Goal: Task Accomplishment & Management: Manage account settings

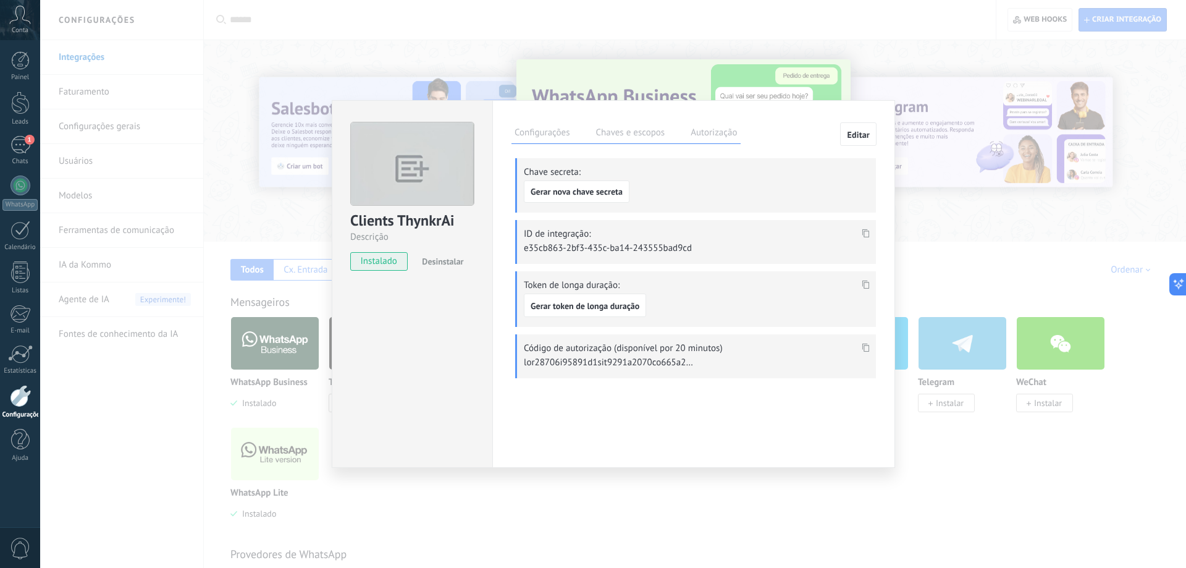
click at [21, 146] on div "1" at bounding box center [20, 145] width 20 height 18
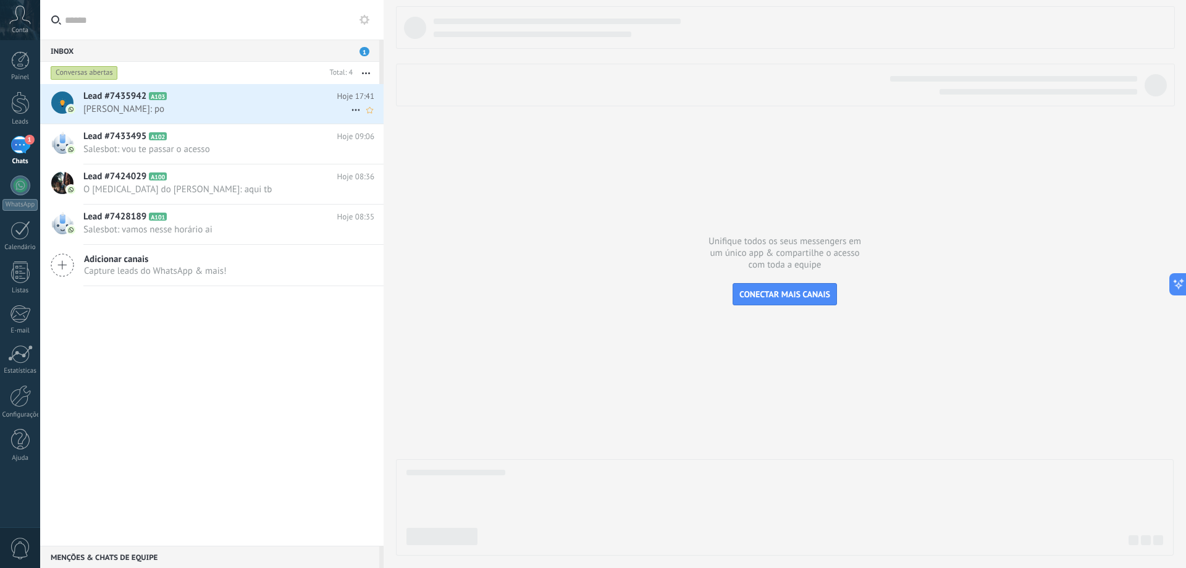
click at [191, 99] on h2 "Lead #7435942 A103" at bounding box center [210, 96] width 254 height 12
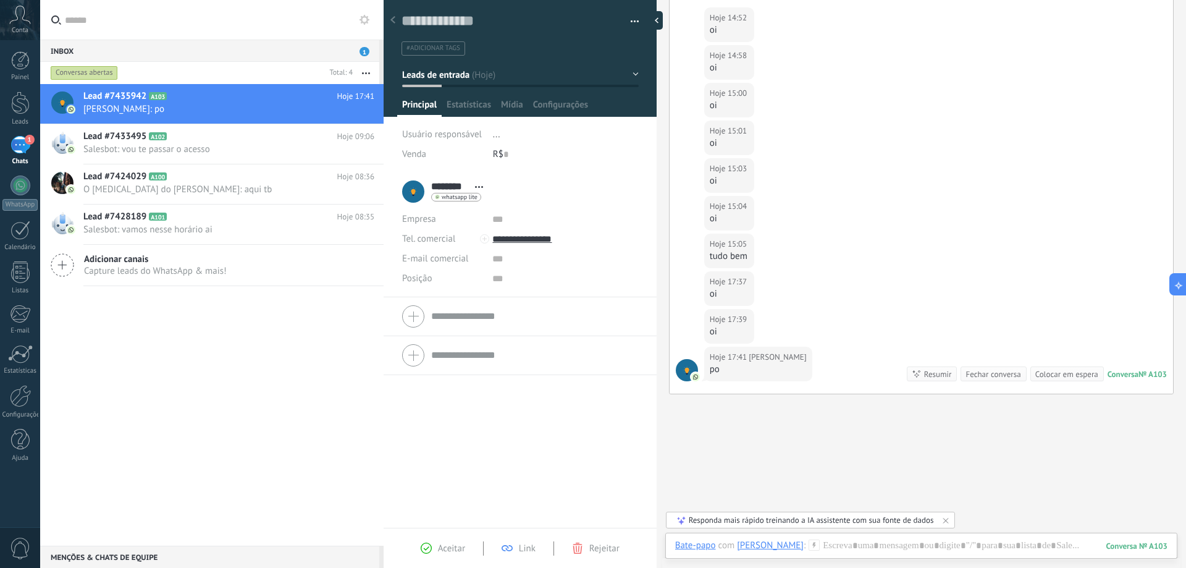
scroll to position [240, 0]
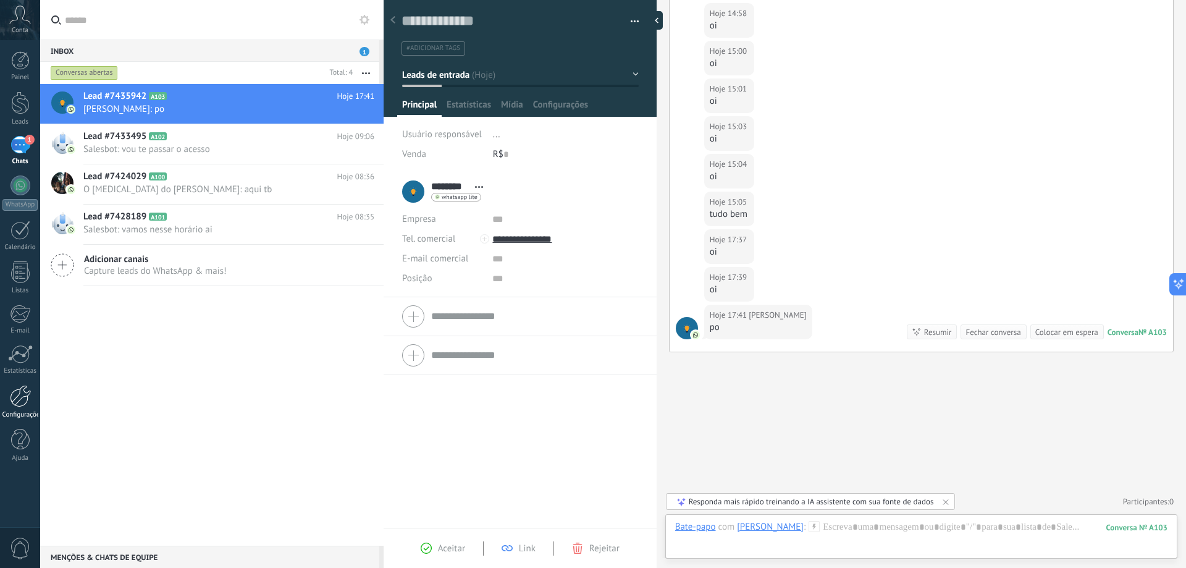
click at [20, 401] on div at bounding box center [20, 396] width 21 height 22
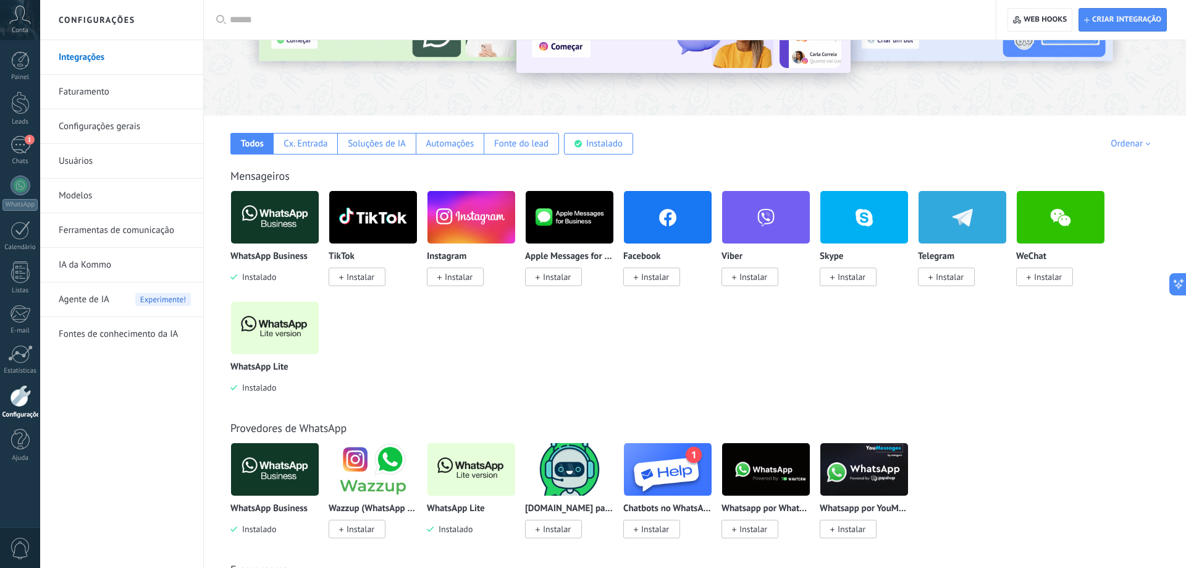
scroll to position [189, 0]
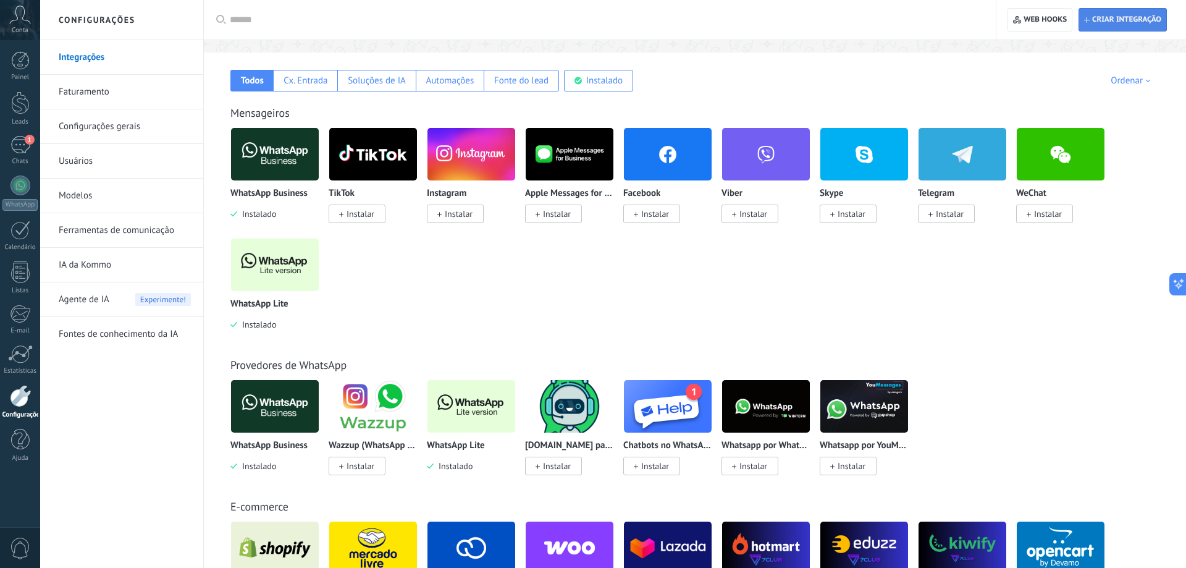
click at [1086, 30] on span "Criar integração" at bounding box center [1122, 20] width 77 height 22
type textarea "*********"
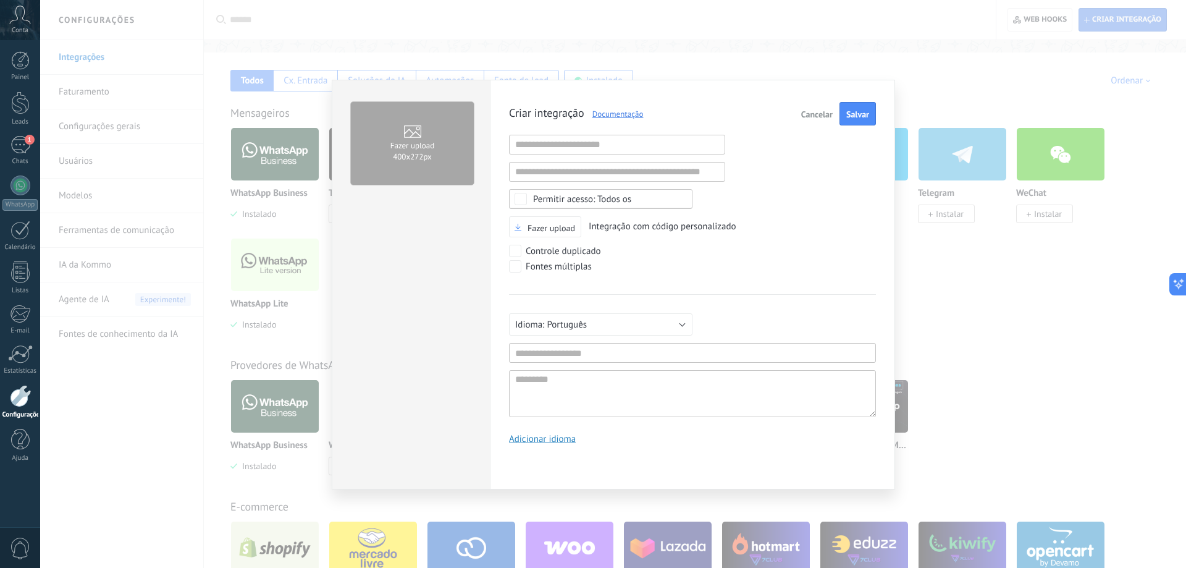
scroll to position [12, 0]
click at [965, 253] on div "Fazer upload 400х272px Criar integração Documentação Cancelar Salvar URL inváli…" at bounding box center [613, 284] width 1146 height 568
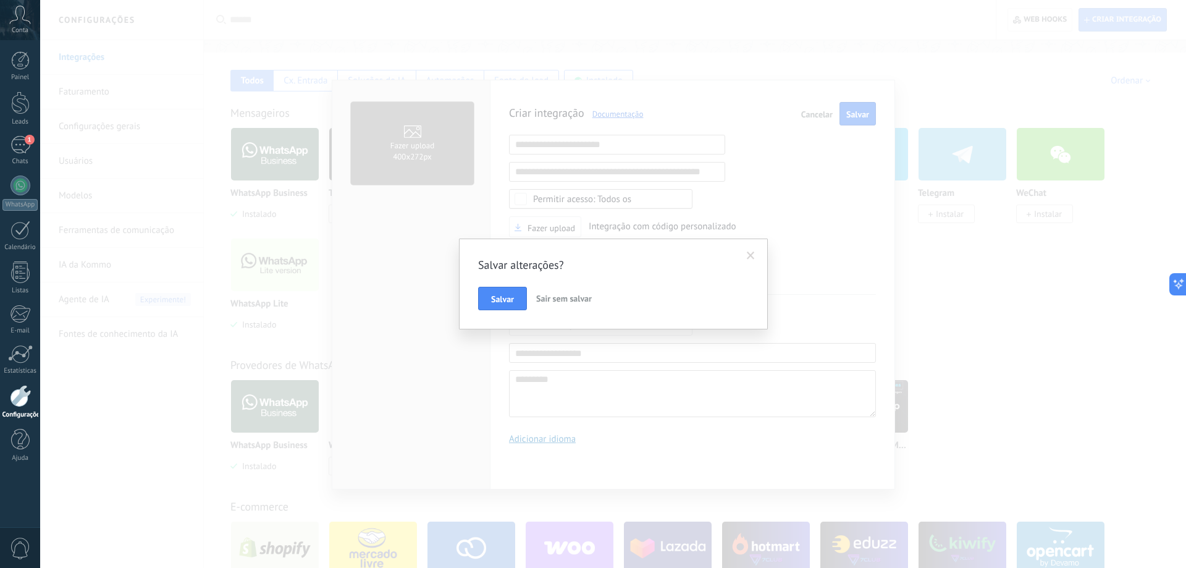
click at [573, 293] on button "Sair sem salvar" at bounding box center [563, 298] width 65 height 23
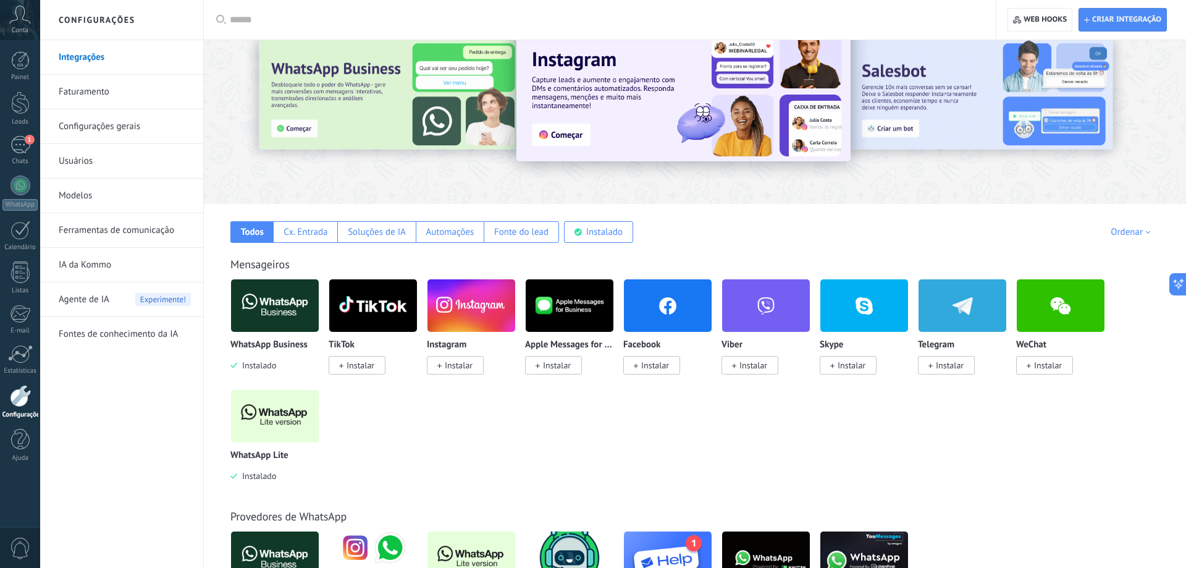
scroll to position [63, 0]
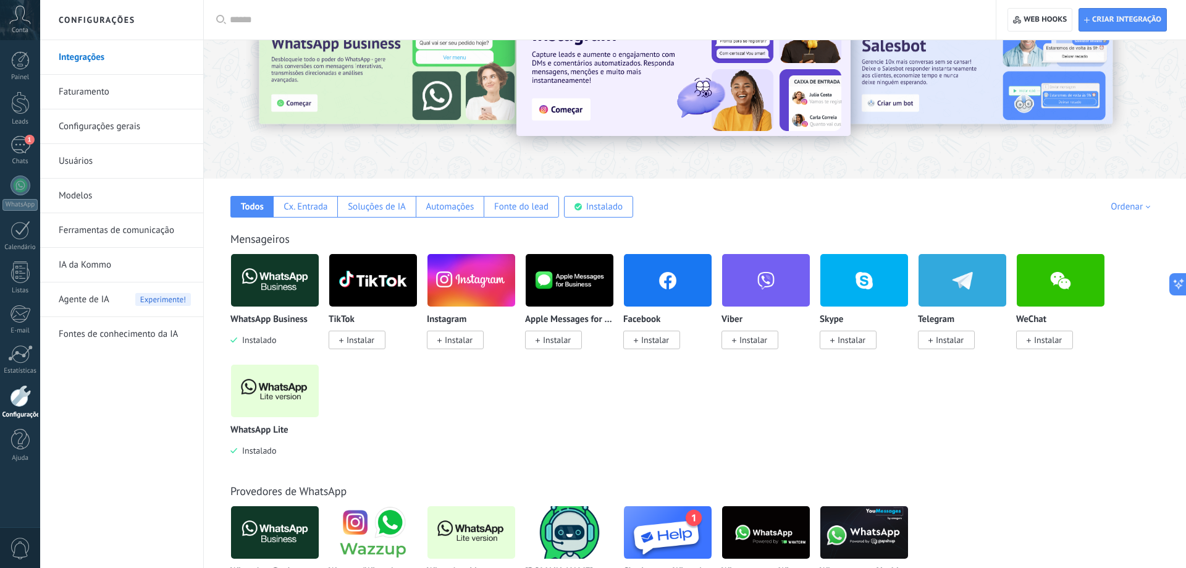
click at [604, 195] on div "Todos Cx. Entrada Soluções de IA Automações Fonte do lead Instalado Minhas insc…" at bounding box center [694, 197] width 957 height 39
click at [602, 202] on div "Instalado" at bounding box center [604, 207] width 36 height 12
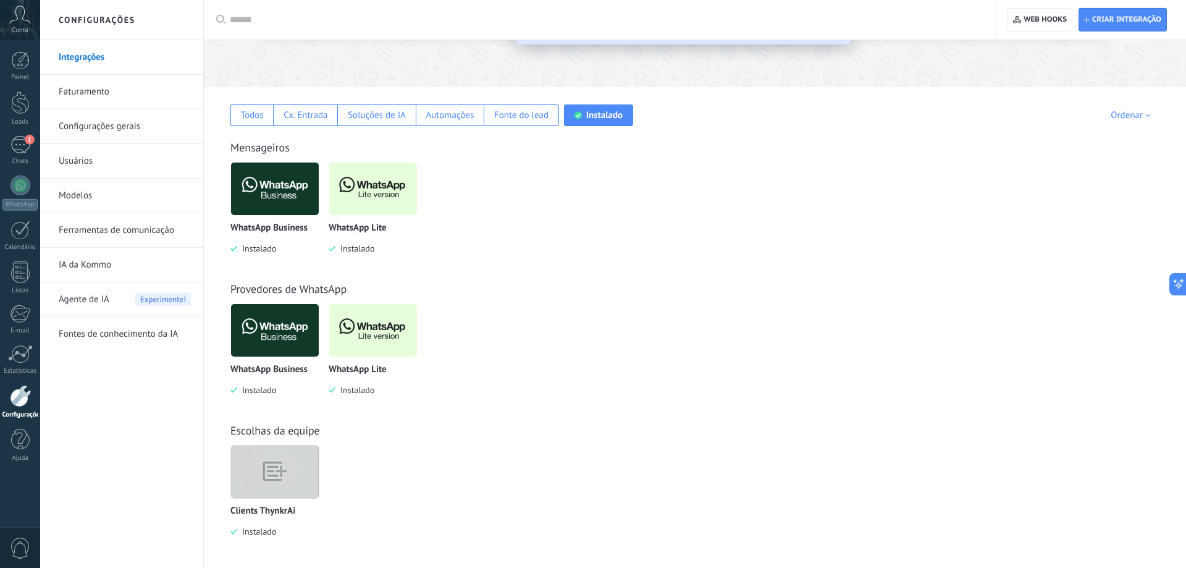
scroll to position [157, 0]
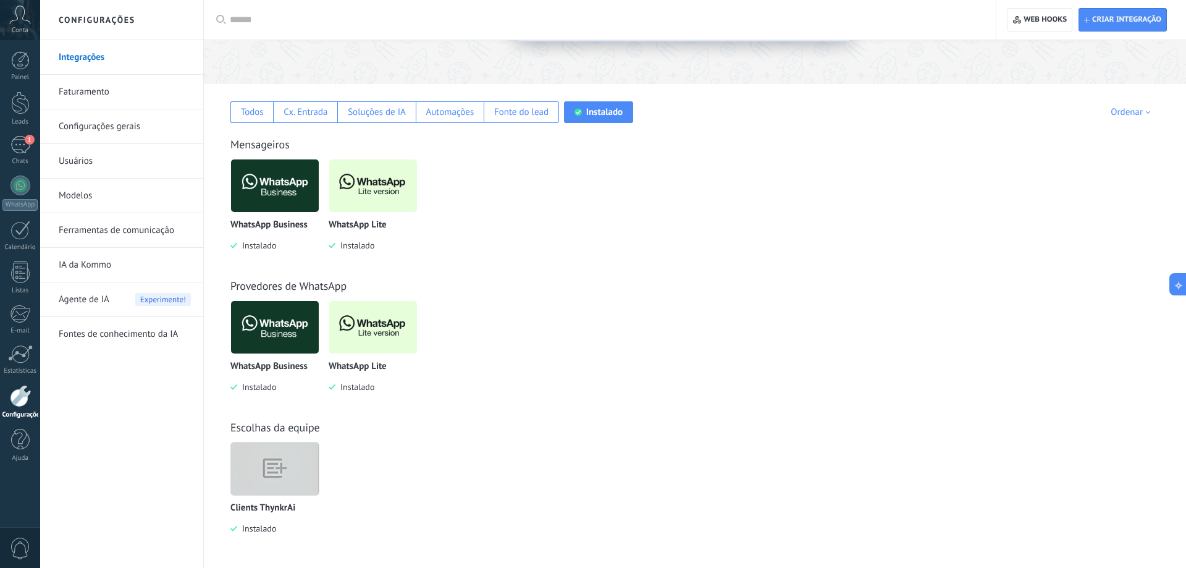
click at [245, 483] on img at bounding box center [275, 468] width 88 height 67
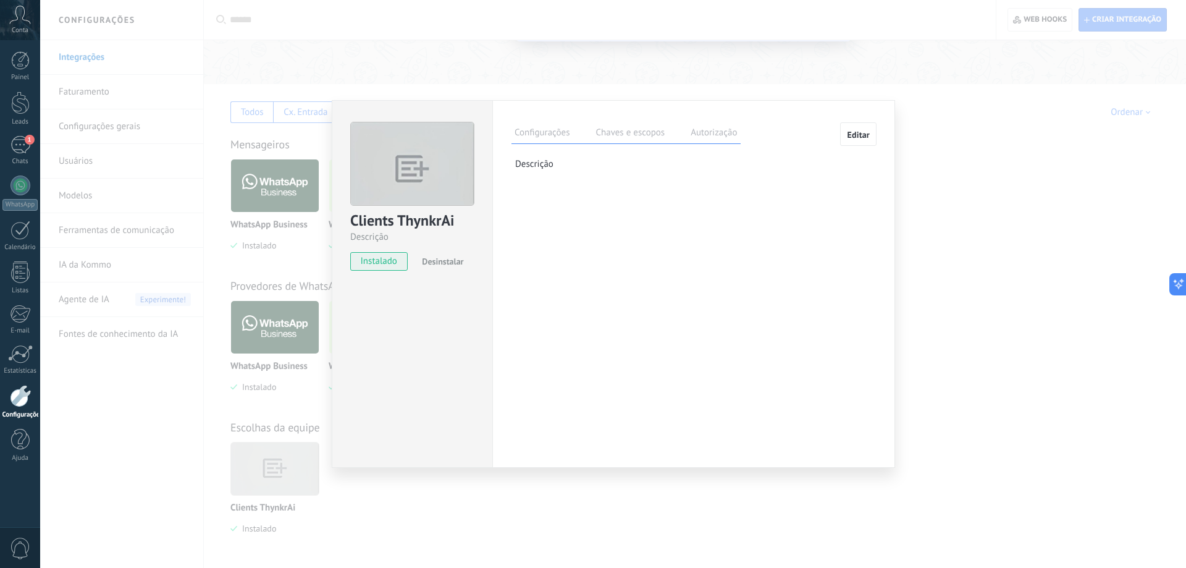
click at [643, 132] on label "Chaves e escopos" at bounding box center [629, 134] width 75 height 18
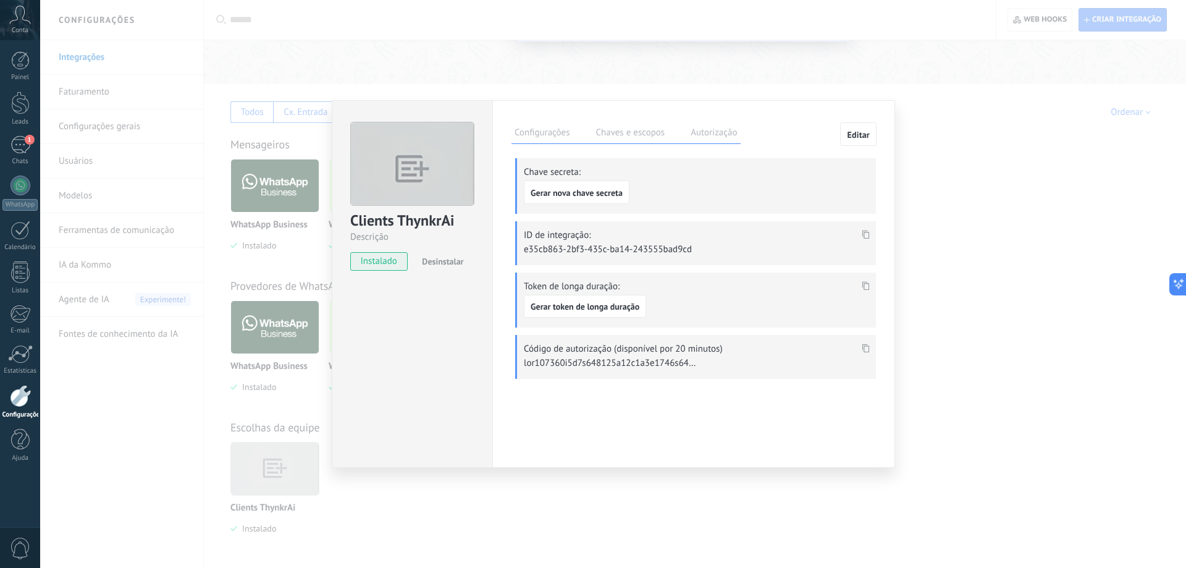
click at [697, 143] on div "Configurações Chaves e escopos Autorização Editar Chave secreta: Gerar nova cha…" at bounding box center [693, 257] width 364 height 271
click at [698, 138] on label "Autorização" at bounding box center [713, 134] width 52 height 18
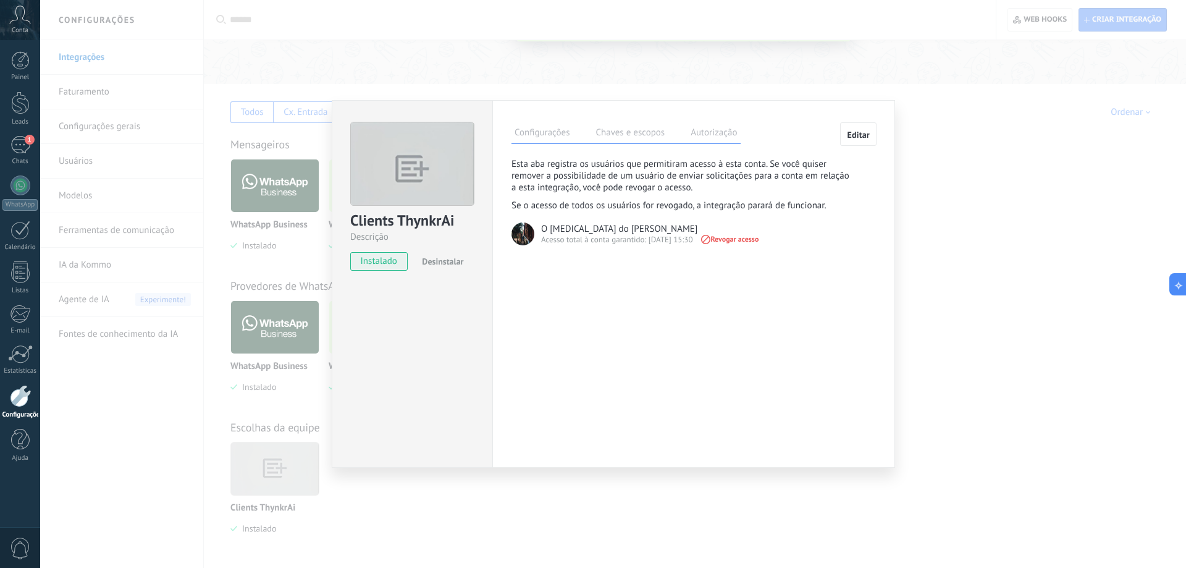
click at [632, 143] on div "Configurações Chaves e escopos Autorização" at bounding box center [625, 133] width 229 height 22
click at [644, 136] on label "Chaves e escopos" at bounding box center [629, 134] width 75 height 18
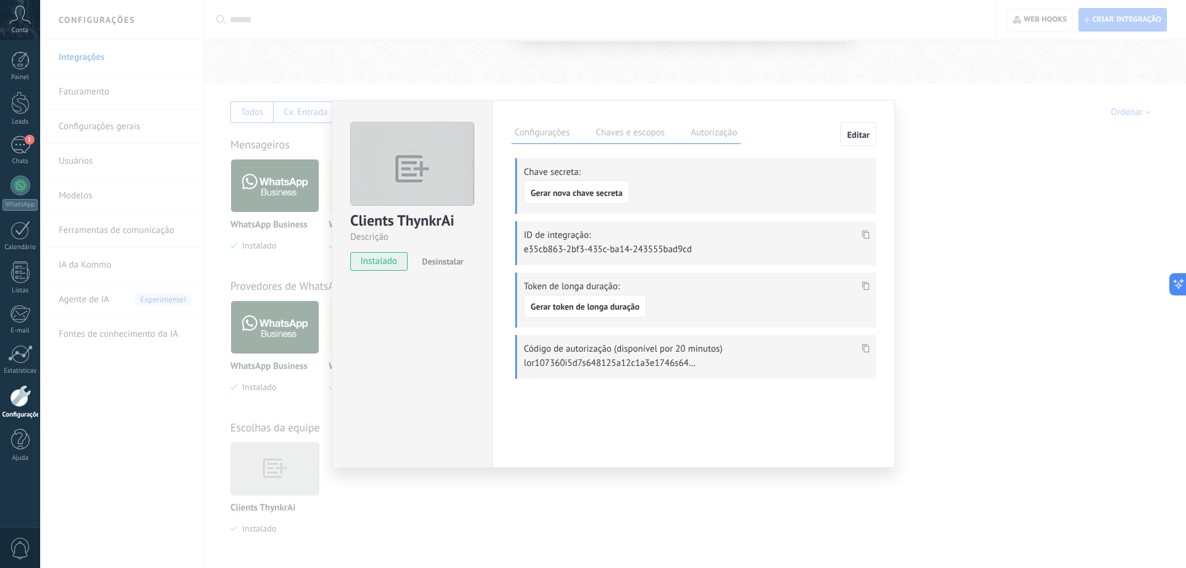
click at [567, 130] on label "Configurações" at bounding box center [541, 134] width 61 height 18
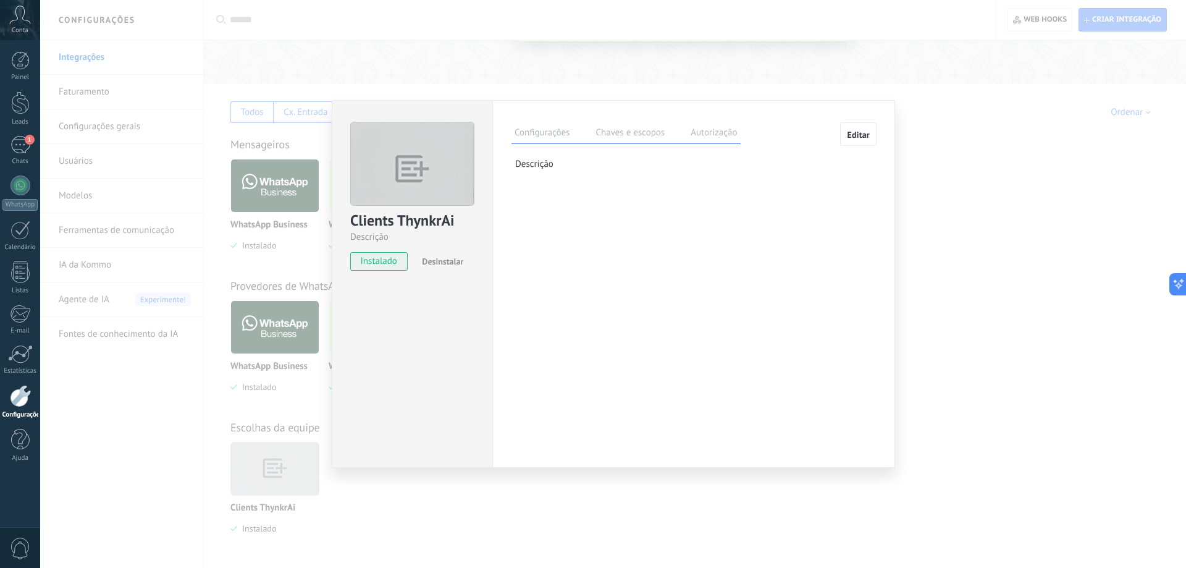
click at [618, 133] on label "Chaves e escopos" at bounding box center [629, 134] width 75 height 18
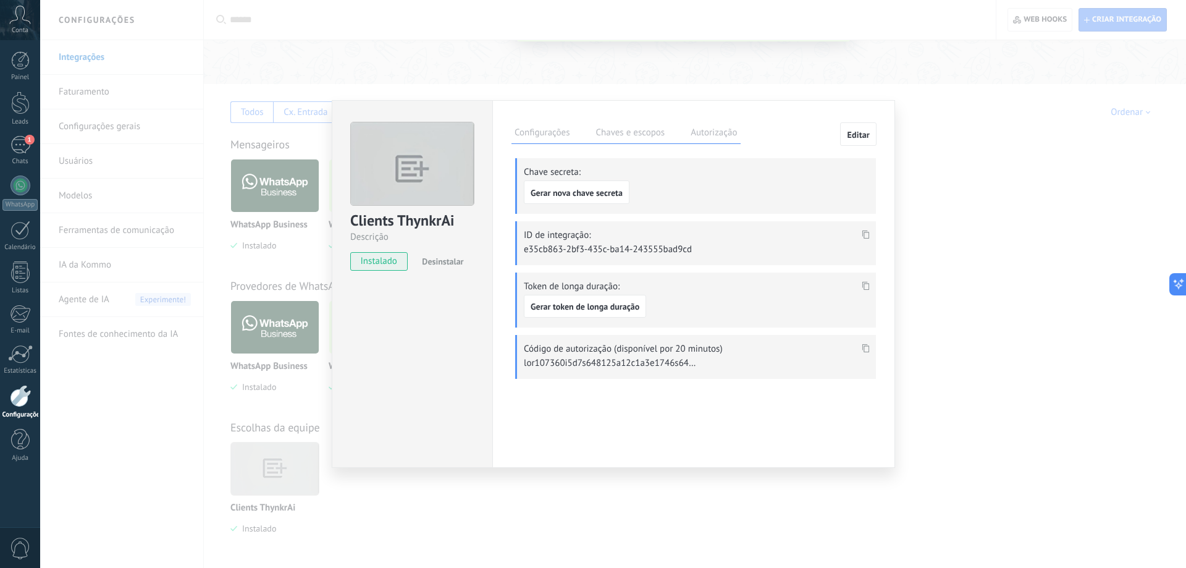
click at [551, 129] on label "Configurações" at bounding box center [541, 134] width 61 height 18
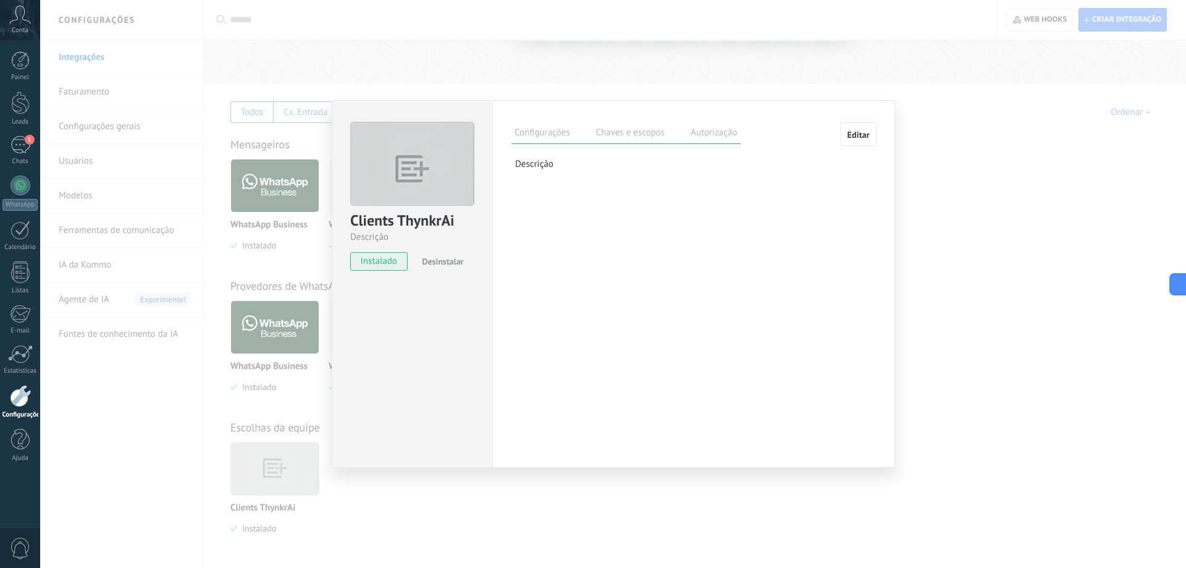
drag, startPoint x: 1007, startPoint y: 119, endPoint x: 991, endPoint y: 106, distance: 21.1
click at [1003, 115] on div "Clients ThynkrAi Descrição instalado Desinstalar Configurações Chaves e escopos…" at bounding box center [613, 284] width 1146 height 568
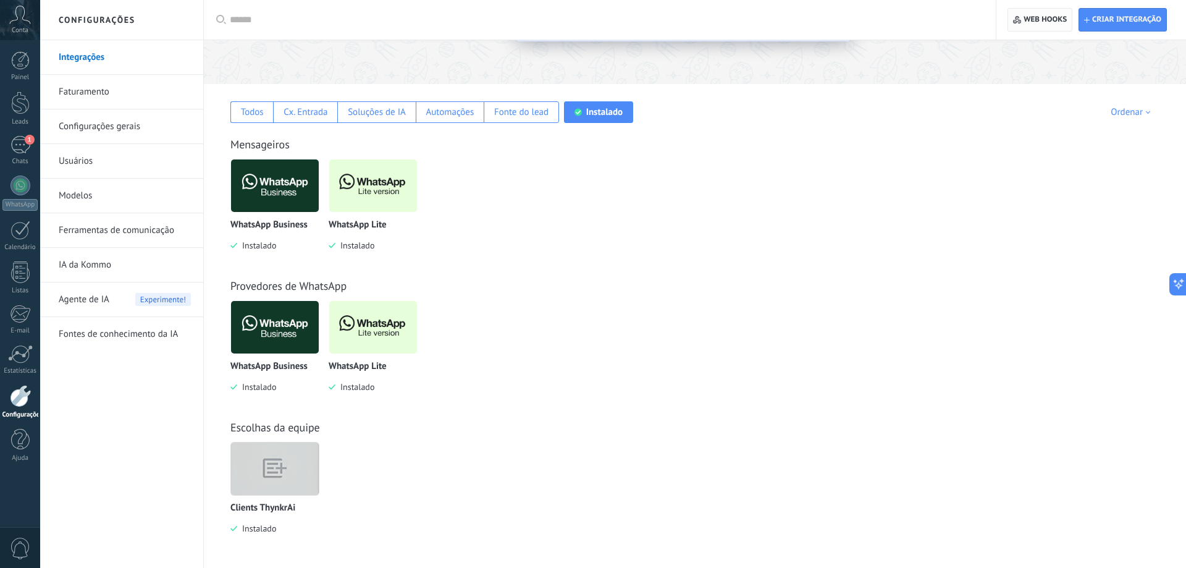
click at [1034, 22] on span "Web hooks 0" at bounding box center [1044, 20] width 43 height 10
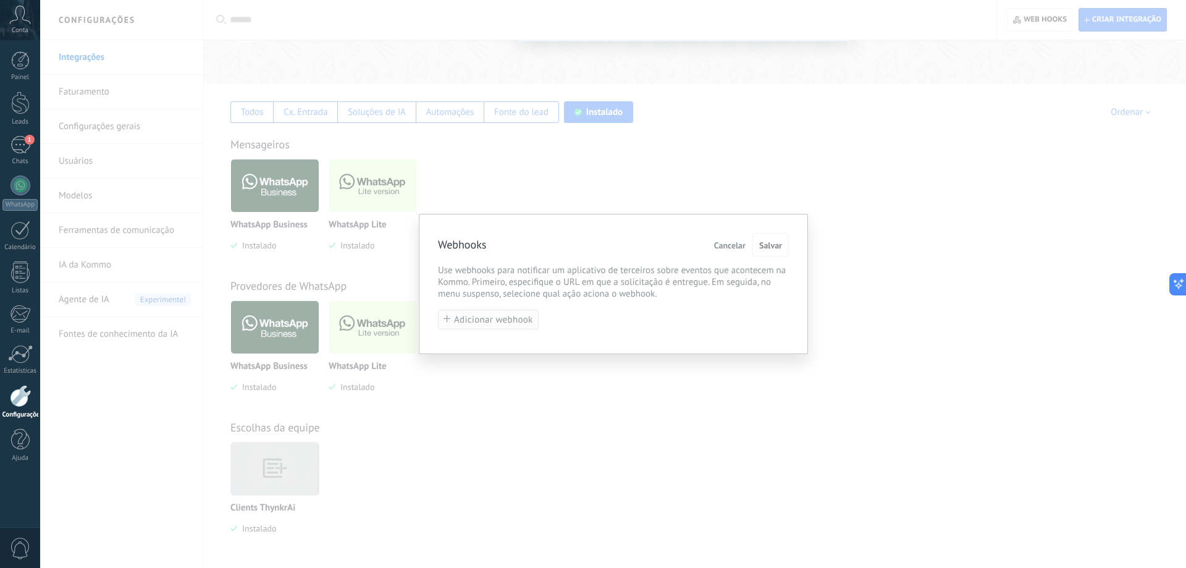
click at [517, 324] on span "Adicionar webhook" at bounding box center [493, 319] width 79 height 9
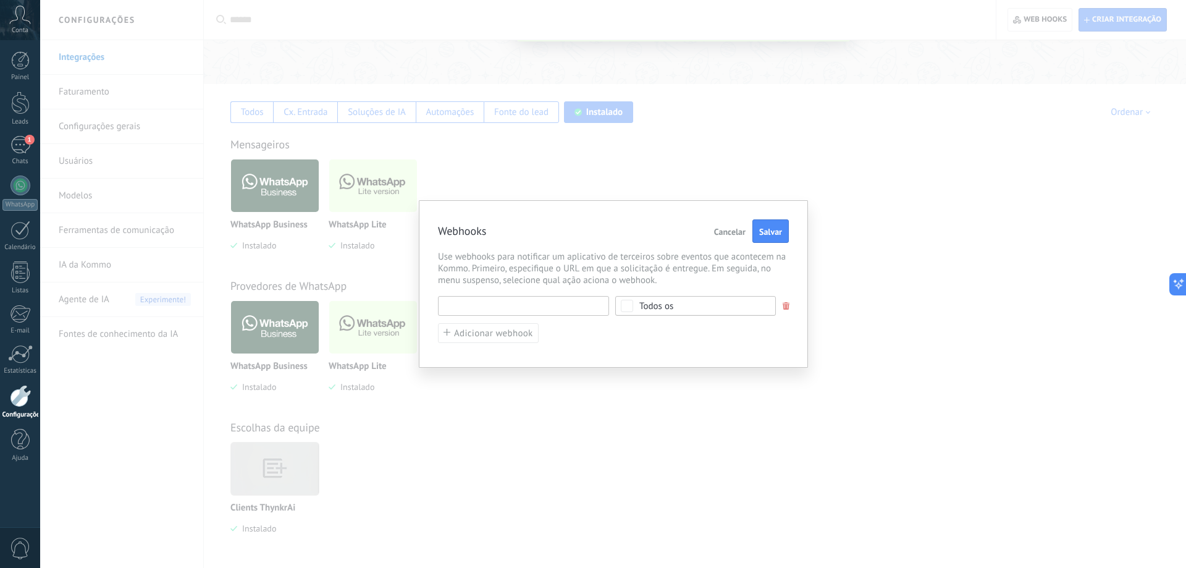
click at [514, 310] on input "text" at bounding box center [523, 306] width 171 height 20
paste input "**********"
type input "**********"
click at [781, 225] on button "Salvar" at bounding box center [770, 230] width 36 height 23
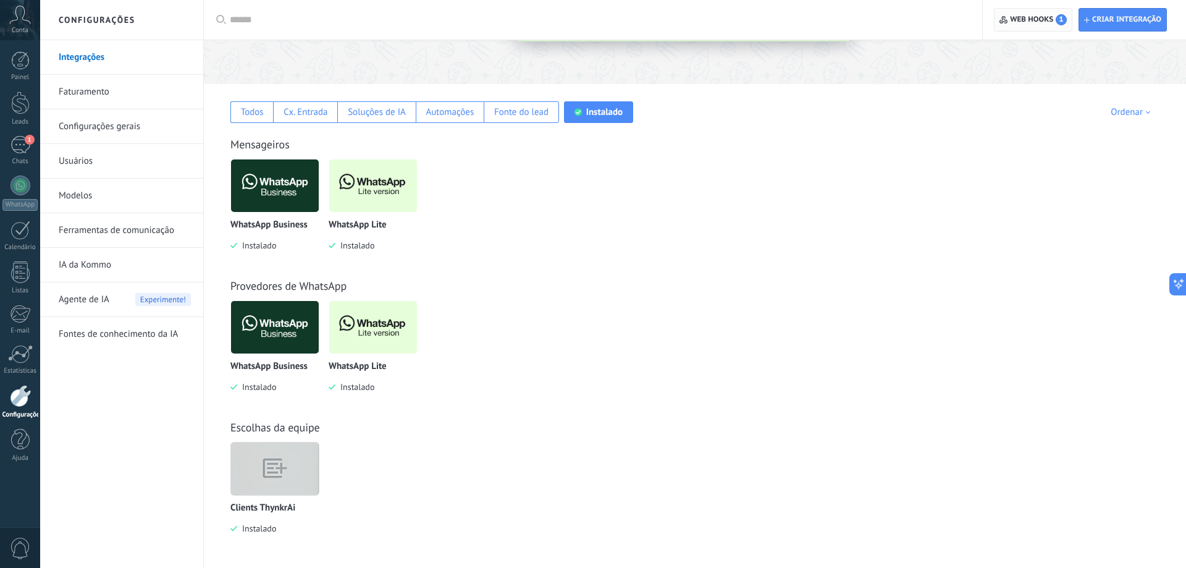
click at [1002, 26] on span "Web hooks 1" at bounding box center [1032, 20] width 67 height 22
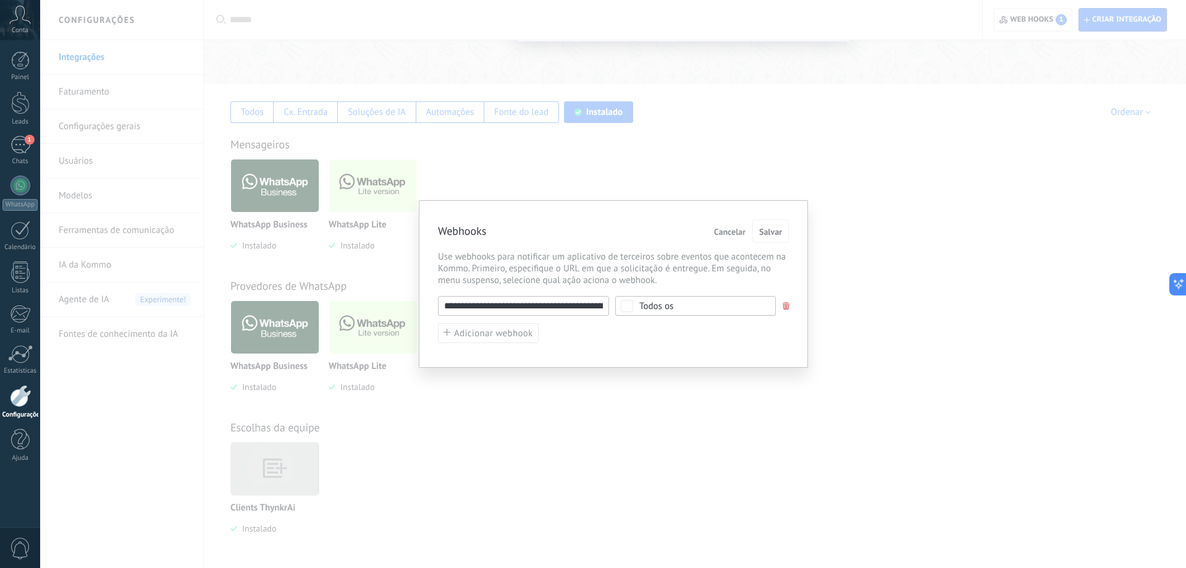
drag, startPoint x: 658, startPoint y: 535, endPoint x: 699, endPoint y: 463, distance: 83.8
click at [665, 514] on div "**********" at bounding box center [613, 284] width 1146 height 568
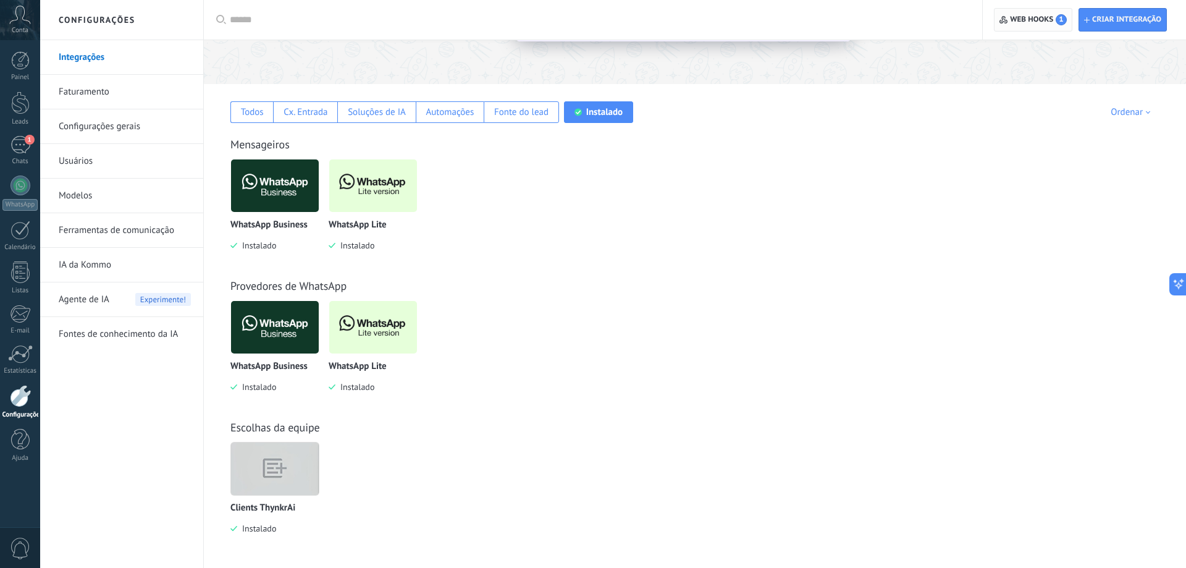
click at [1043, 17] on span "Web hooks 1" at bounding box center [1038, 19] width 57 height 11
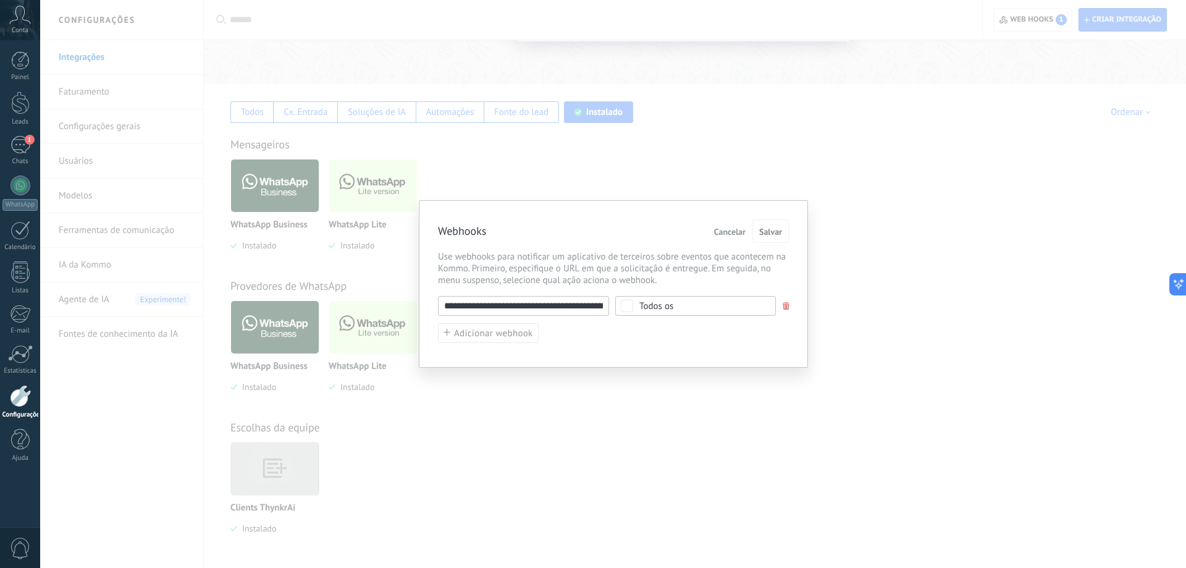
click at [582, 308] on input "**********" at bounding box center [523, 306] width 171 height 20
click at [525, 308] on input "**********" at bounding box center [523, 306] width 171 height 20
click at [647, 340] on div "**********" at bounding box center [613, 320] width 351 height 48
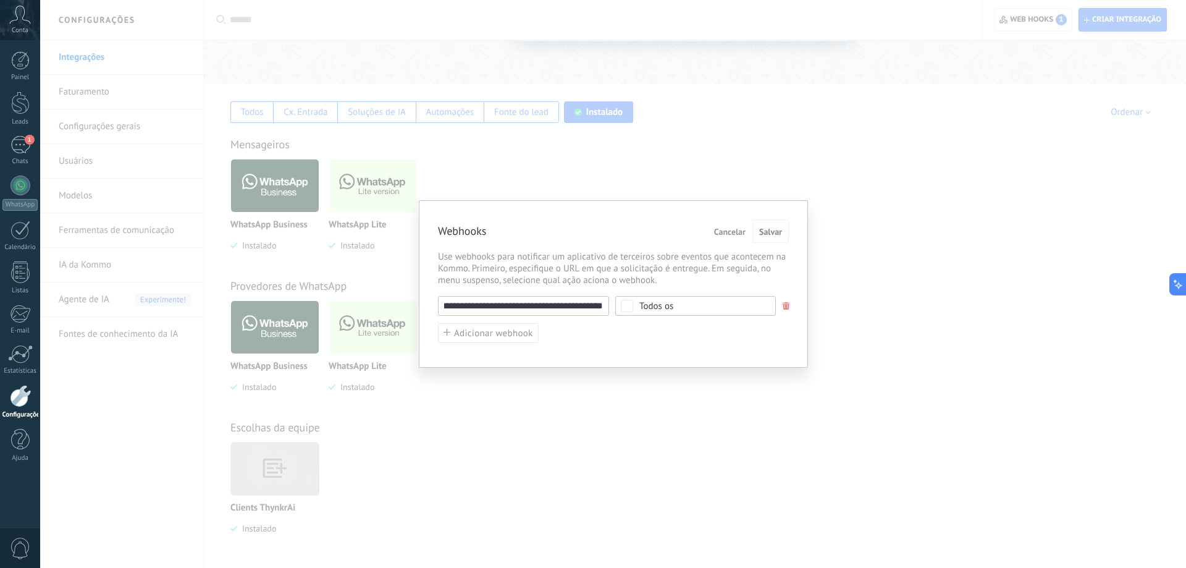
click at [770, 234] on span "Salvar" at bounding box center [770, 231] width 23 height 9
click at [574, 309] on input "**********" at bounding box center [523, 306] width 171 height 20
click at [713, 414] on div "**********" at bounding box center [613, 284] width 1146 height 568
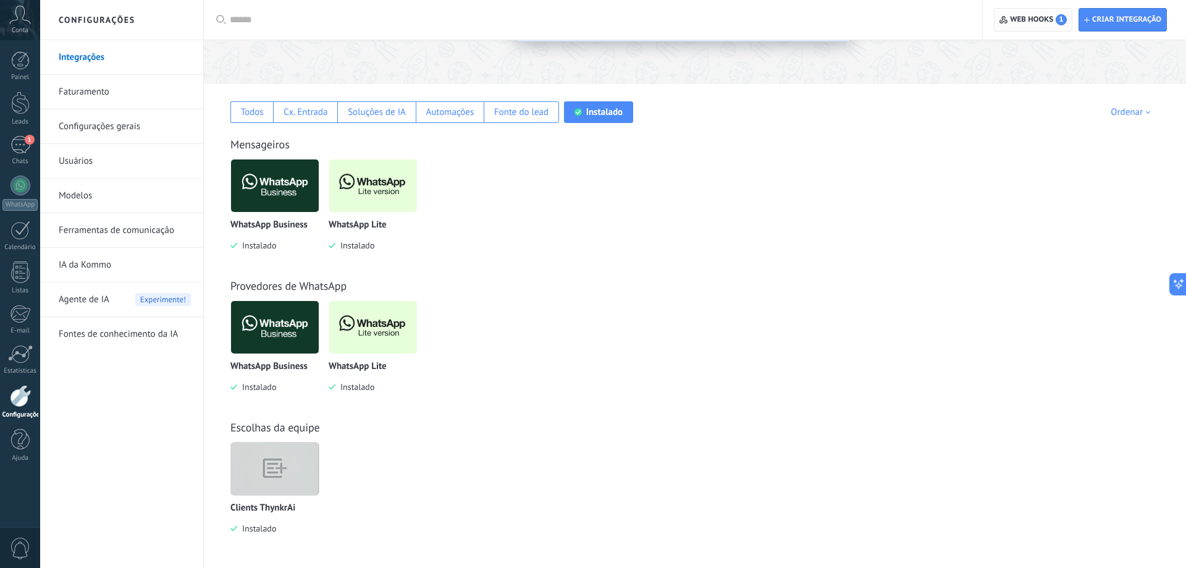
click at [1042, 19] on span "Web hooks 1" at bounding box center [1038, 19] width 57 height 11
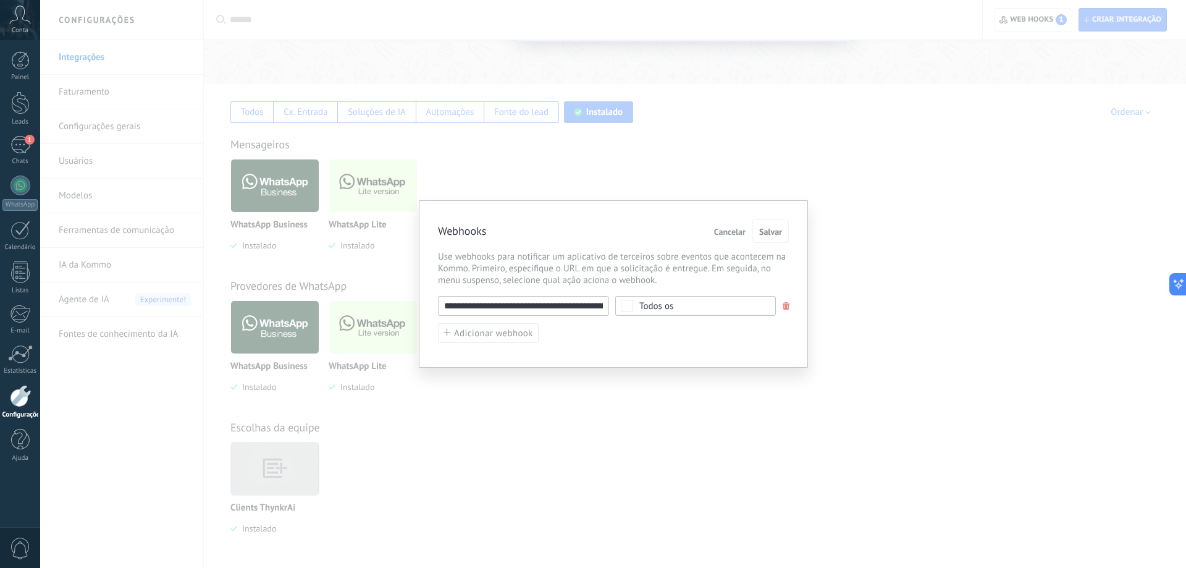
click at [639, 306] on div "Todos os" at bounding box center [695, 306] width 161 height 20
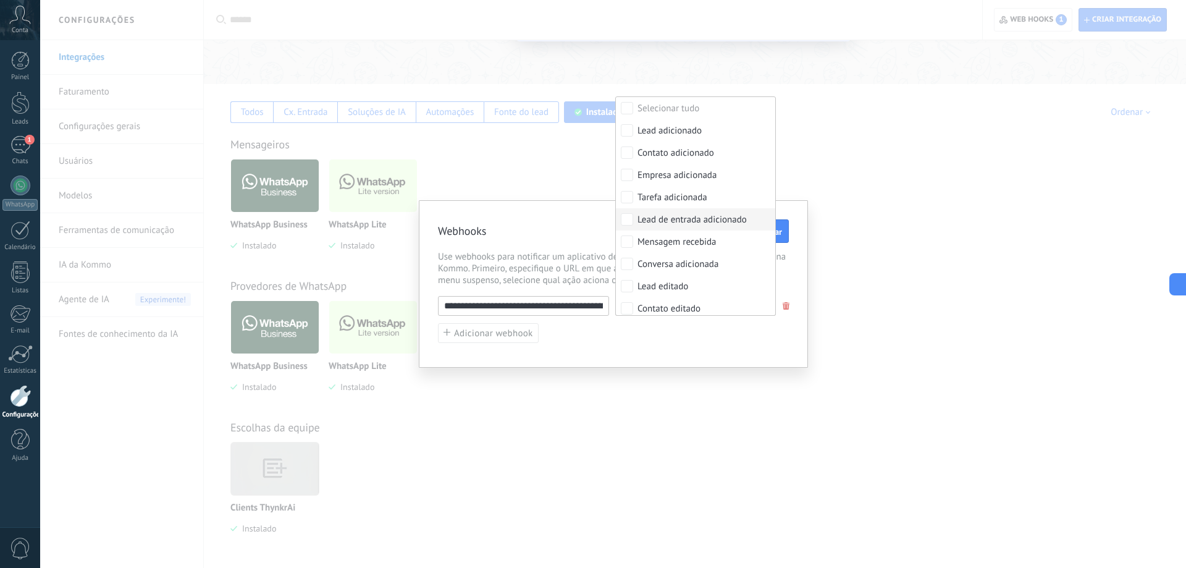
drag, startPoint x: 772, startPoint y: 341, endPoint x: 780, endPoint y: 301, distance: 40.3
click at [772, 340] on div "**********" at bounding box center [613, 320] width 351 height 48
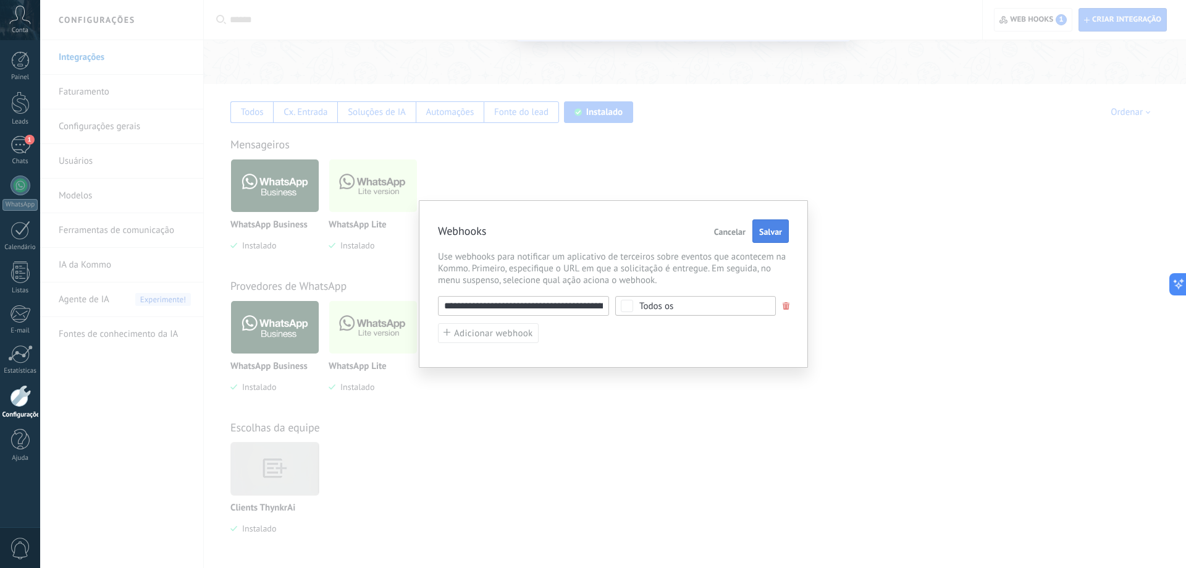
click at [775, 236] on span "Salvar" at bounding box center [770, 231] width 23 height 9
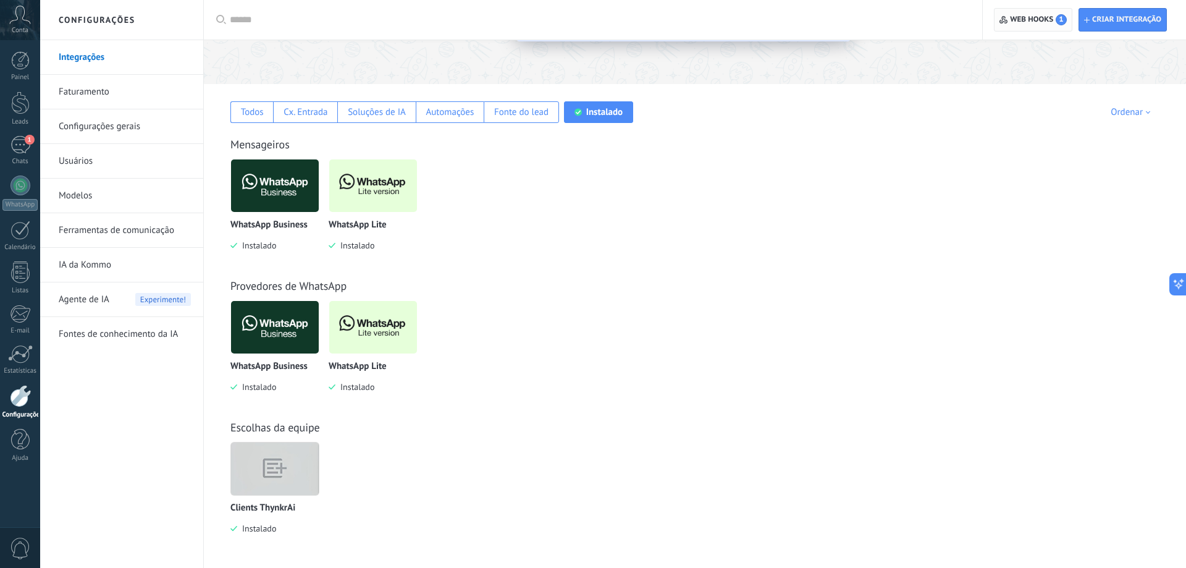
click at [1021, 13] on span "Web hooks 1" at bounding box center [1032, 20] width 67 height 22
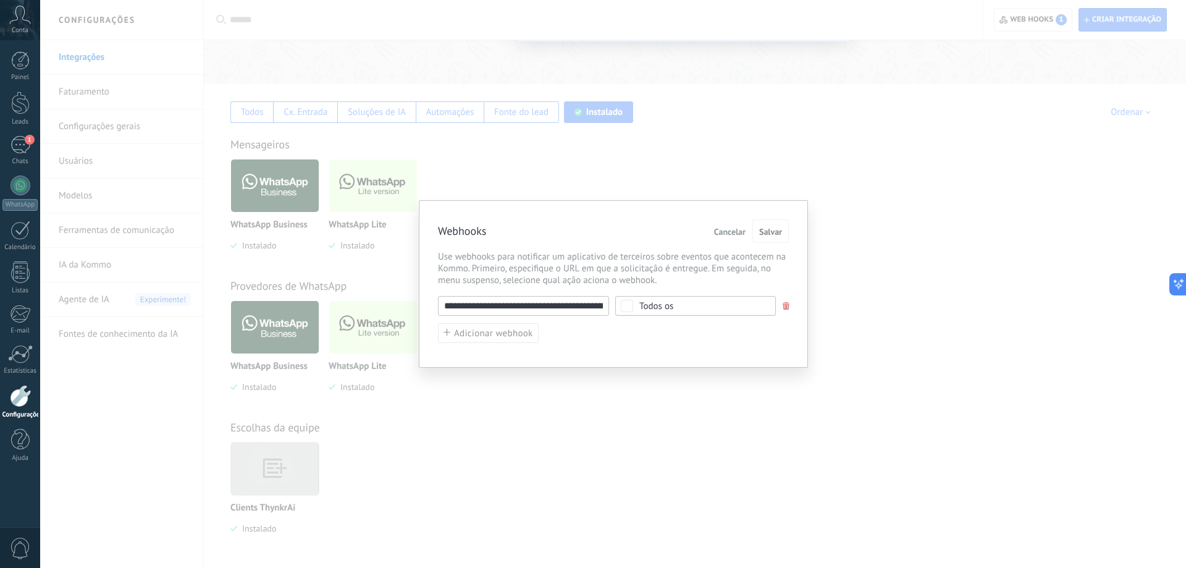
click at [705, 309] on span "Todos os" at bounding box center [699, 305] width 120 height 9
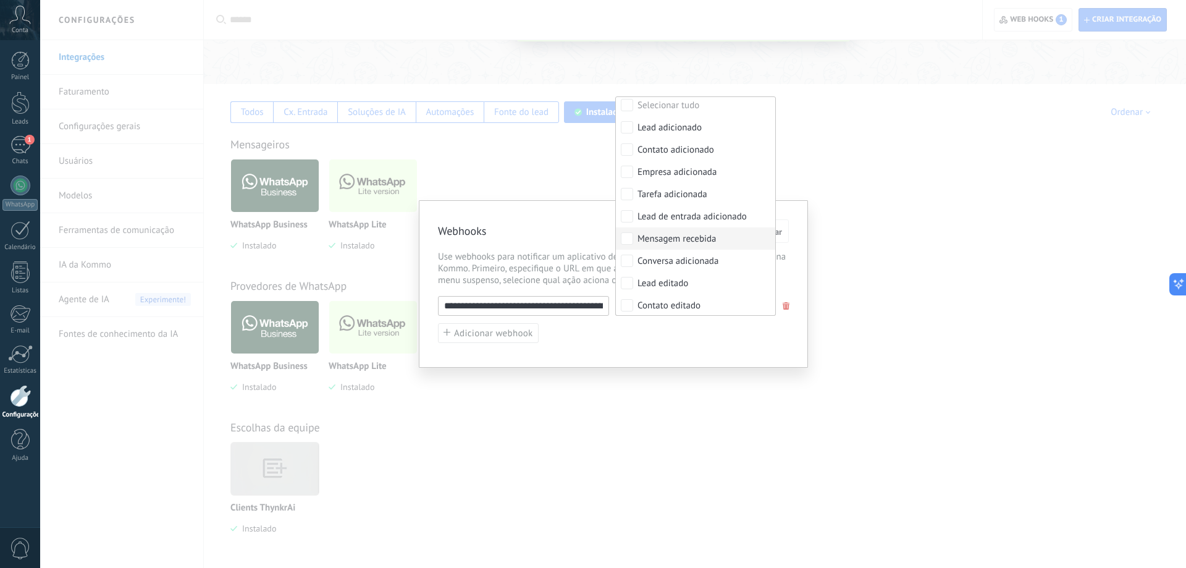
scroll to position [0, 0]
drag, startPoint x: 580, startPoint y: 354, endPoint x: 579, endPoint y: 340, distance: 14.2
click at [579, 353] on div "**********" at bounding box center [613, 283] width 389 height 167
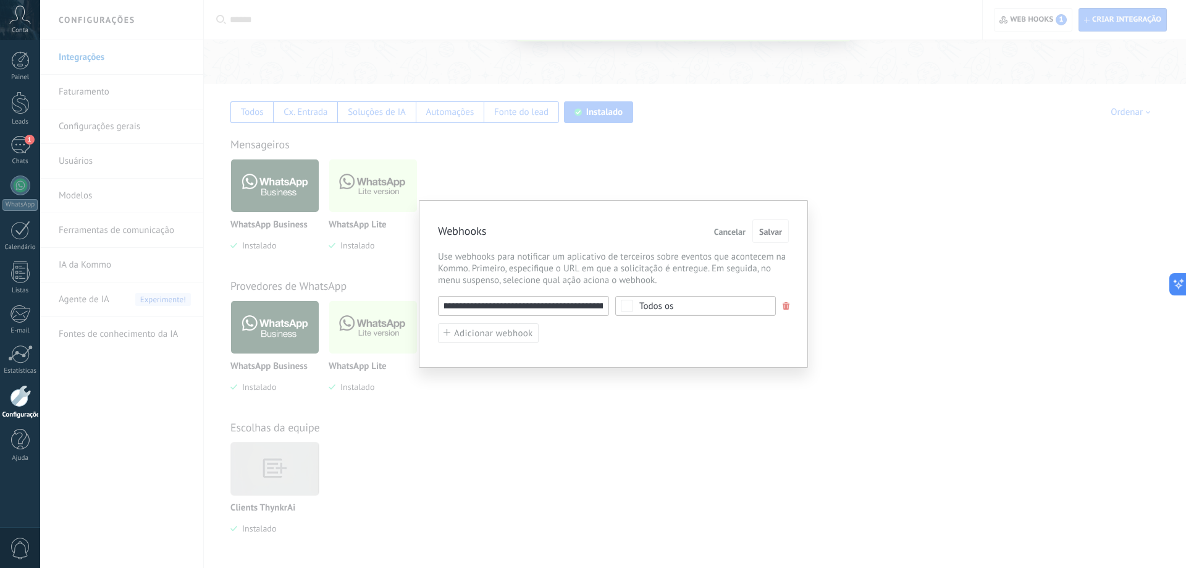
scroll to position [0, 209]
drag, startPoint x: 482, startPoint y: 306, endPoint x: 658, endPoint y: 310, distance: 175.4
click at [609, 310] on input "**********" at bounding box center [523, 306] width 171 height 20
click at [555, 304] on input "**********" at bounding box center [523, 306] width 171 height 20
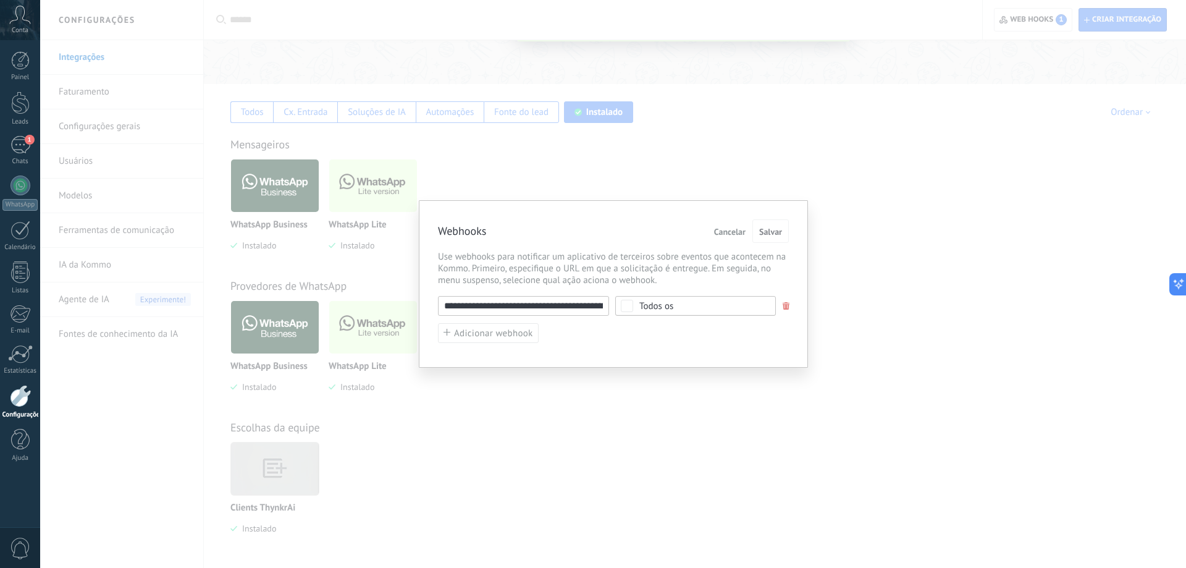
drag, startPoint x: 547, startPoint y: 306, endPoint x: 459, endPoint y: 301, distance: 88.5
click at [438, 296] on input "**********" at bounding box center [523, 306] width 171 height 20
click at [638, 338] on div "**********" at bounding box center [613, 320] width 351 height 48
click at [726, 341] on div "**********" at bounding box center [613, 320] width 351 height 48
click at [772, 229] on span "Salvar" at bounding box center [770, 231] width 23 height 9
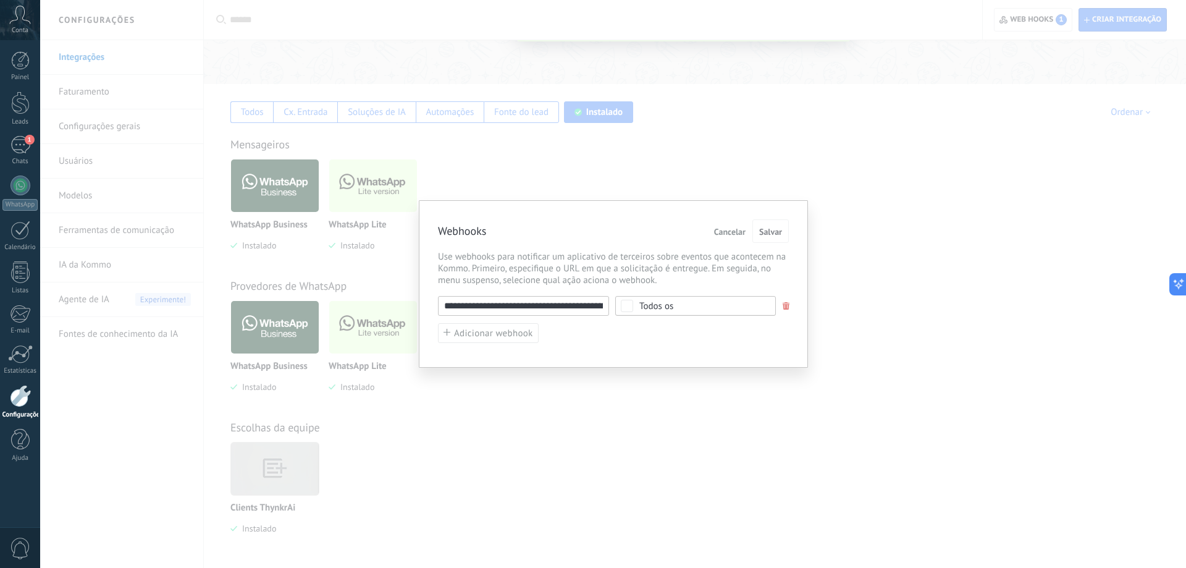
click at [1068, 245] on div "**********" at bounding box center [613, 284] width 1146 height 568
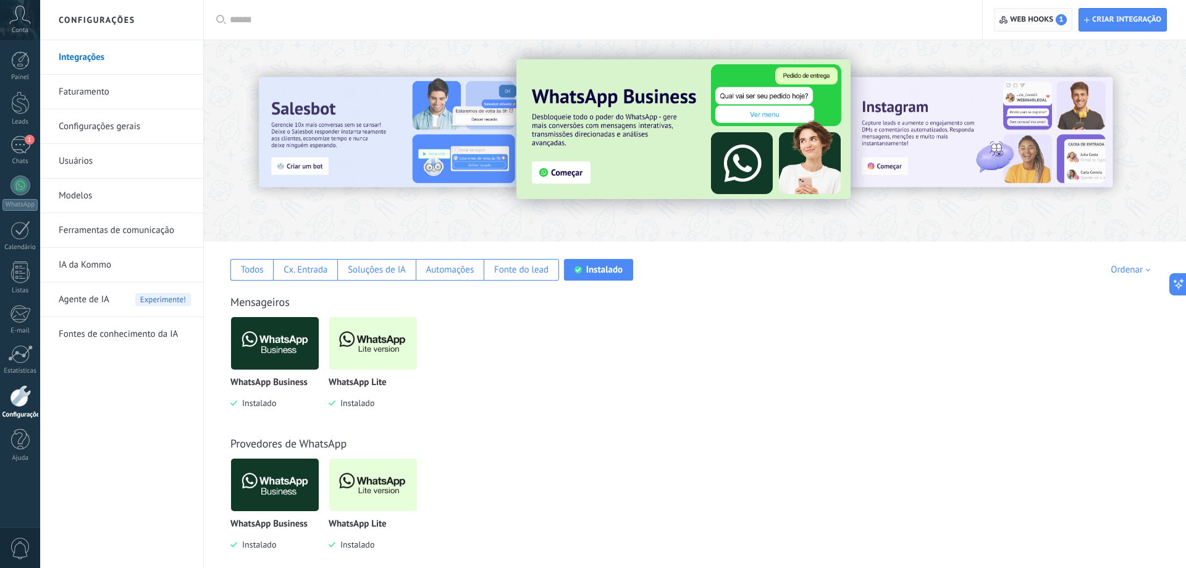
click at [1010, 17] on span "Web hooks 1" at bounding box center [1038, 19] width 57 height 11
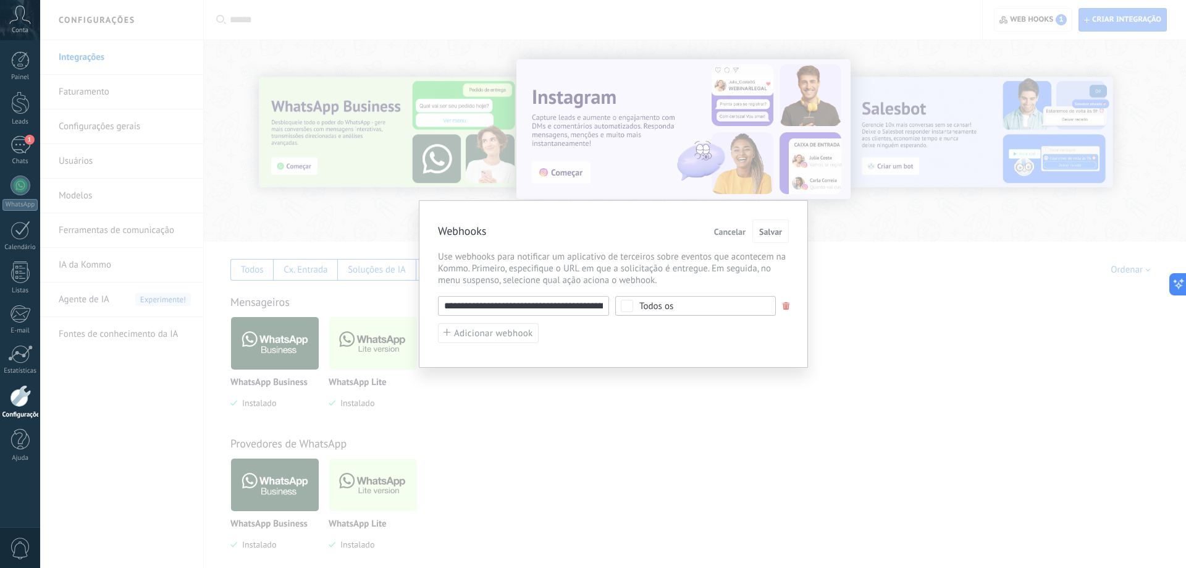
click at [535, 314] on input "**********" at bounding box center [523, 306] width 171 height 20
drag, startPoint x: 448, startPoint y: 308, endPoint x: 671, endPoint y: 293, distance: 223.4
click at [609, 296] on input "**********" at bounding box center [523, 306] width 171 height 20
click at [788, 309] on span at bounding box center [785, 306] width 7 height 8
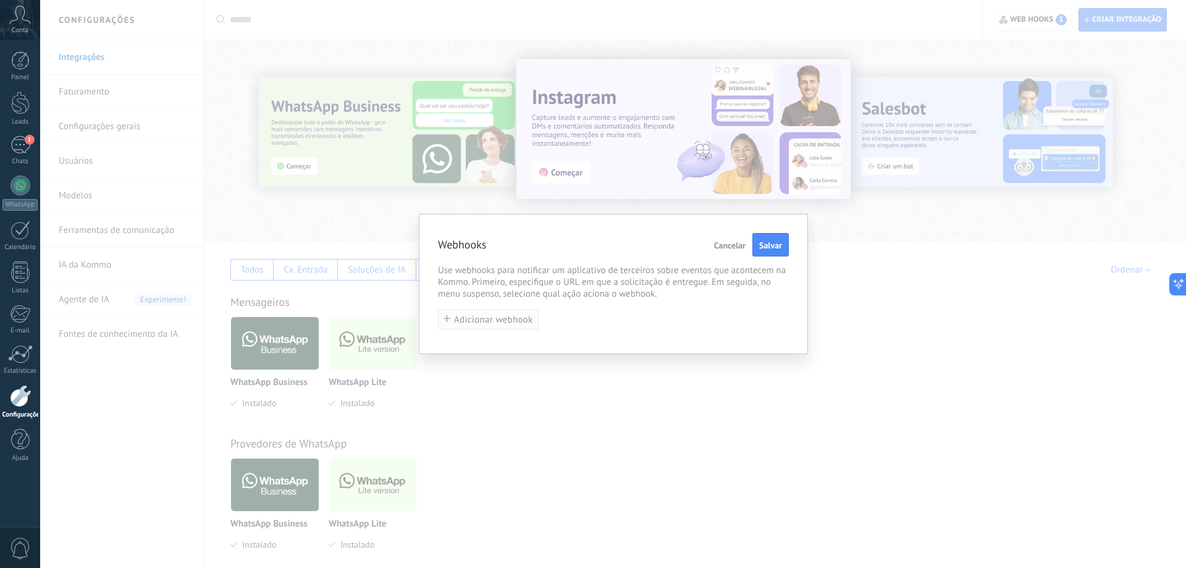
click at [482, 322] on span "Adicionar webhook" at bounding box center [493, 319] width 79 height 9
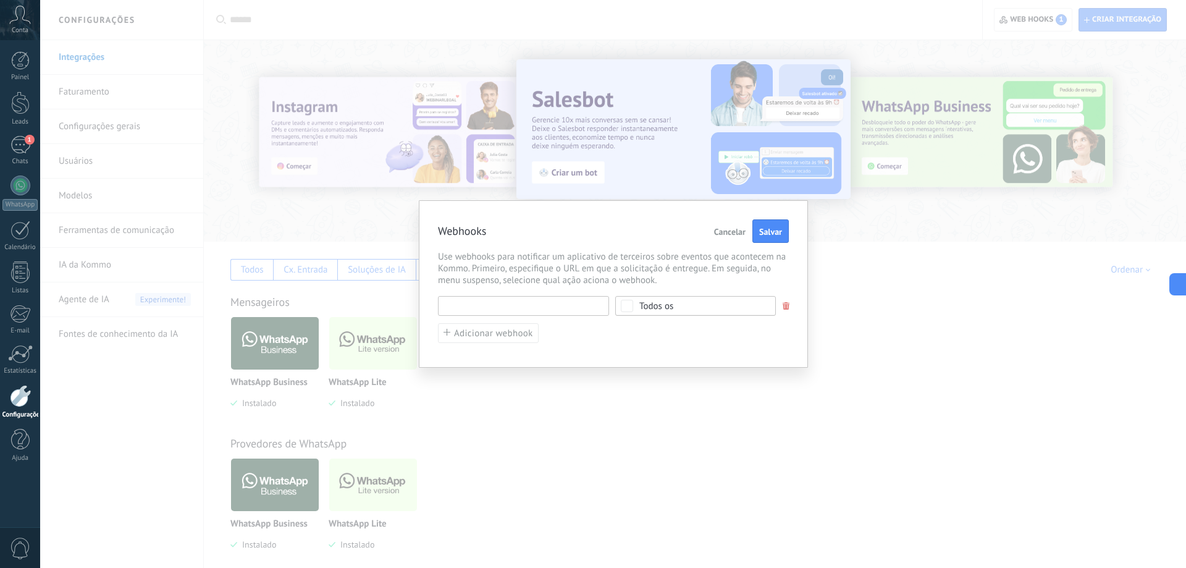
click at [472, 310] on input "text" at bounding box center [523, 306] width 171 height 20
paste input "**********"
type input "**********"
click at [702, 306] on span "Todos os" at bounding box center [699, 305] width 120 height 9
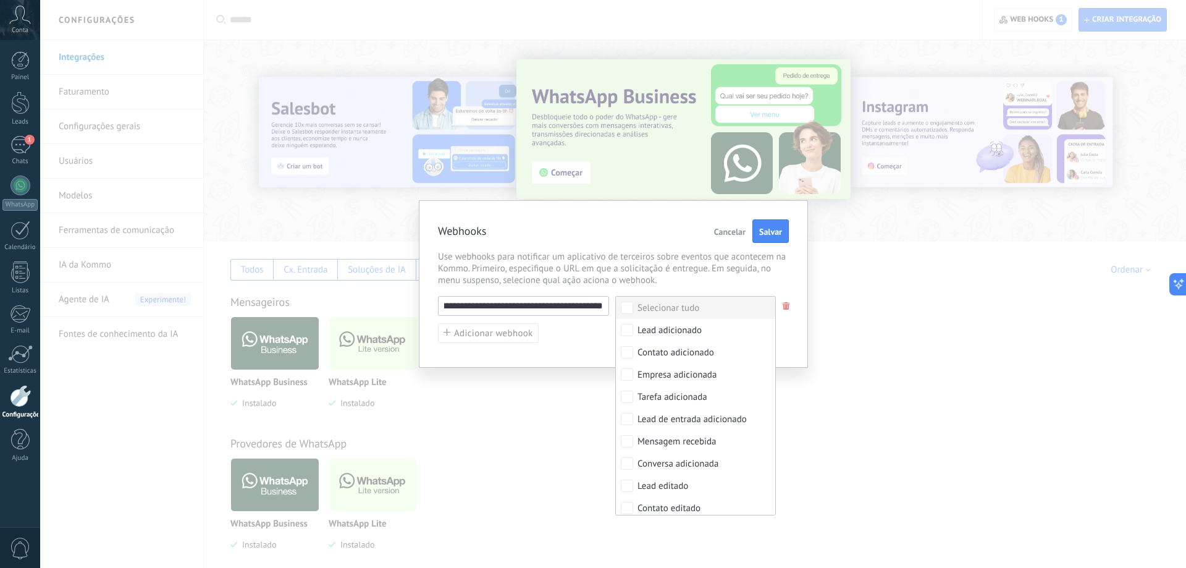
click at [708, 264] on span "Use webhooks para notificar um aplicativo de terceiros sobre eventos que aconte…" at bounding box center [613, 268] width 351 height 35
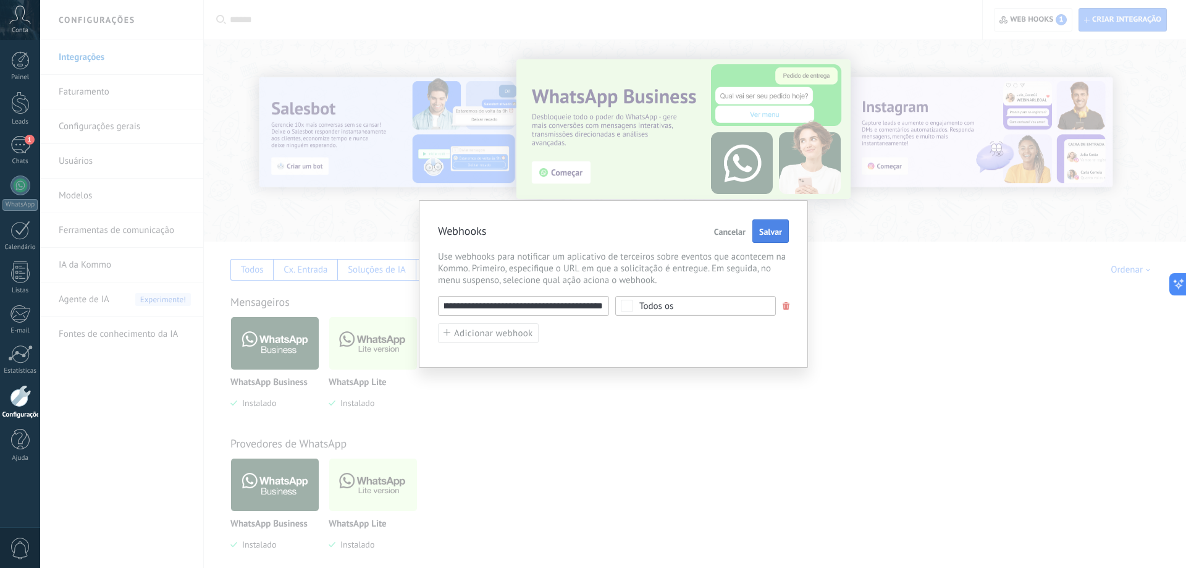
click at [771, 227] on span "Salvar" at bounding box center [770, 231] width 23 height 9
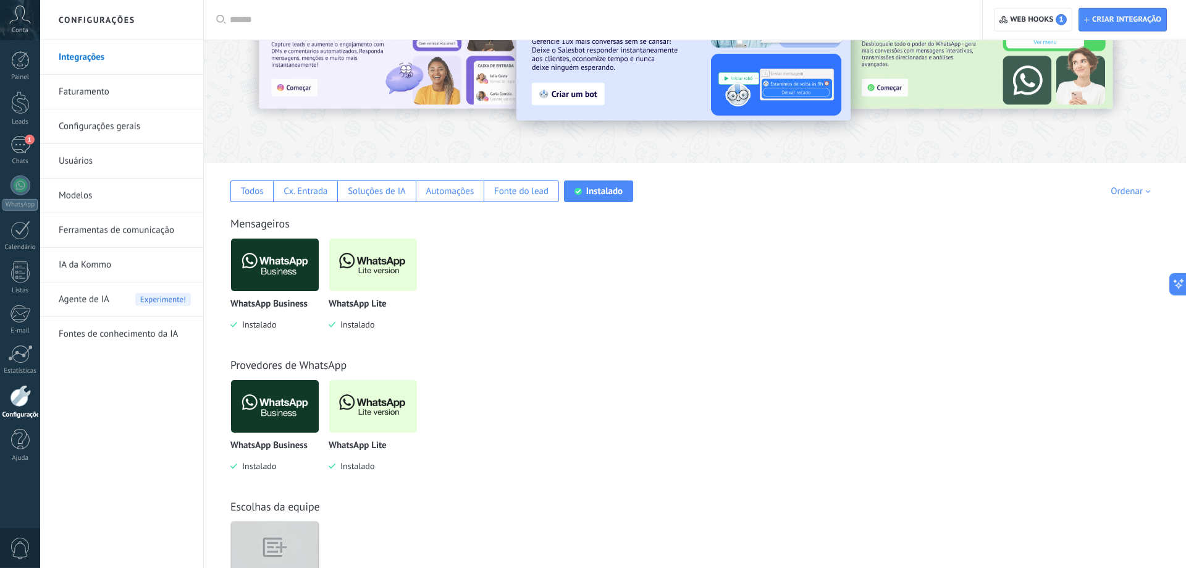
scroll to position [0, 0]
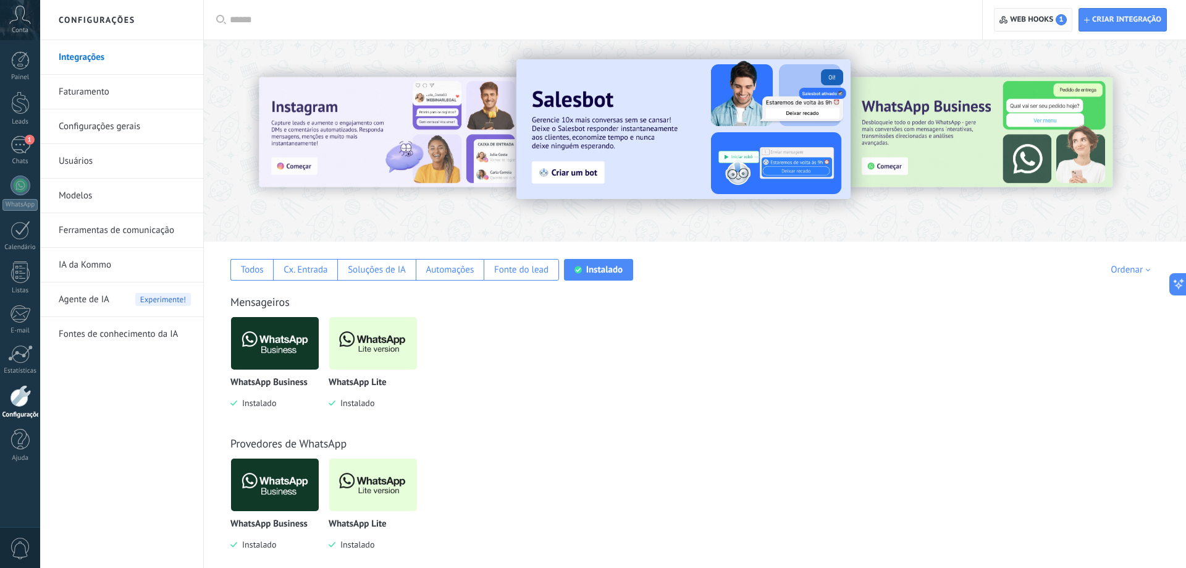
click at [1027, 27] on span "Web hooks 1" at bounding box center [1032, 20] width 67 height 22
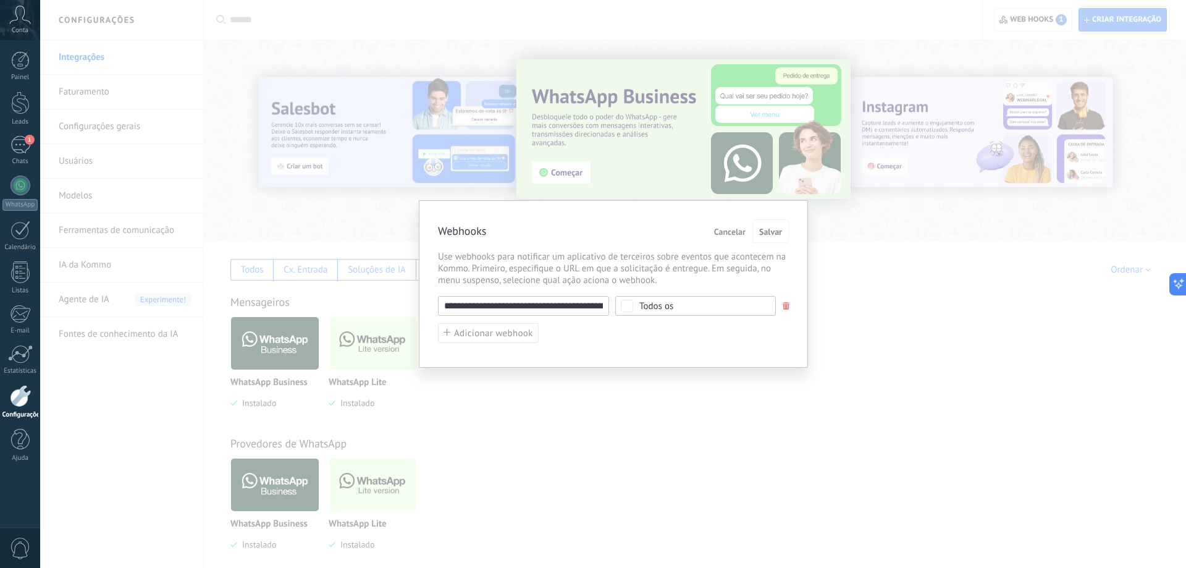
click at [540, 298] on input "**********" at bounding box center [523, 306] width 171 height 20
drag, startPoint x: 593, startPoint y: 302, endPoint x: 601, endPoint y: 306, distance: 8.8
click at [609, 309] on input "**********" at bounding box center [523, 306] width 171 height 20
click at [582, 302] on input "**********" at bounding box center [523, 306] width 171 height 20
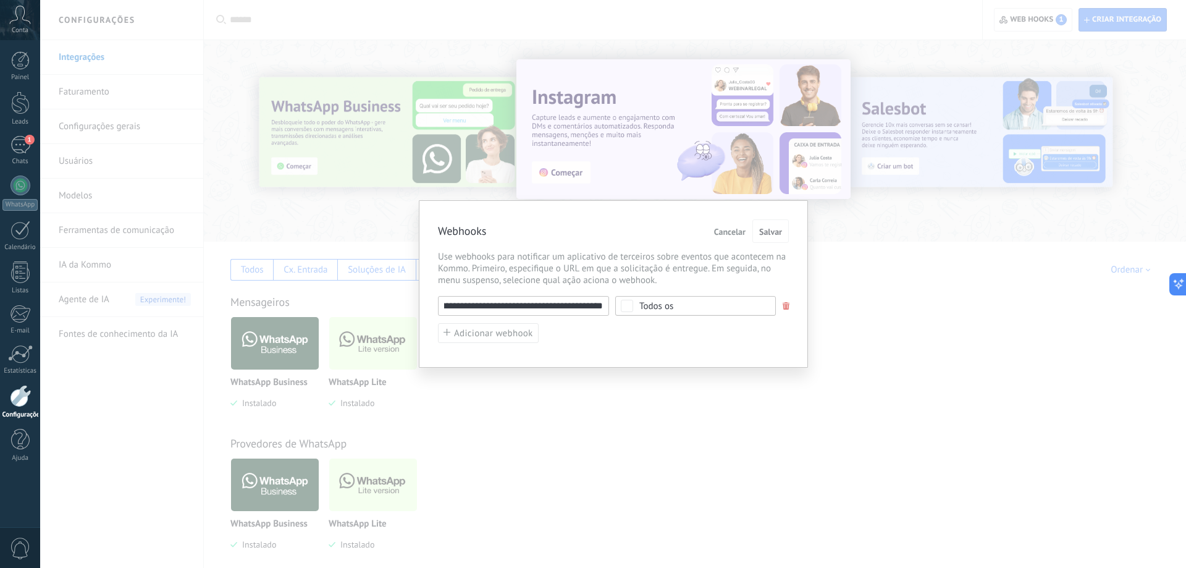
scroll to position [0, 161]
drag, startPoint x: 588, startPoint y: 306, endPoint x: 519, endPoint y: 303, distance: 68.6
click at [509, 301] on input "**********" at bounding box center [523, 306] width 171 height 20
click at [519, 303] on input "**********" at bounding box center [523, 306] width 171 height 20
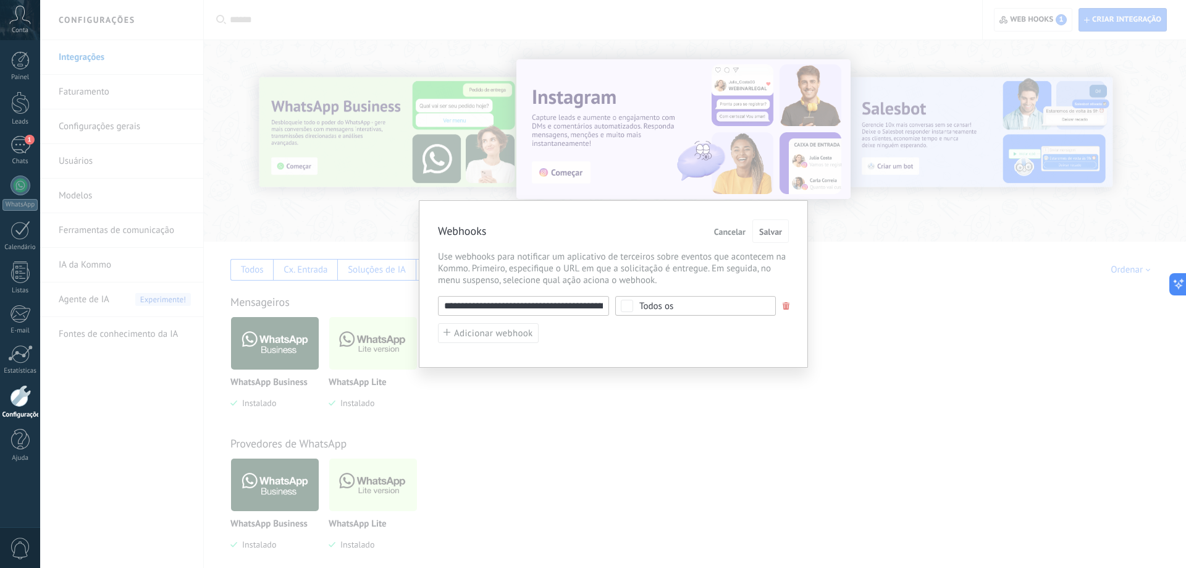
drag, startPoint x: 490, startPoint y: 303, endPoint x: 354, endPoint y: 302, distance: 135.9
click at [438, 302] on input "**********" at bounding box center [523, 306] width 171 height 20
click at [453, 305] on input "**********" at bounding box center [523, 306] width 171 height 20
click at [608, 352] on div "**********" at bounding box center [613, 283] width 389 height 167
click at [791, 414] on div "**********" at bounding box center [613, 284] width 1146 height 568
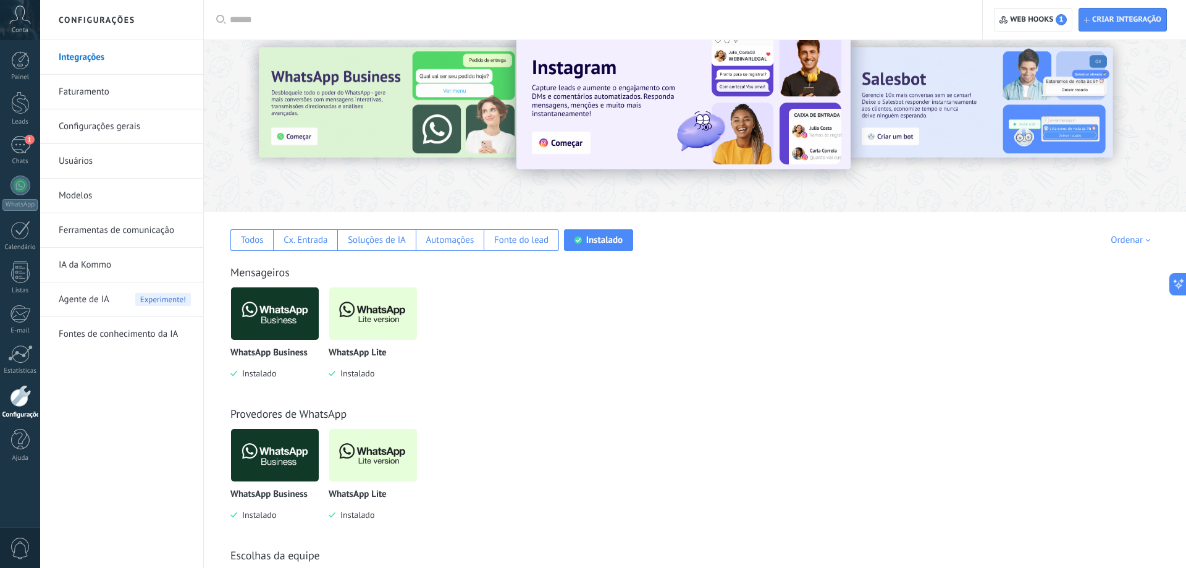
scroll to position [63, 0]
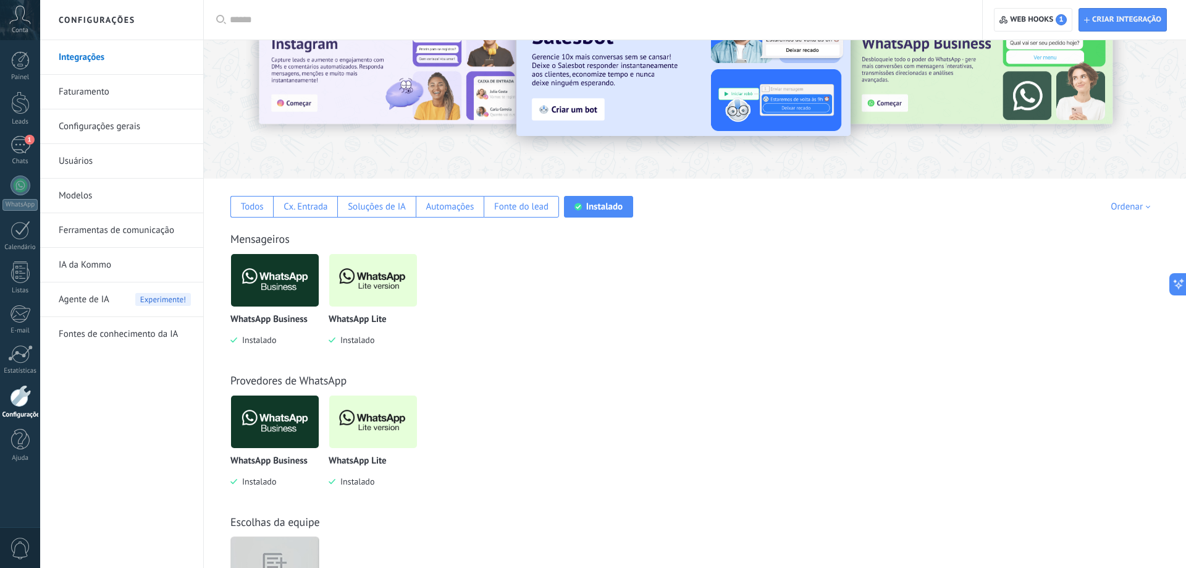
click at [113, 128] on link "Configurações gerais" at bounding box center [125, 126] width 132 height 35
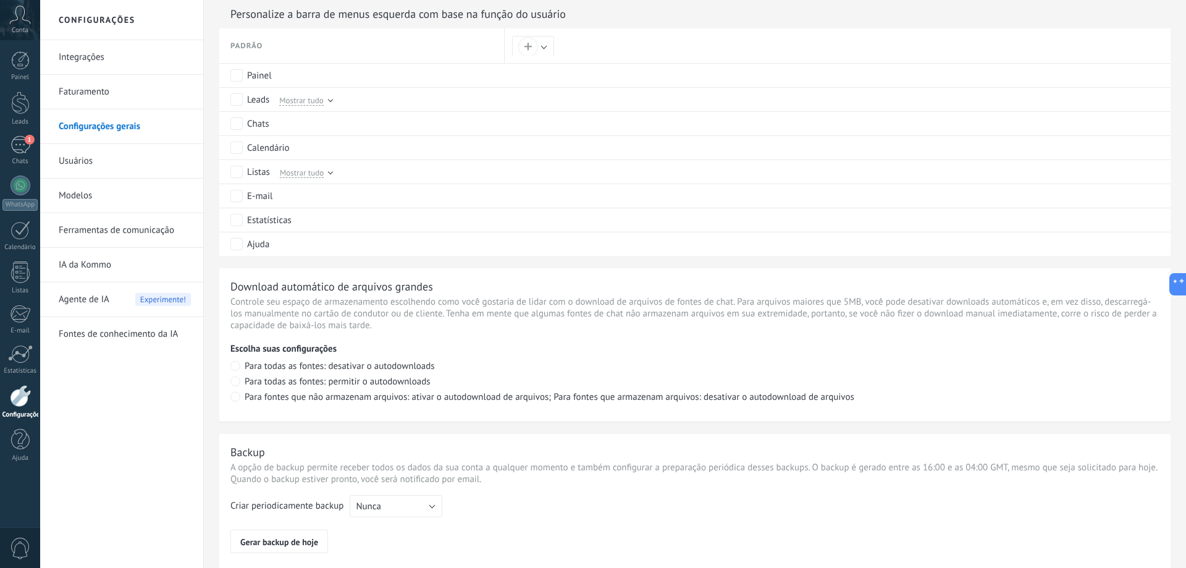
scroll to position [567, 0]
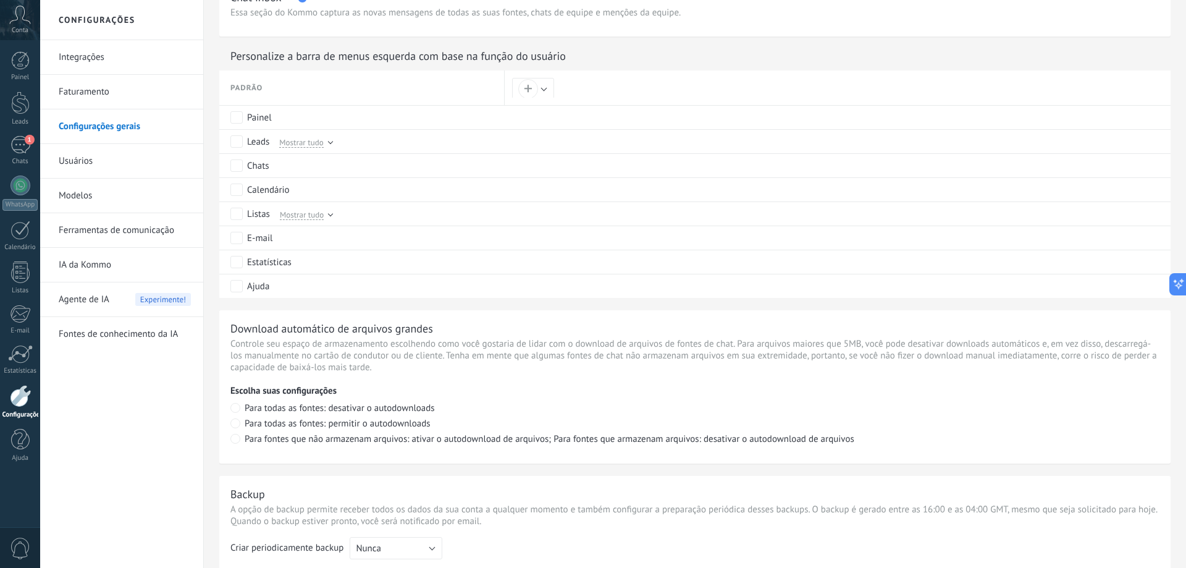
click at [124, 340] on link "Fontes de conhecimento da IA" at bounding box center [125, 334] width 132 height 35
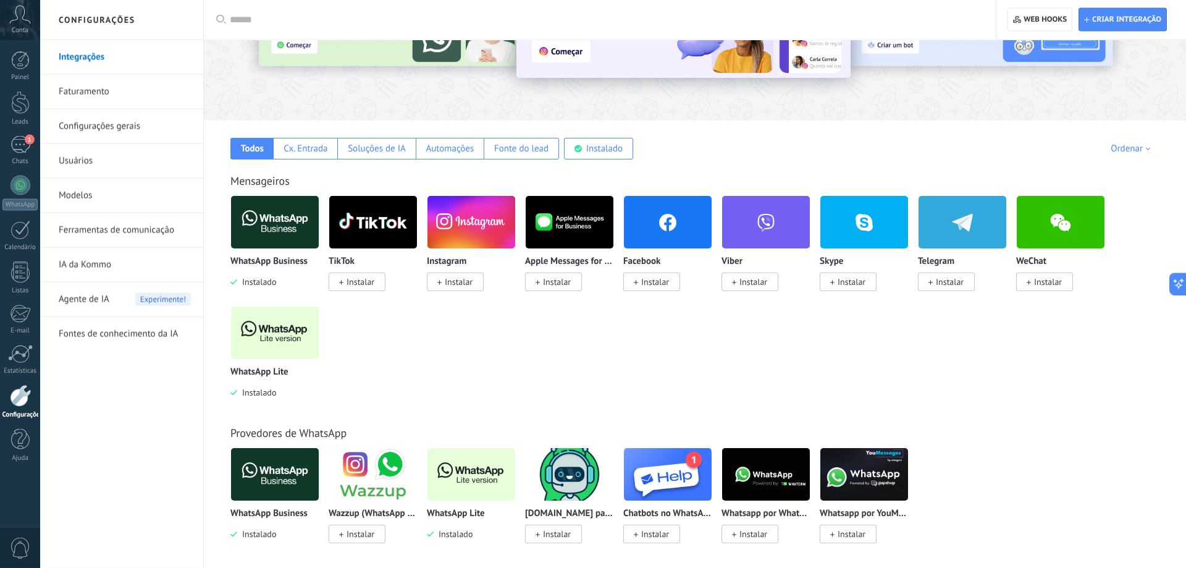
scroll to position [126, 0]
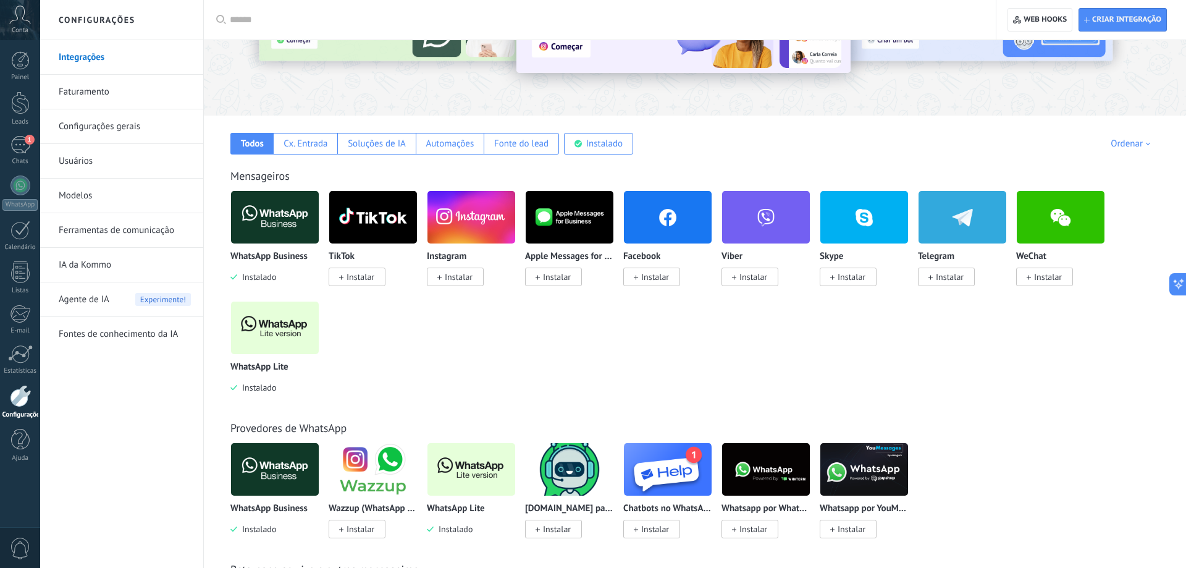
click at [272, 320] on img at bounding box center [275, 328] width 88 height 60
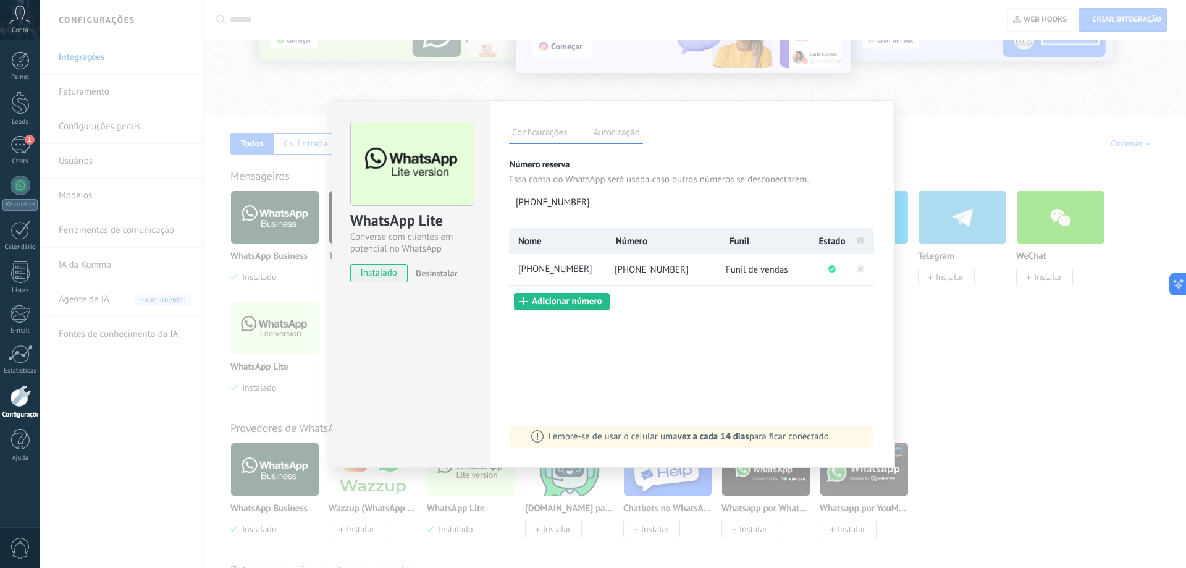
click at [632, 131] on label "Autorização" at bounding box center [616, 134] width 52 height 18
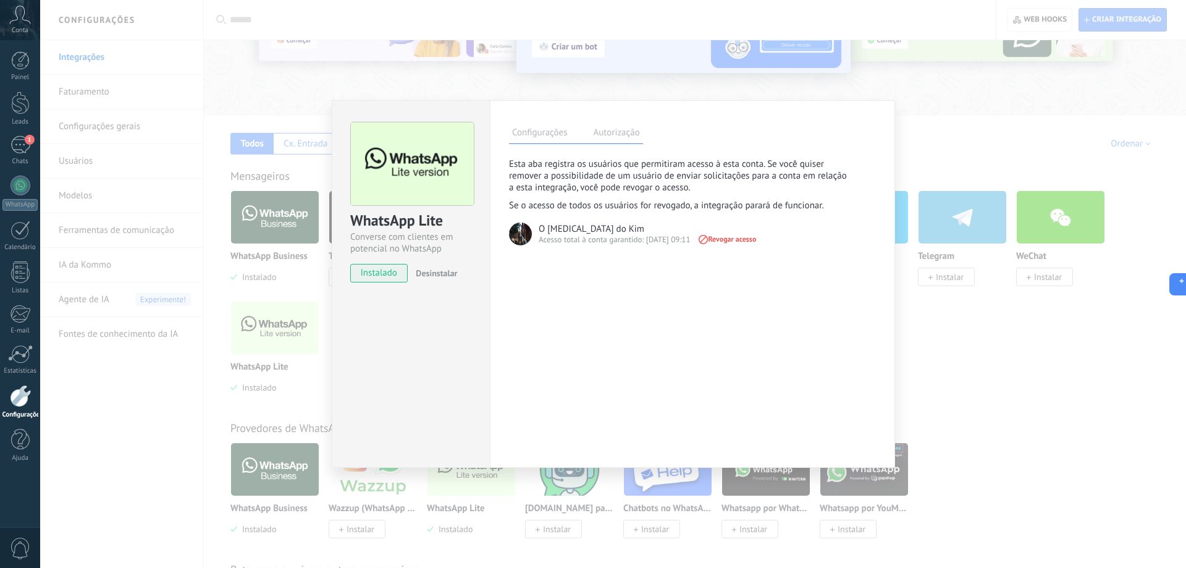
click at [562, 133] on label "Configurações" at bounding box center [539, 134] width 61 height 18
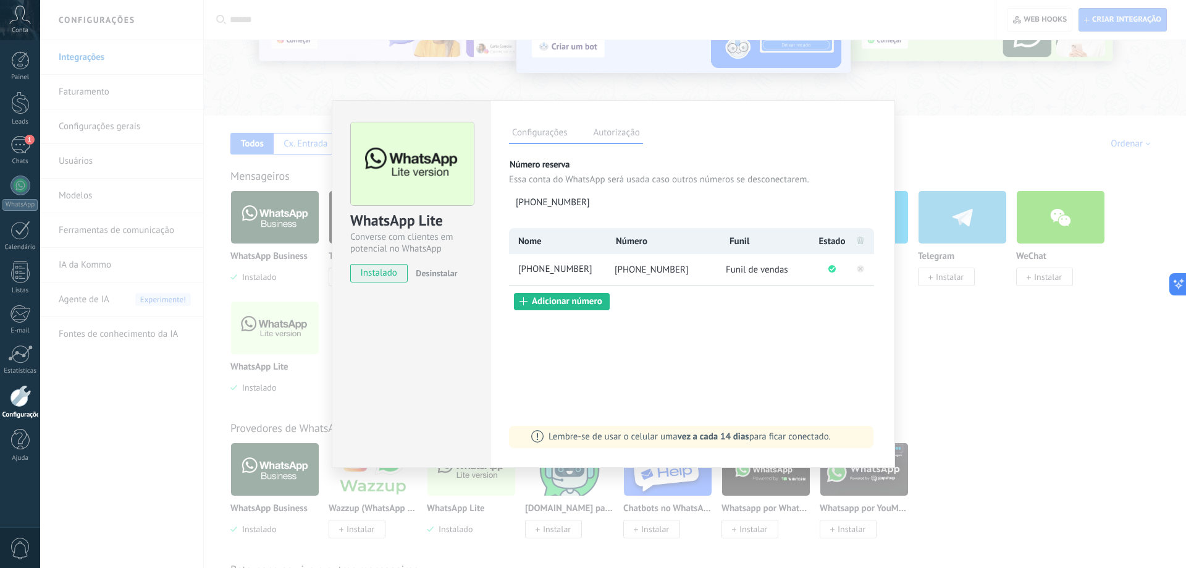
click at [155, 261] on div "WhatsApp Lite Converse com clientes em potencial no WhatsApp instalado Desinsta…" at bounding box center [613, 284] width 1146 height 568
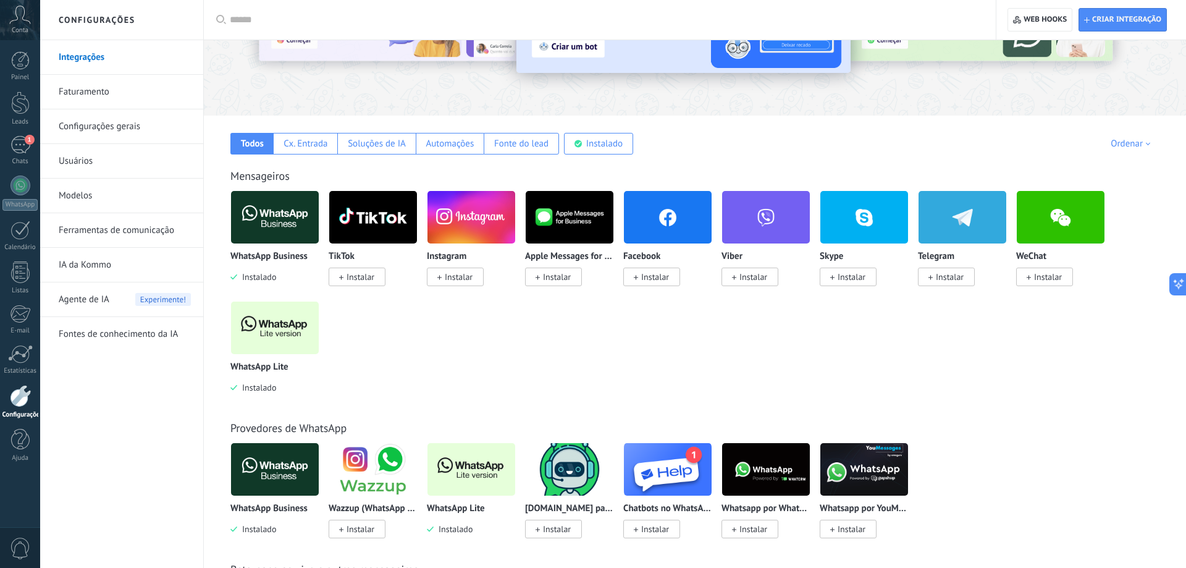
click at [28, 397] on div at bounding box center [20, 396] width 21 height 22
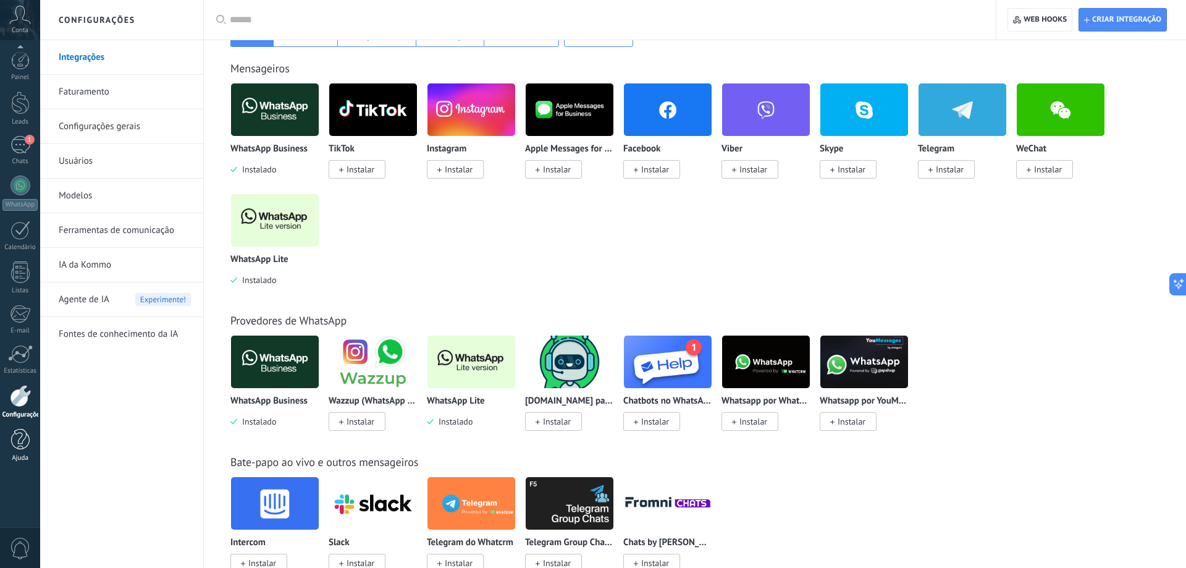
scroll to position [252, 0]
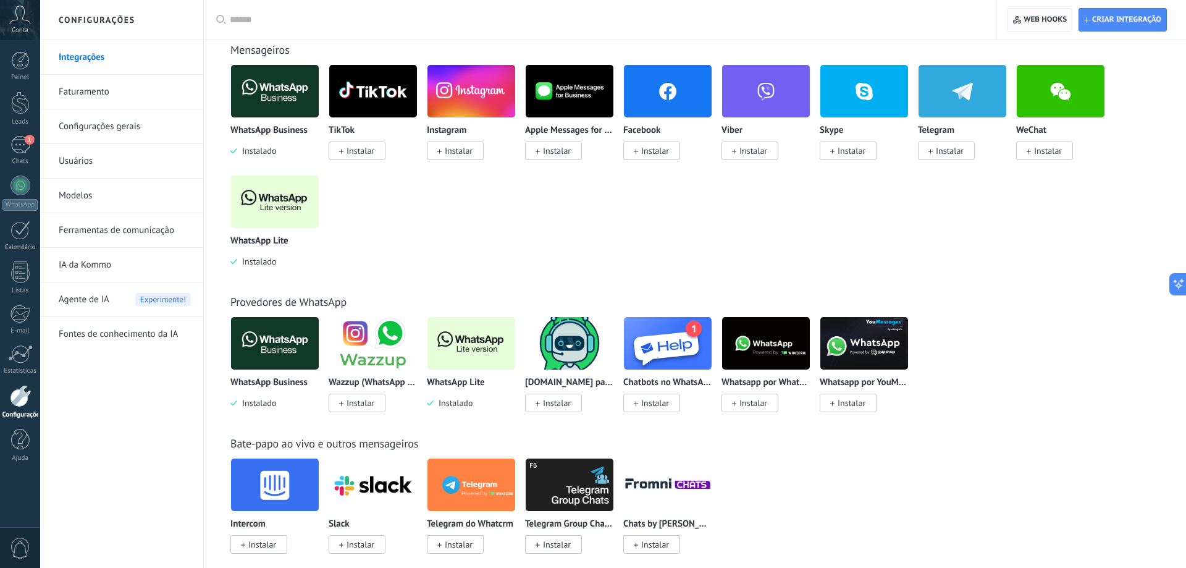
click at [1011, 14] on button "Web hooks 0" at bounding box center [1039, 19] width 65 height 23
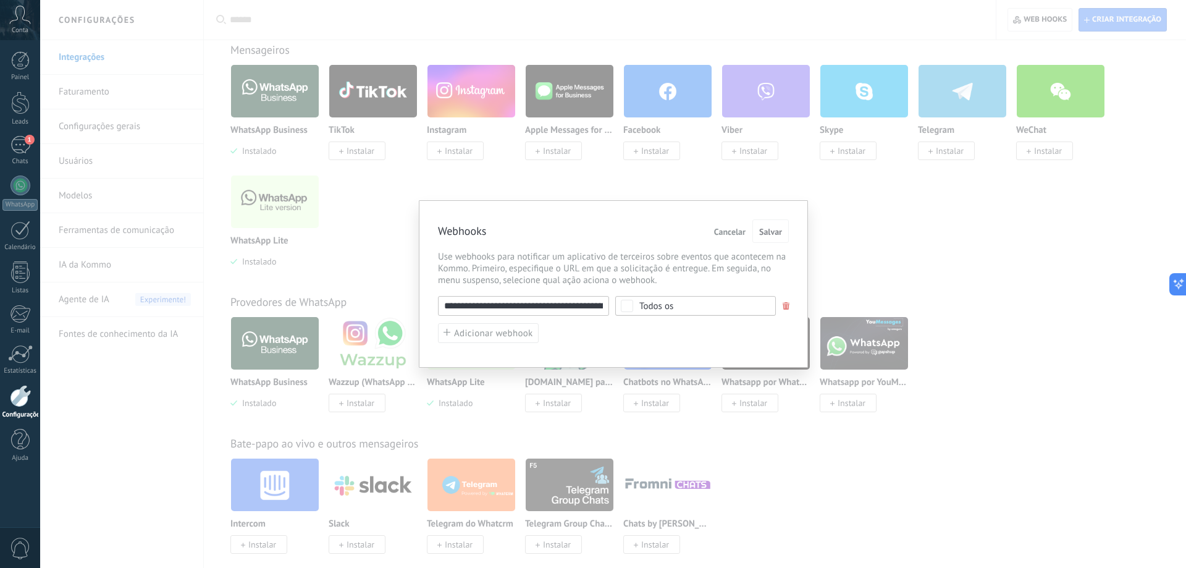
click at [144, 266] on div "**********" at bounding box center [613, 284] width 1146 height 568
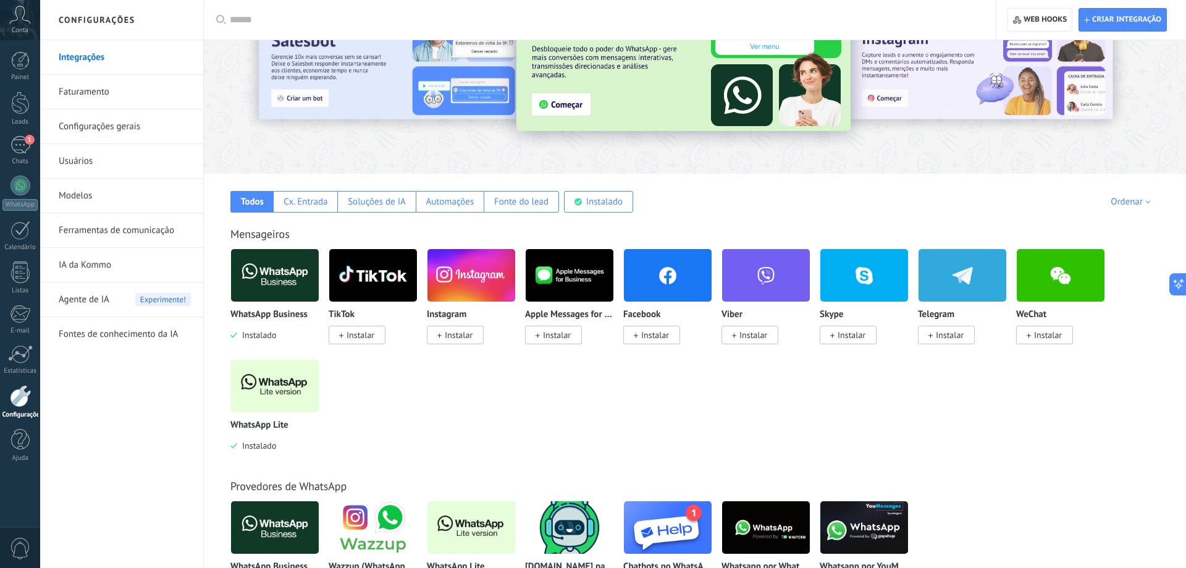
scroll to position [63, 0]
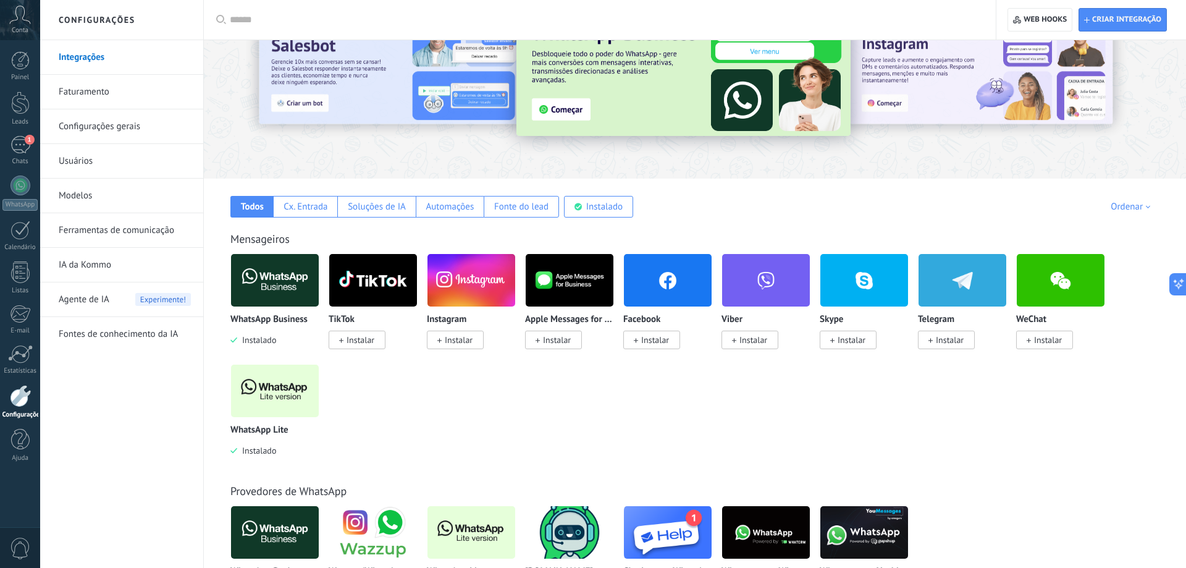
click at [19, 15] on icon at bounding box center [20, 15] width 22 height 19
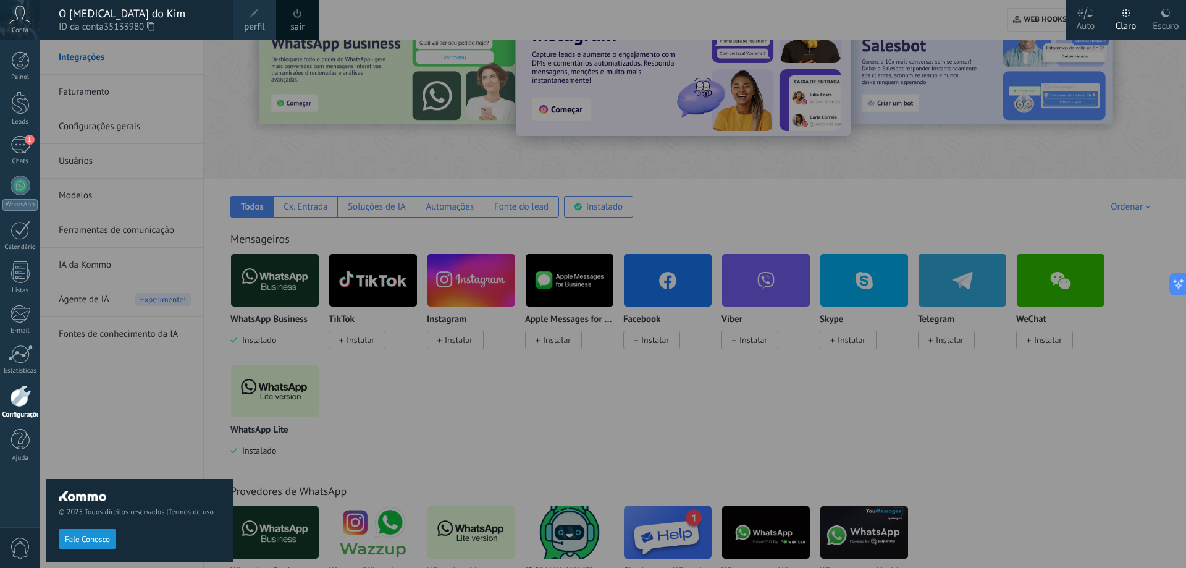
click at [253, 23] on span "perfil" at bounding box center [254, 27] width 20 height 14
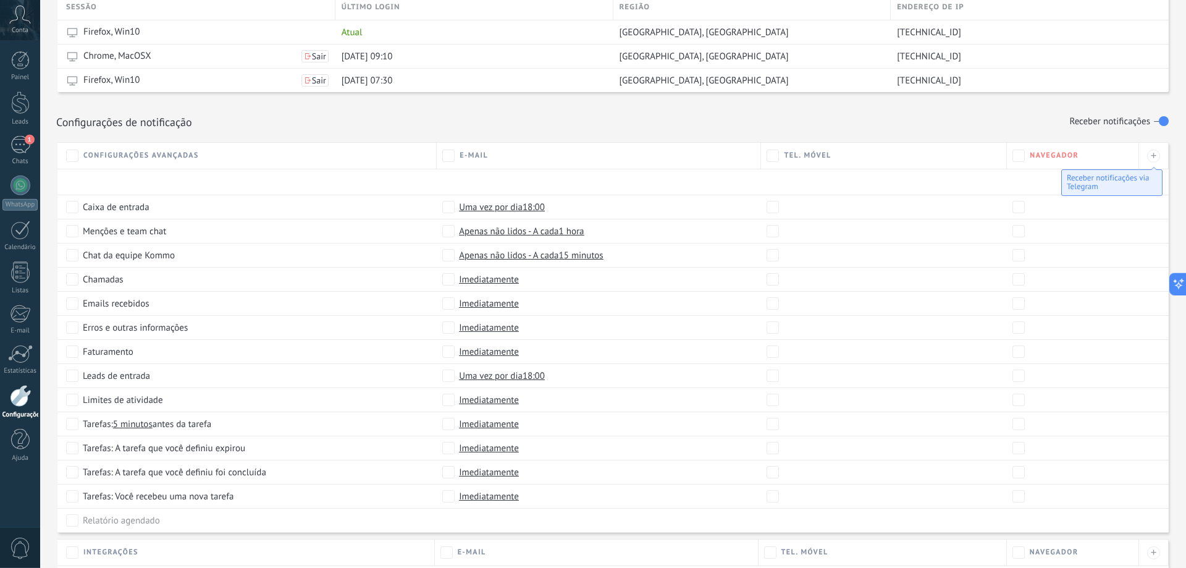
scroll to position [510, 0]
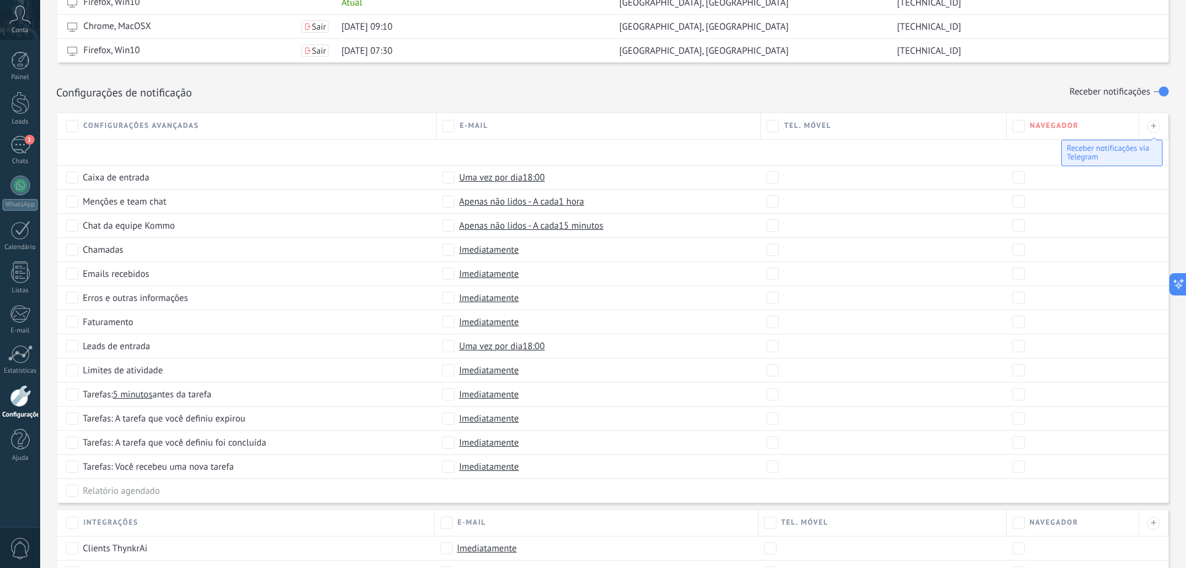
click at [123, 225] on span "Chat da equipe Kommo" at bounding box center [129, 225] width 92 height 12
drag, startPoint x: 114, startPoint y: 304, endPoint x: 116, endPoint y: 482, distance: 178.5
click at [116, 476] on div "Caixa de entrada Uma vez por dia 18:00 Menções e team chat Apenas não lidos - A…" at bounding box center [612, 321] width 1111 height 363
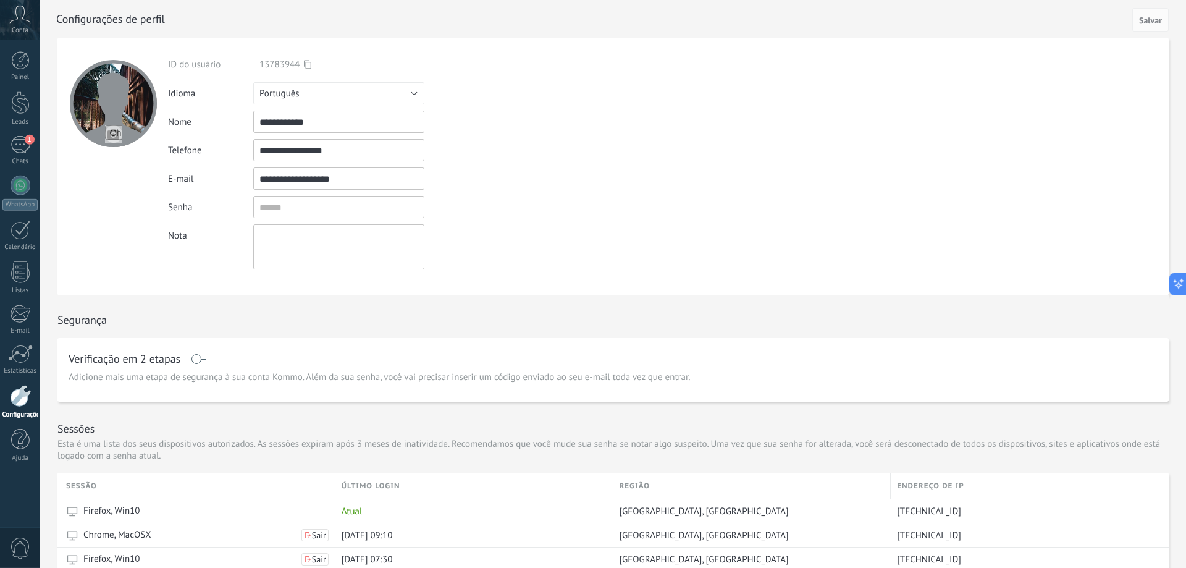
scroll to position [0, 0]
click at [22, 405] on div at bounding box center [20, 396] width 21 height 22
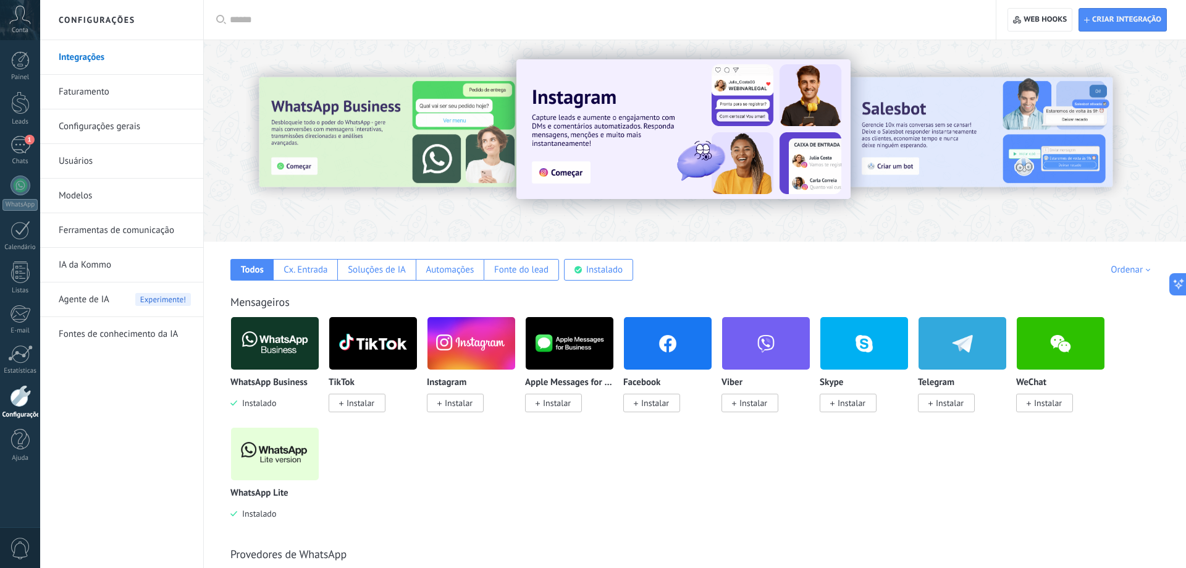
click at [65, 156] on link "Usuários" at bounding box center [125, 161] width 132 height 35
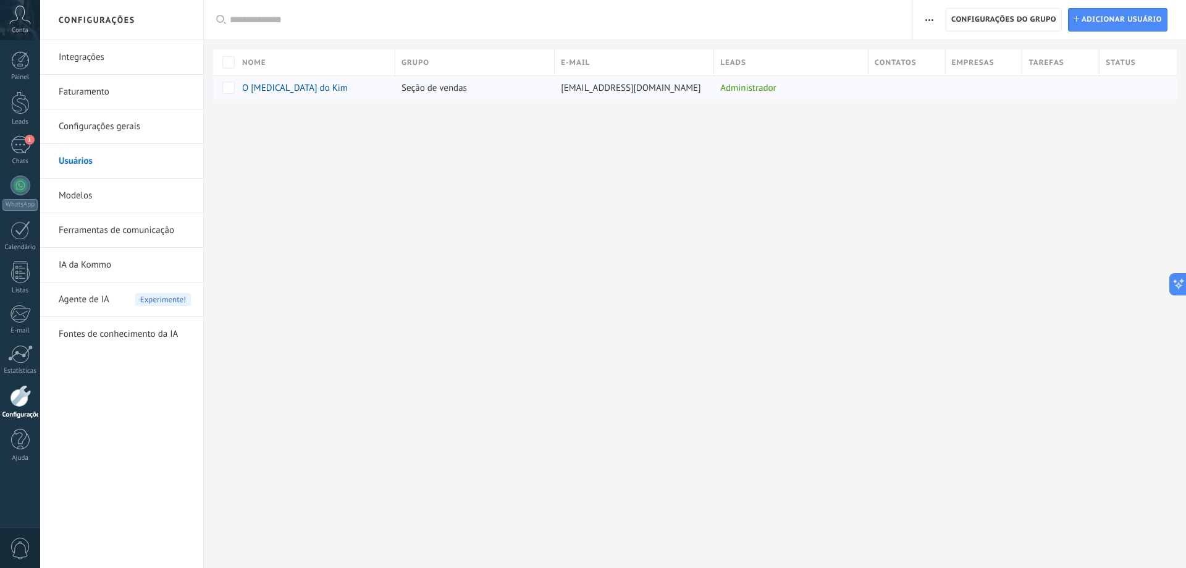
click at [270, 87] on span "O [MEDICAL_DATA] do Kim" at bounding box center [295, 88] width 106 height 12
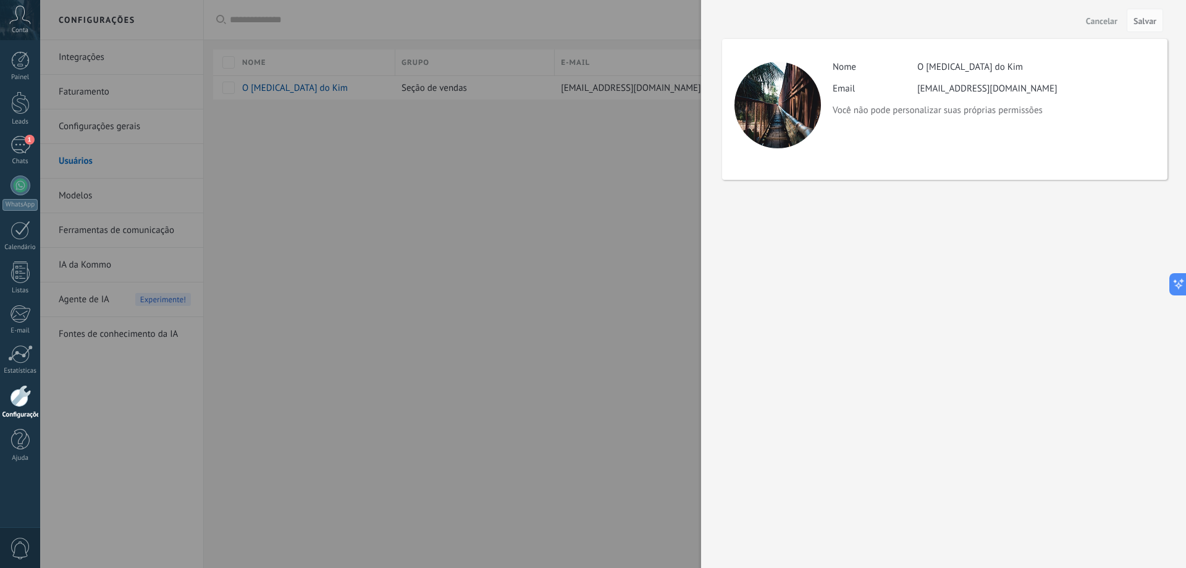
drag, startPoint x: 968, startPoint y: 112, endPoint x: 1041, endPoint y: 112, distance: 72.3
click at [1041, 112] on p "Você não pode personalizar suas próprias permissões" at bounding box center [993, 110] width 322 height 12
click at [515, 251] on div at bounding box center [593, 284] width 1186 height 568
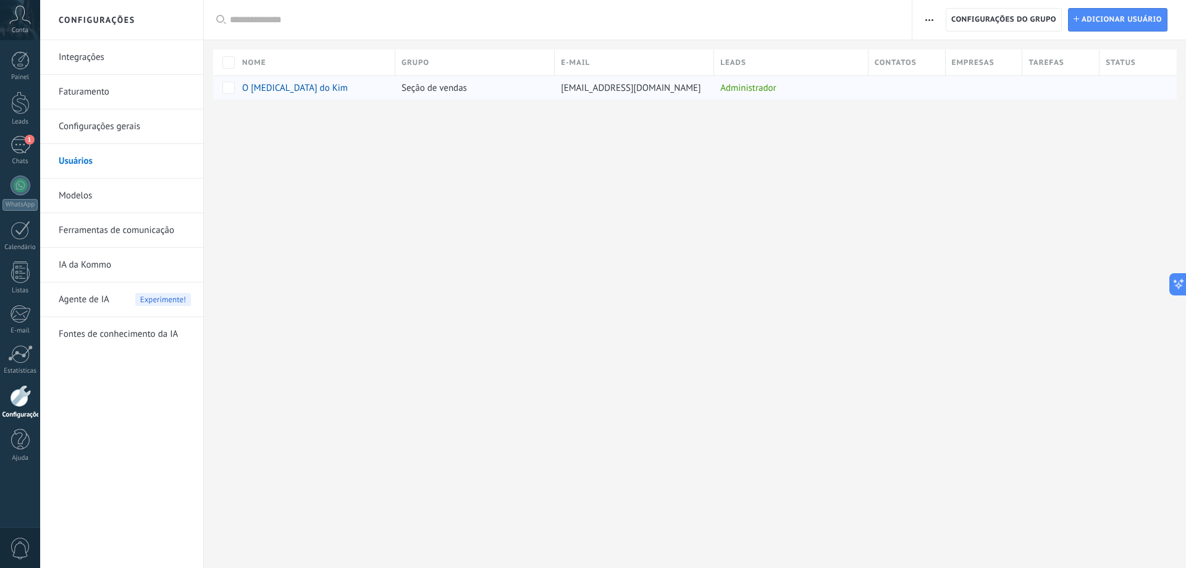
click at [755, 87] on div "Administrador" at bounding box center [788, 87] width 148 height 23
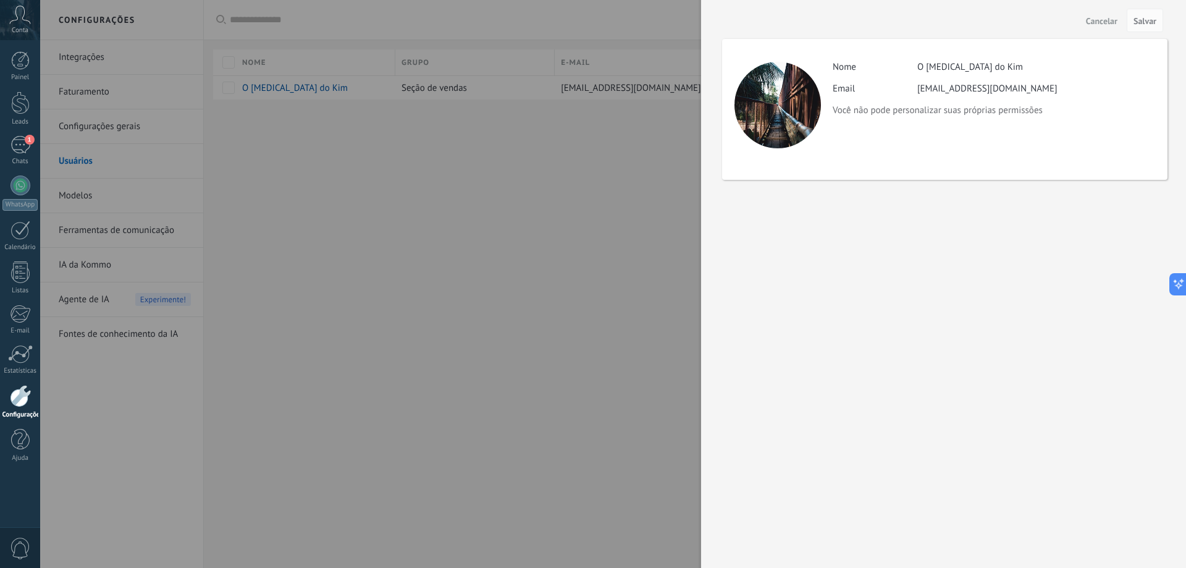
click at [382, 208] on div at bounding box center [593, 284] width 1186 height 568
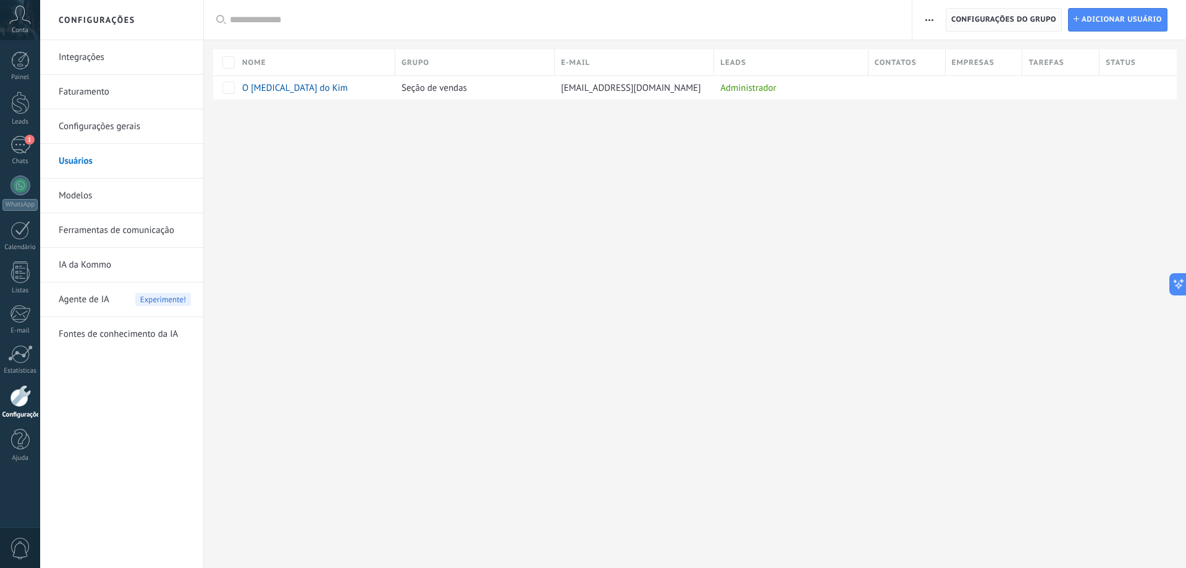
click at [1013, 16] on span "Configurações do grupo" at bounding box center [1003, 20] width 105 height 22
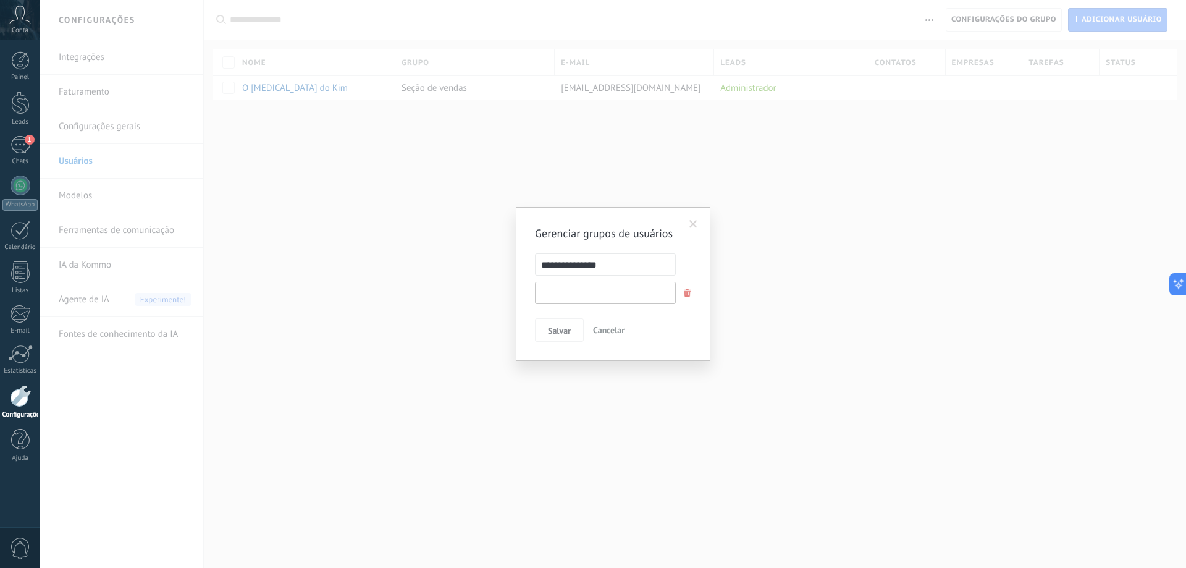
click at [621, 301] on input "text" at bounding box center [605, 293] width 141 height 22
drag, startPoint x: 752, startPoint y: 174, endPoint x: 837, endPoint y: 144, distance: 91.0
click at [753, 174] on div "**********" at bounding box center [613, 284] width 1146 height 568
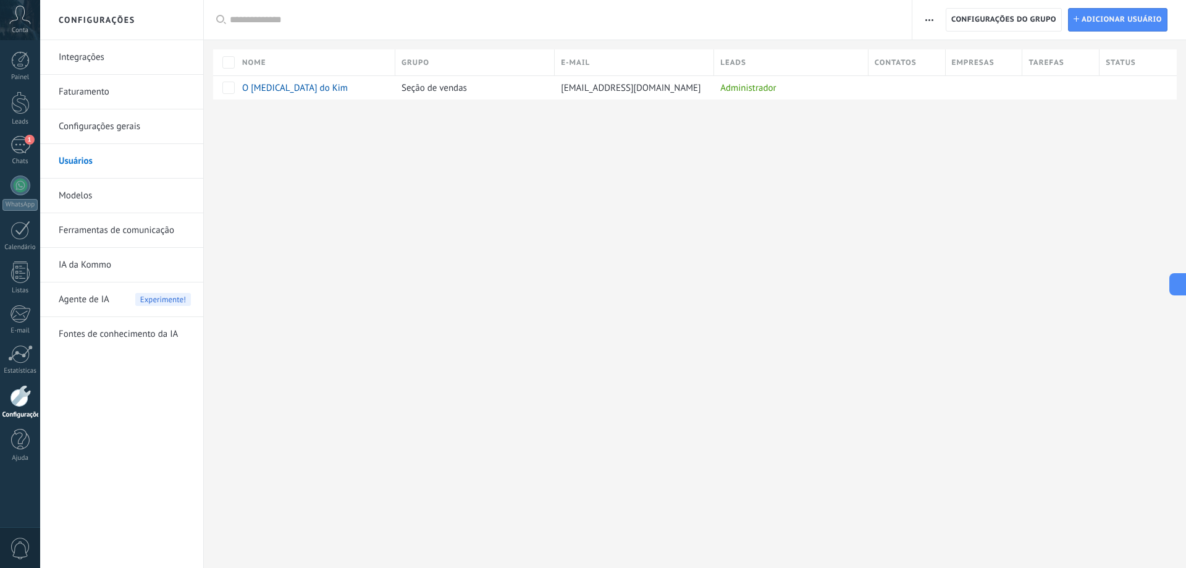
click at [92, 230] on link "Ferramentas de comunicação" at bounding box center [125, 230] width 132 height 35
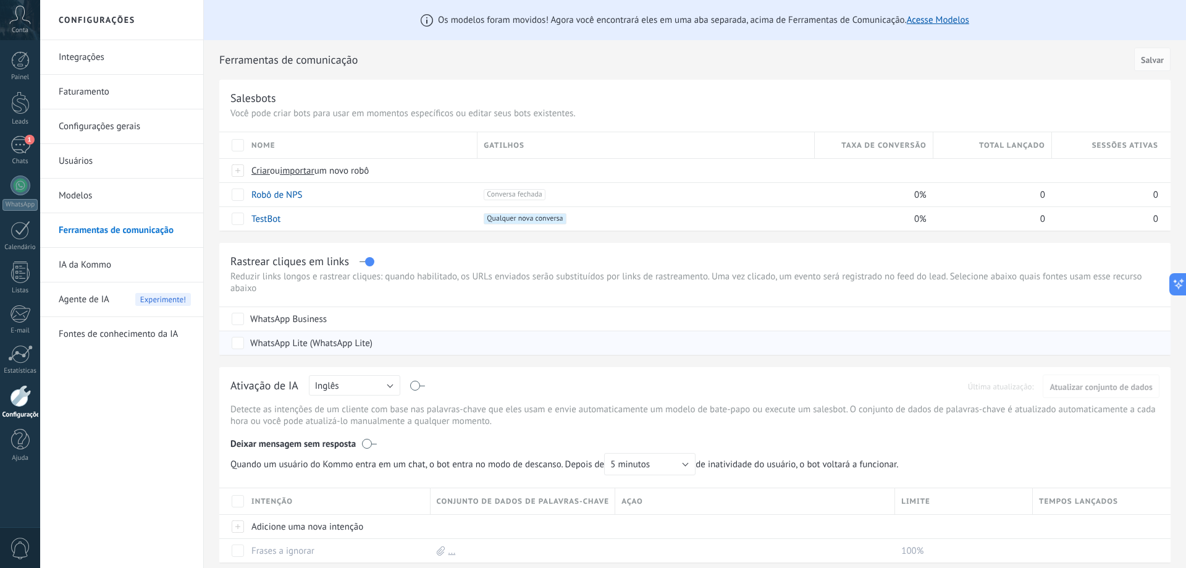
click at [306, 338] on div "WhatsApp Lite (WhatsApp Lite)" at bounding box center [311, 343] width 122 height 12
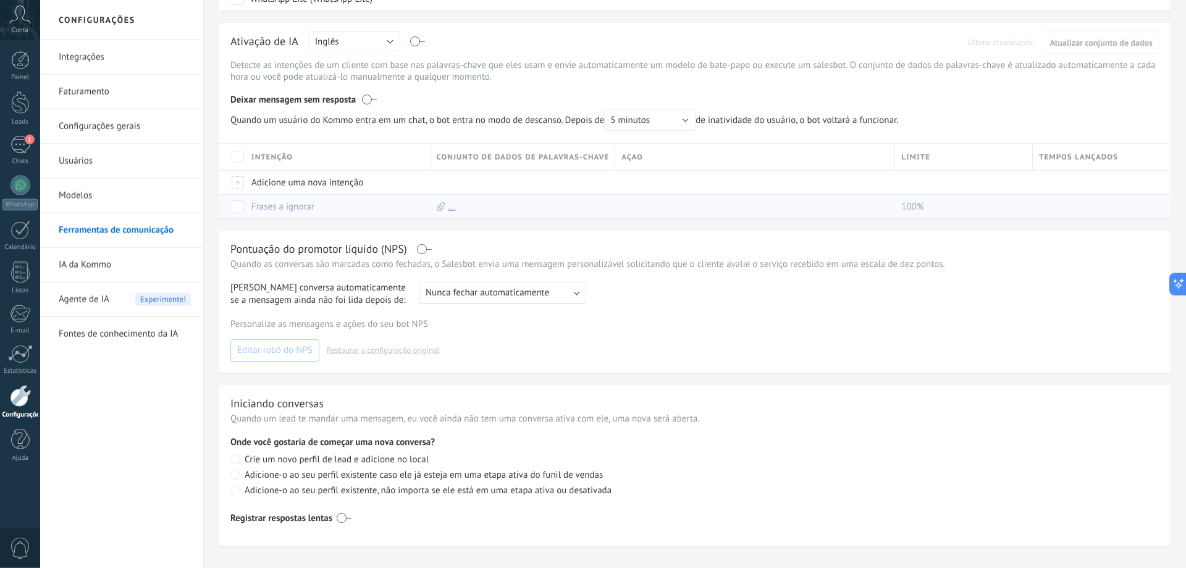
scroll to position [363, 0]
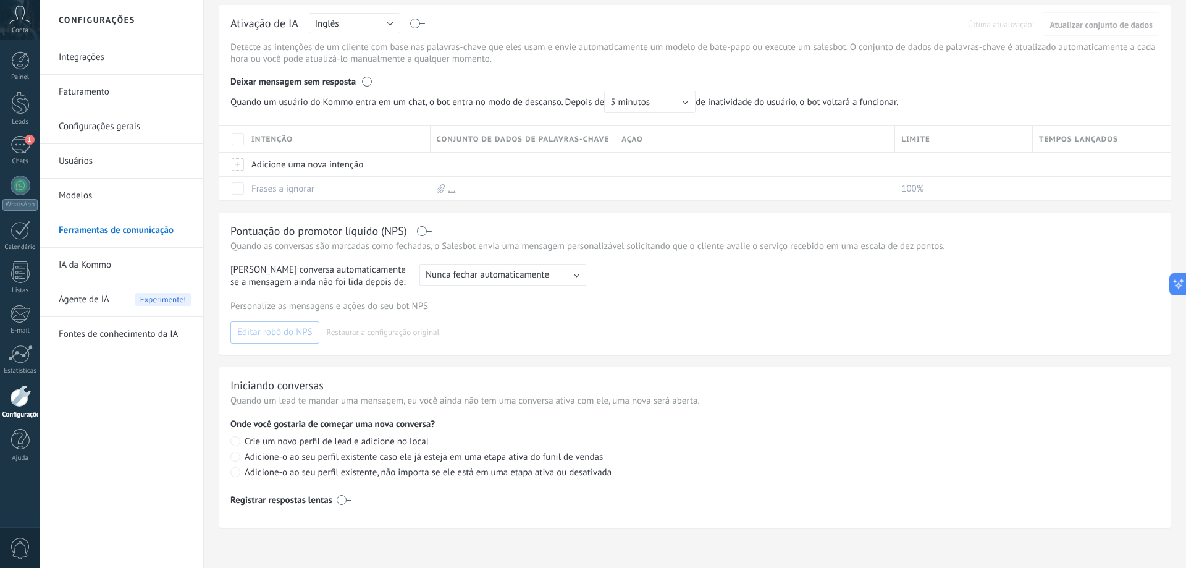
click at [100, 271] on link "IA da Kommo" at bounding box center [125, 265] width 132 height 35
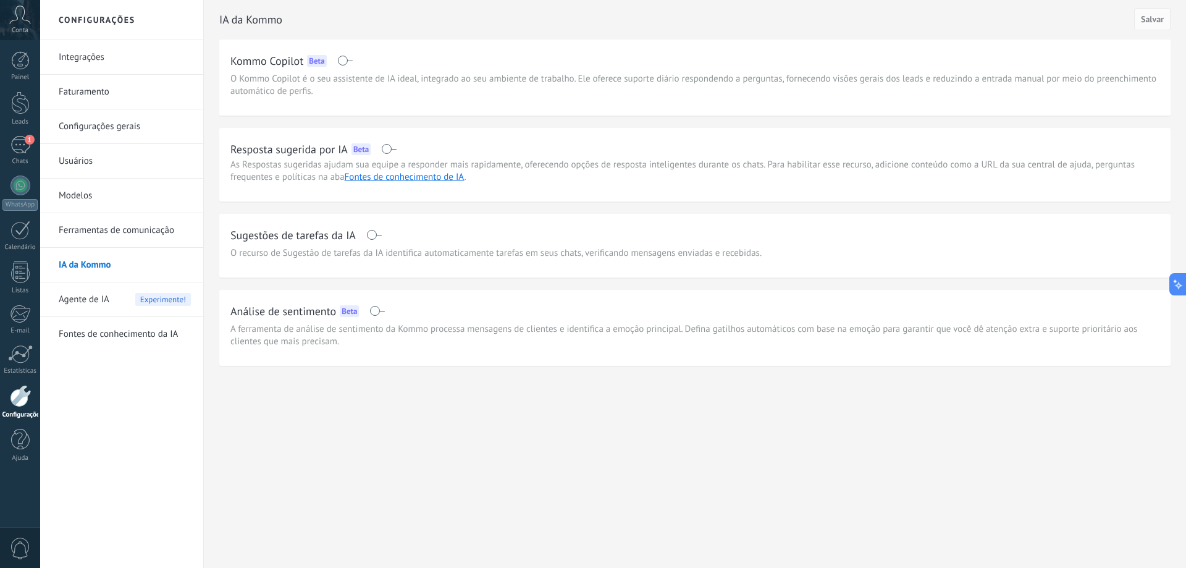
click at [94, 295] on span "Agente de IA" at bounding box center [84, 299] width 51 height 35
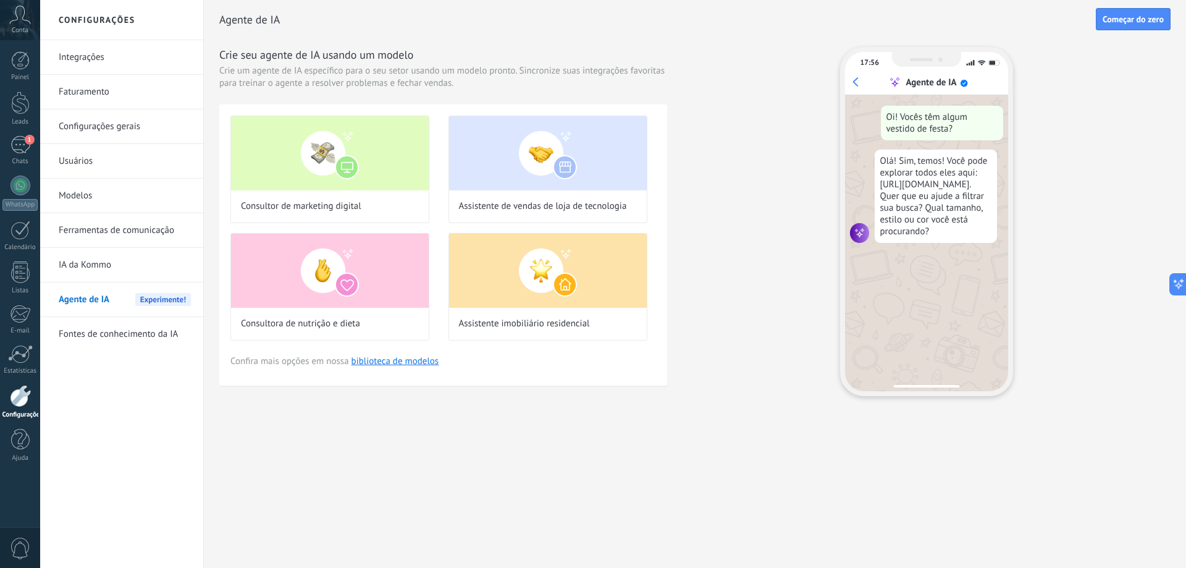
click at [99, 337] on link "Fontes de conhecimento da IA" at bounding box center [125, 334] width 132 height 35
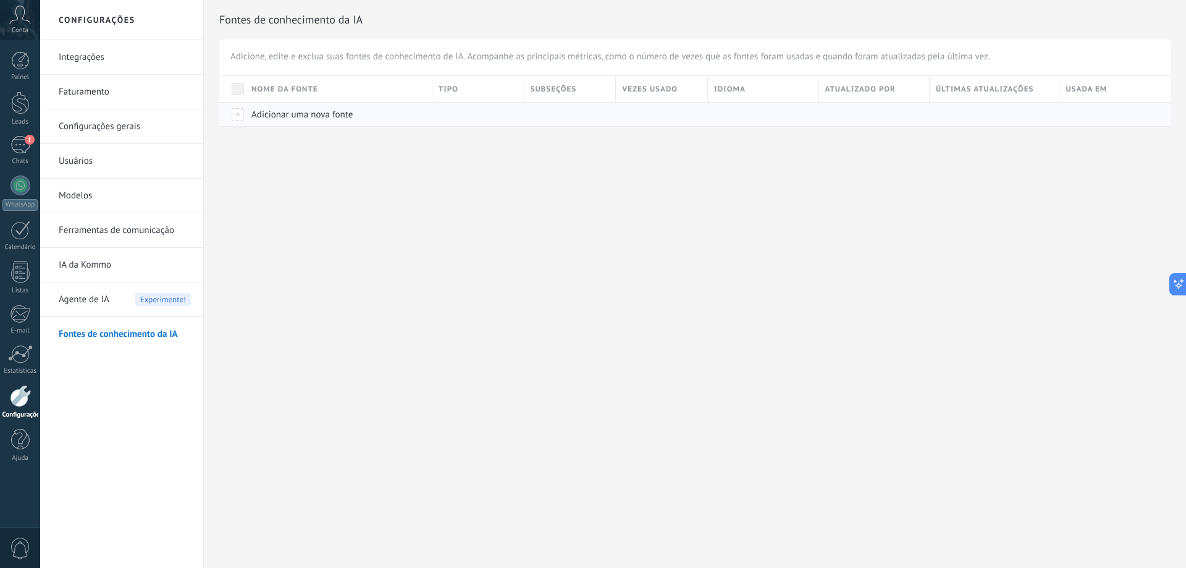
click at [319, 107] on div "Adicionar uma nova fonte" at bounding box center [335, 114] width 181 height 23
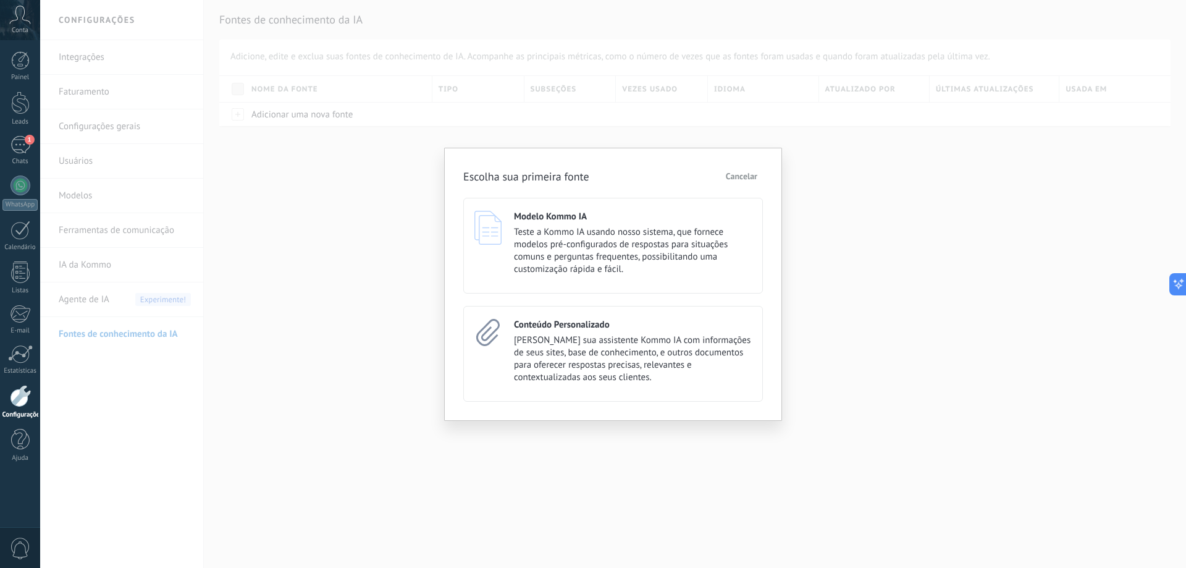
click at [301, 227] on div "Escolha sua primeira fonte Cancelar Modelo Kommo IA Teste a Kommo IA usando nos…" at bounding box center [613, 284] width 1146 height 568
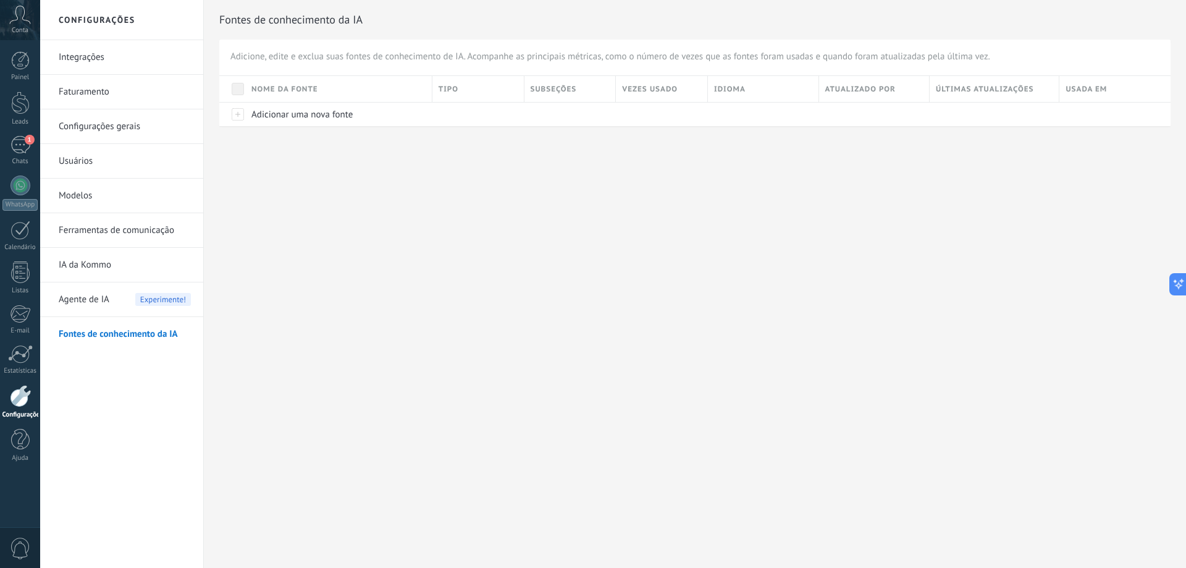
click at [85, 94] on link "Faturamento" at bounding box center [125, 92] width 132 height 35
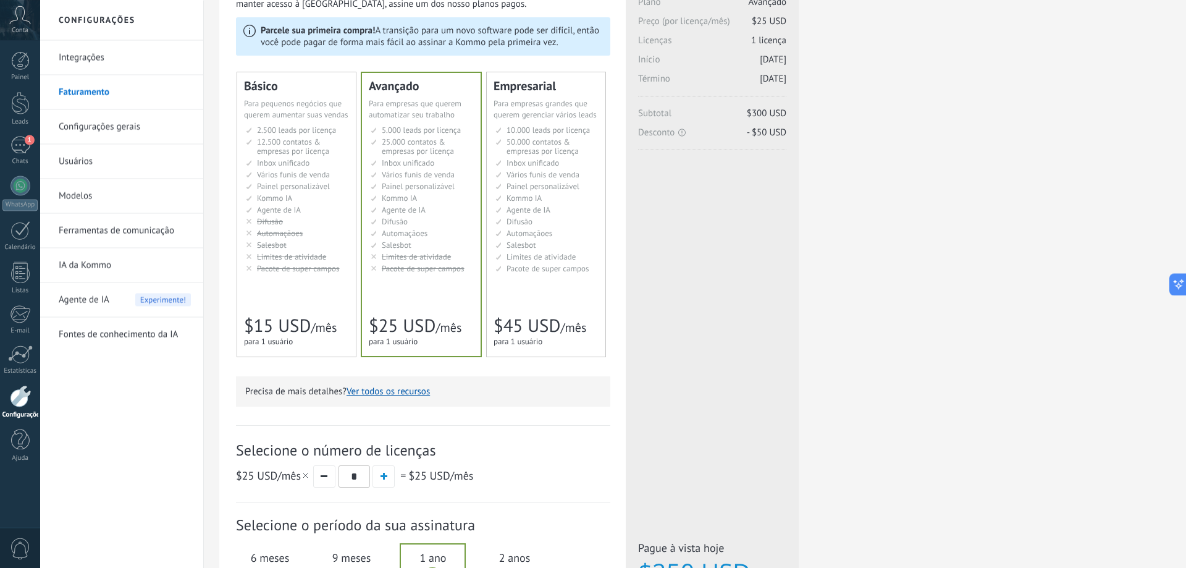
scroll to position [269, 0]
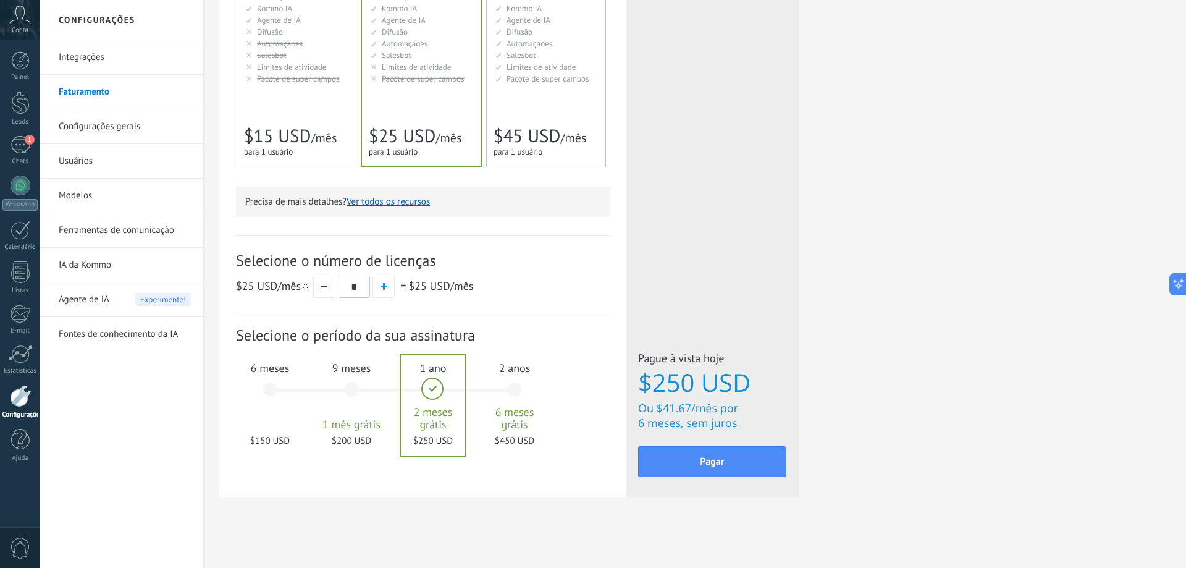
click at [16, 22] on icon at bounding box center [20, 15] width 22 height 19
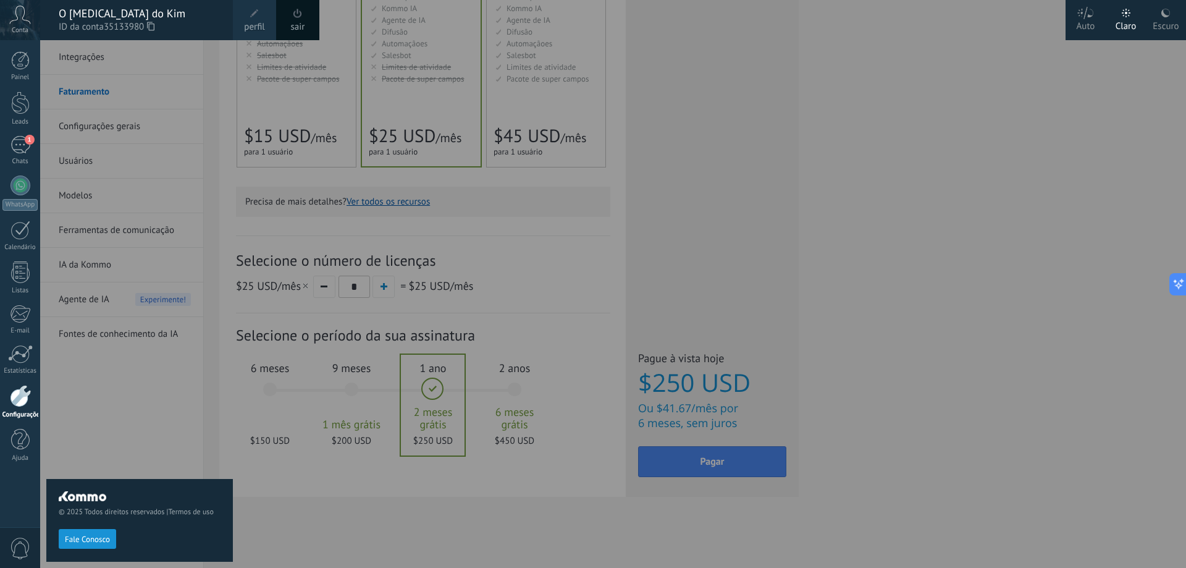
drag, startPoint x: 109, startPoint y: 271, endPoint x: 59, endPoint y: 351, distance: 94.9
click at [107, 274] on div "© 2025 Todos direitos reservados | Termos de uso Fale Conosco" at bounding box center [139, 303] width 187 height 527
click at [25, 405] on div at bounding box center [20, 396] width 21 height 22
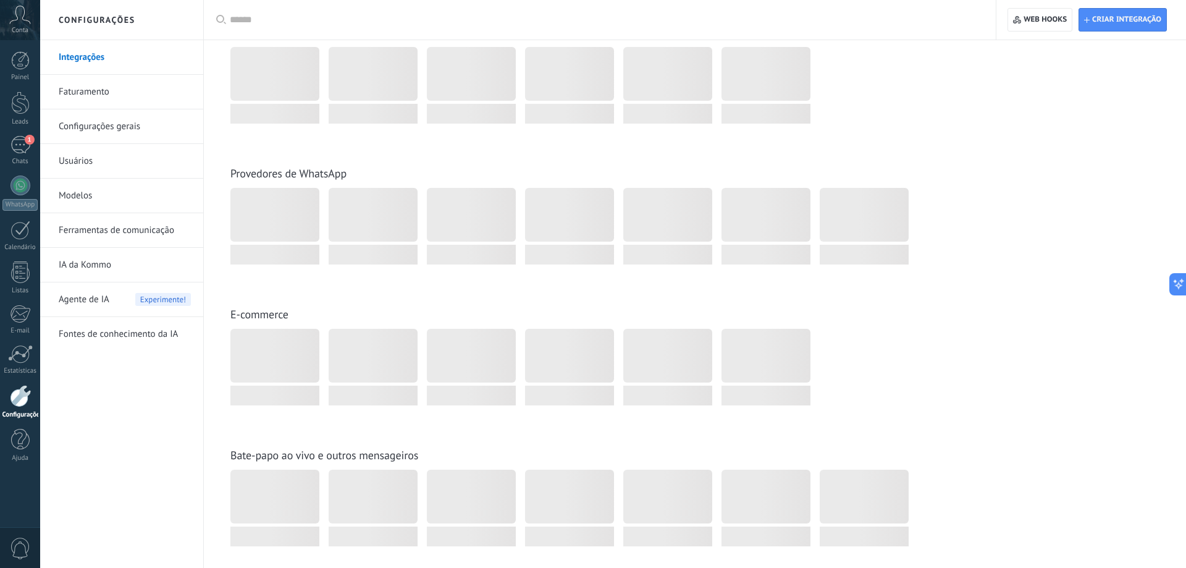
click at [25, 405] on div at bounding box center [20, 396] width 21 height 22
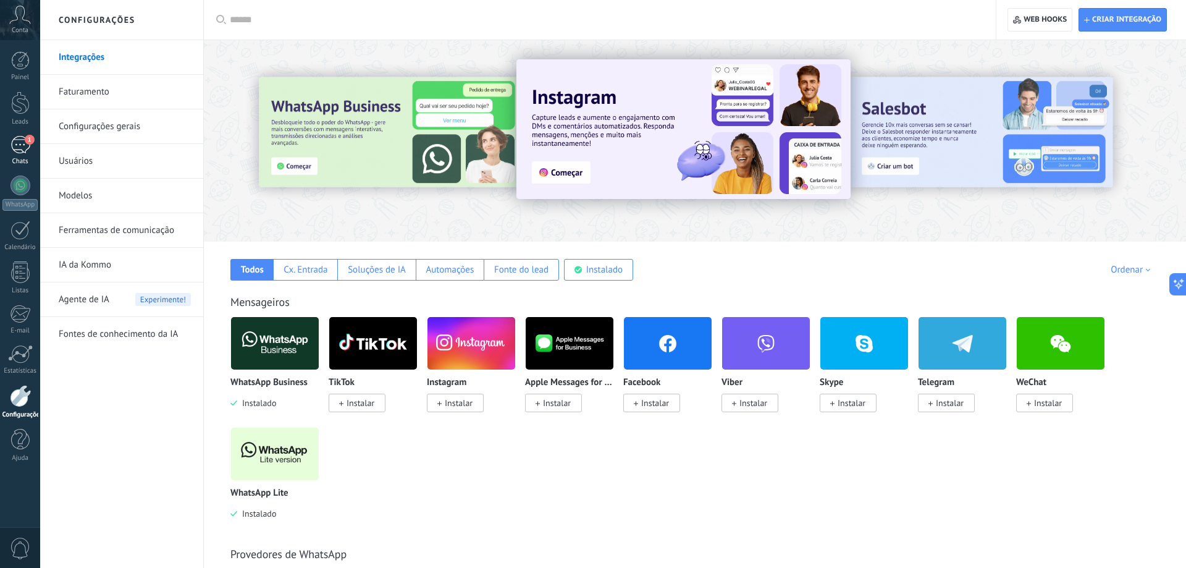
click at [18, 141] on div "1" at bounding box center [20, 145] width 20 height 18
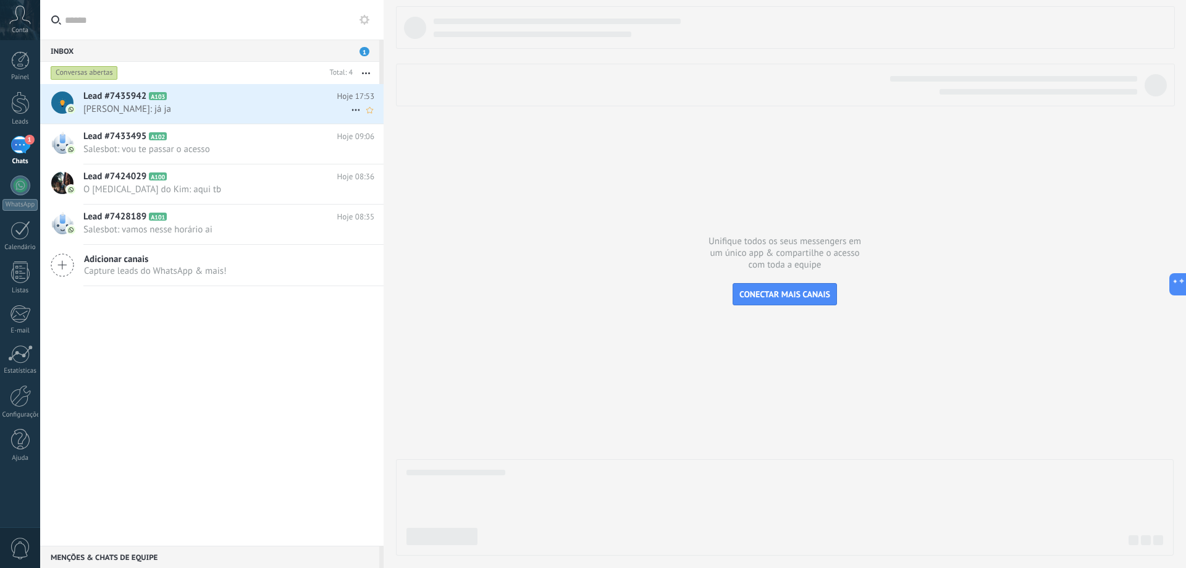
click at [137, 101] on span "Lead #7435942" at bounding box center [114, 96] width 63 height 12
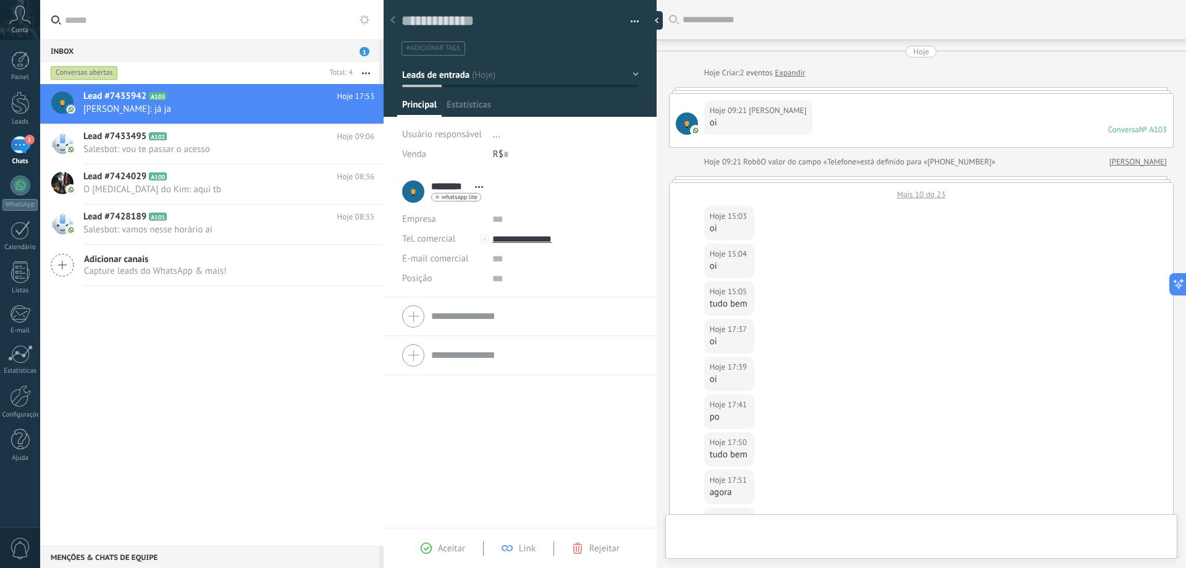
scroll to position [240, 0]
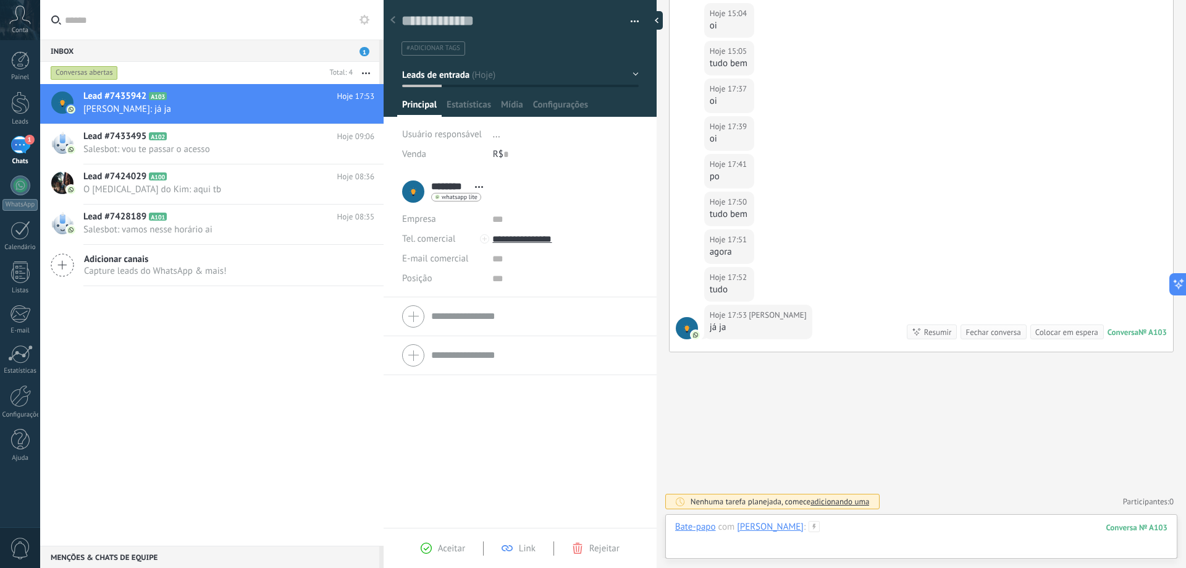
click at [820, 534] on div at bounding box center [921, 539] width 492 height 37
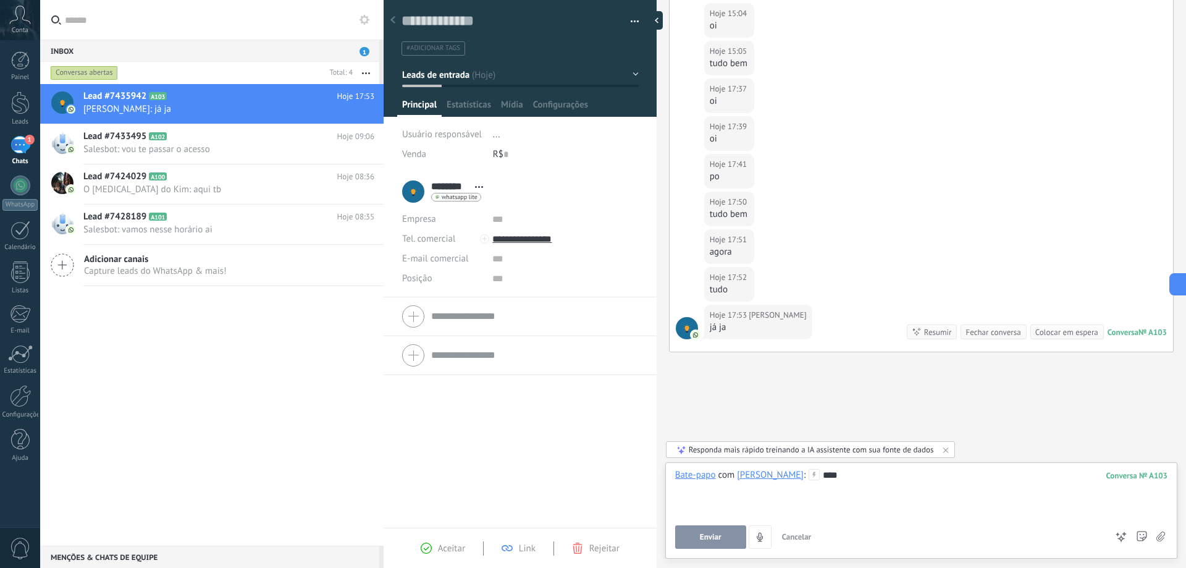
click at [726, 529] on button "Enviar" at bounding box center [710, 536] width 71 height 23
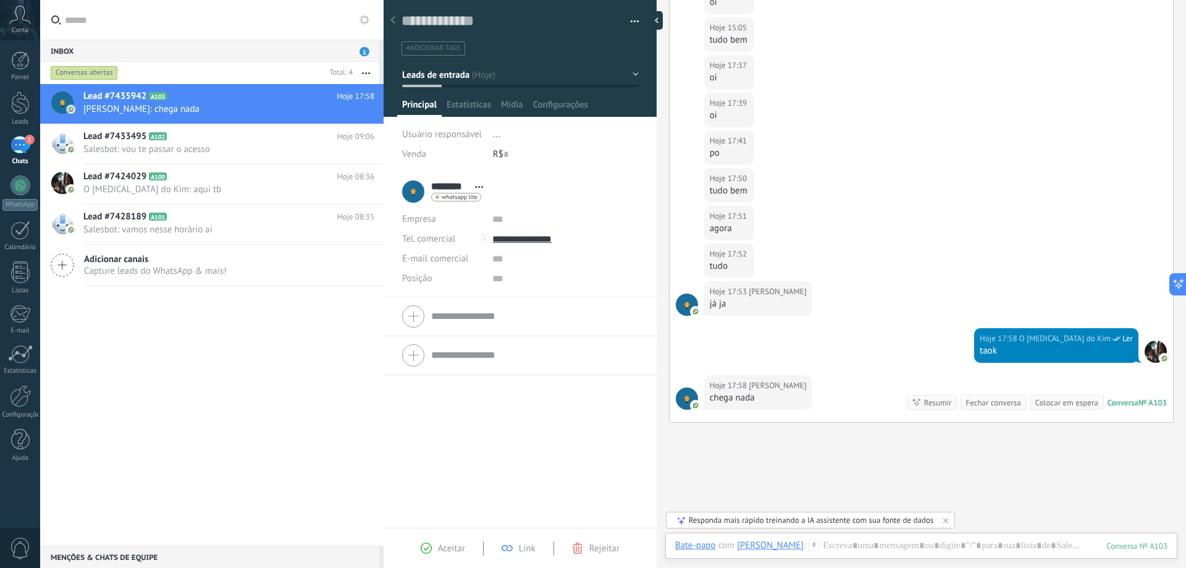
scroll to position [334, 0]
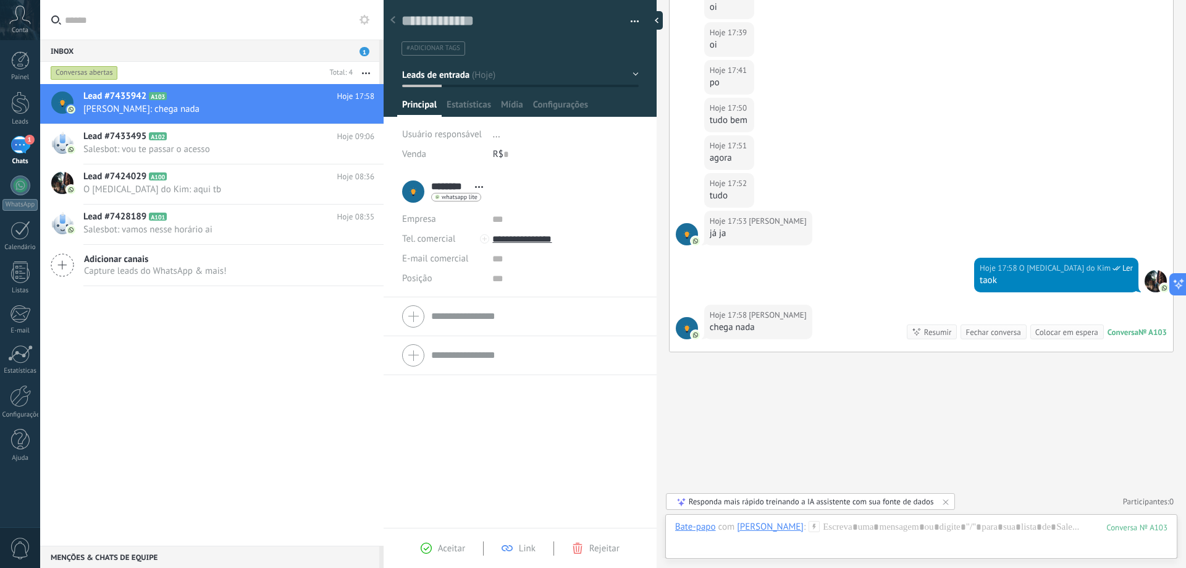
click at [19, 90] on div "Painel Leads 1 Chats WhatsApp Clientes" at bounding box center [20, 262] width 40 height 423
click at [22, 100] on div at bounding box center [20, 102] width 19 height 23
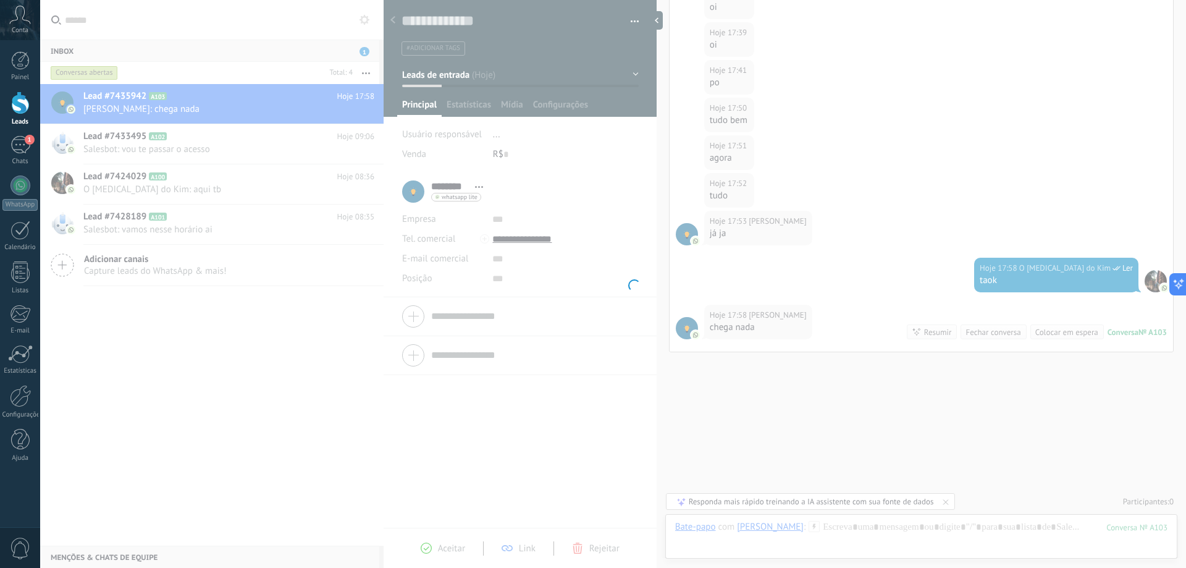
scroll to position [334, 0]
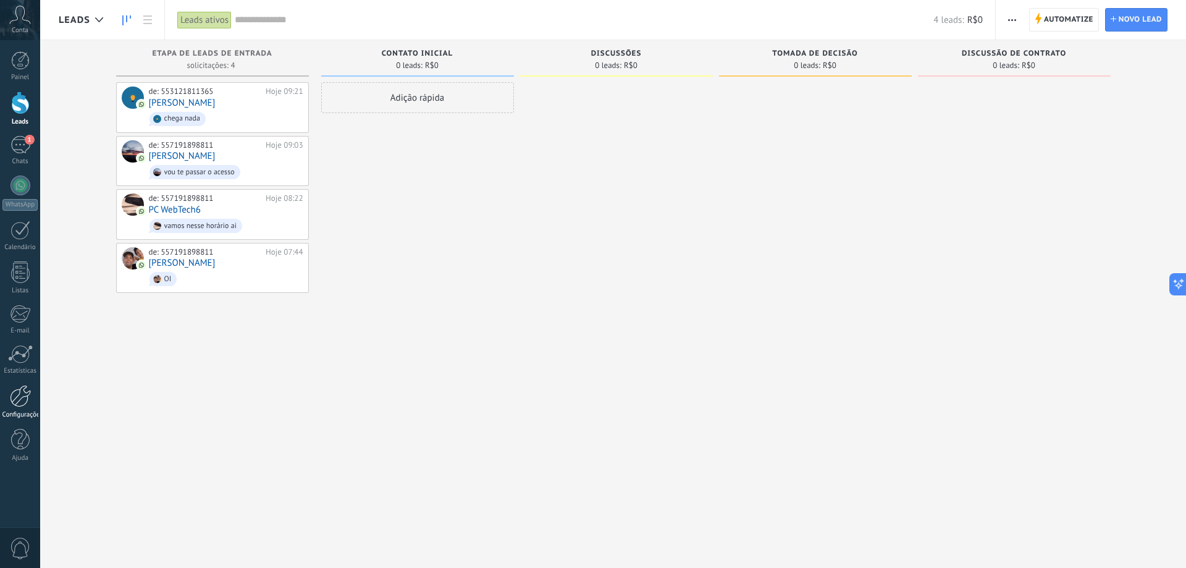
click at [16, 398] on div at bounding box center [20, 396] width 21 height 22
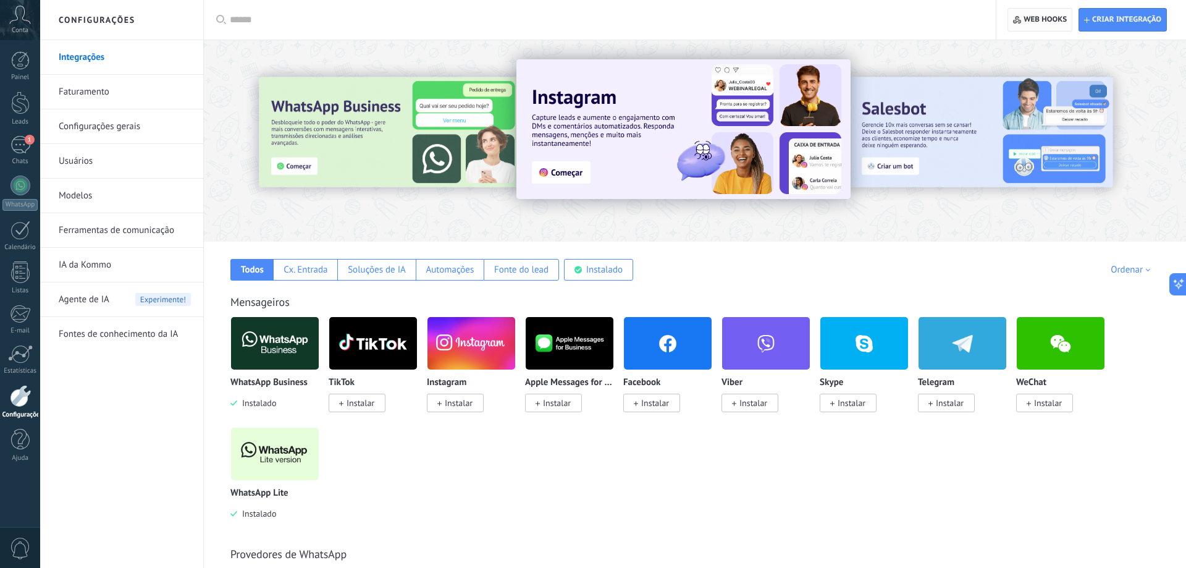
click at [1038, 25] on span "Web hooks 0" at bounding box center [1040, 20] width 54 height 22
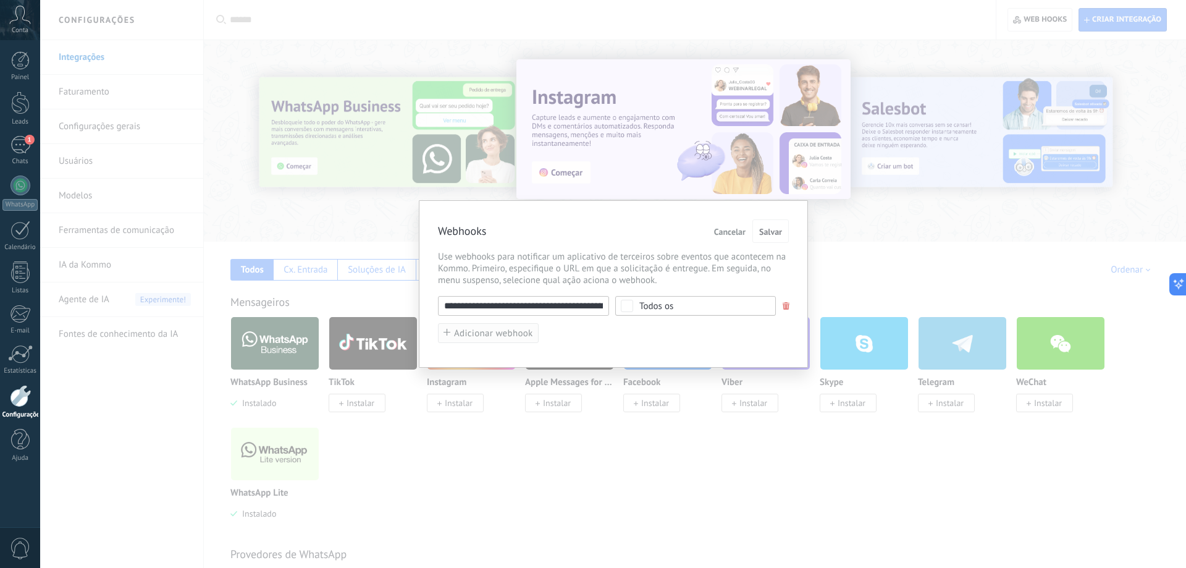
click at [501, 330] on span "Adicionar webhook" at bounding box center [493, 333] width 79 height 9
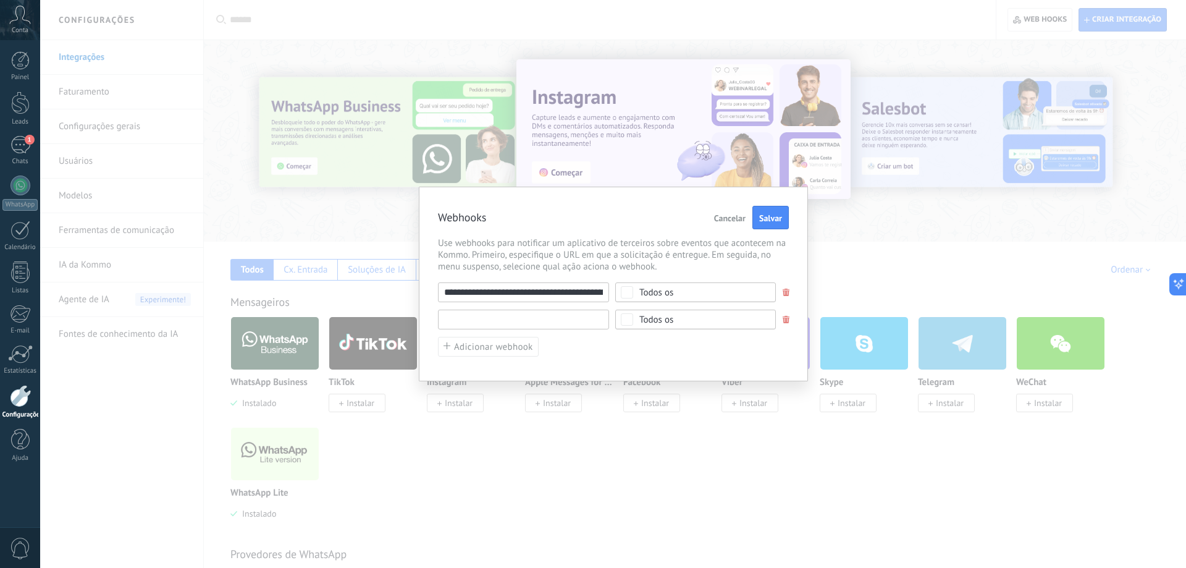
click at [532, 322] on input "text" at bounding box center [523, 319] width 171 height 20
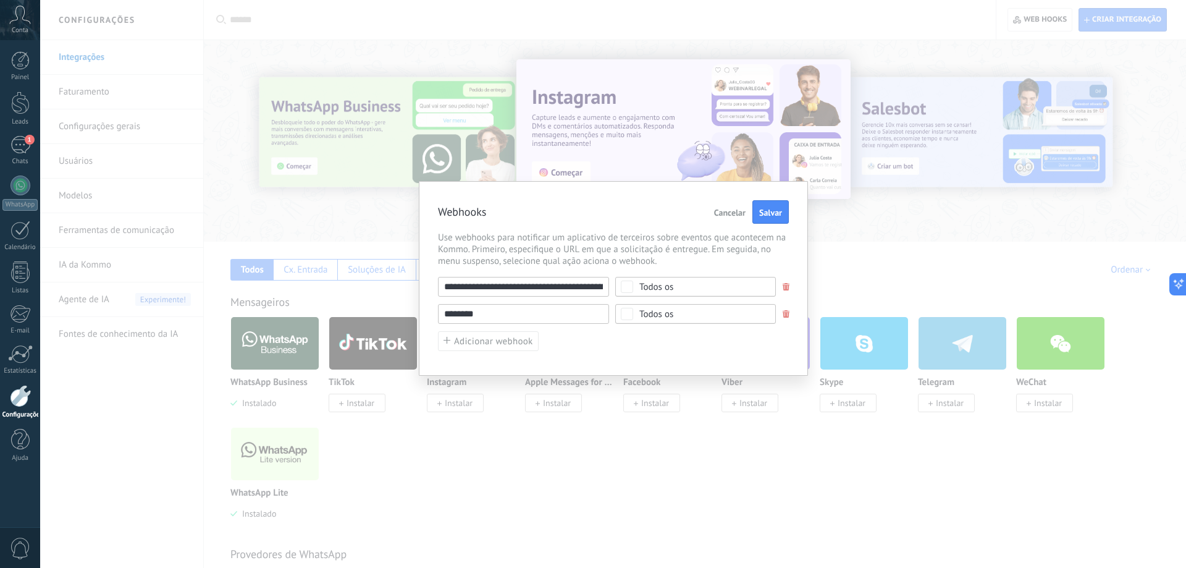
drag, startPoint x: 546, startPoint y: 311, endPoint x: 383, endPoint y: 311, distance: 163.0
click at [438, 311] on input "********" at bounding box center [523, 314] width 171 height 20
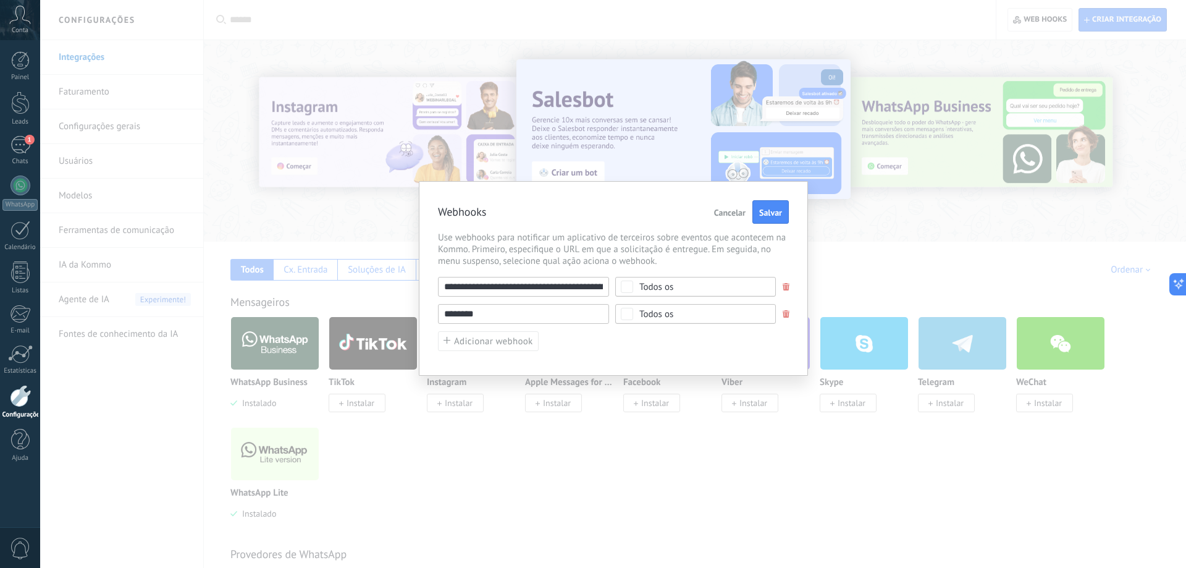
drag, startPoint x: 488, startPoint y: 317, endPoint x: 411, endPoint y: 301, distance: 78.2
click at [438, 304] on input "********" at bounding box center [523, 314] width 171 height 20
paste input "**********"
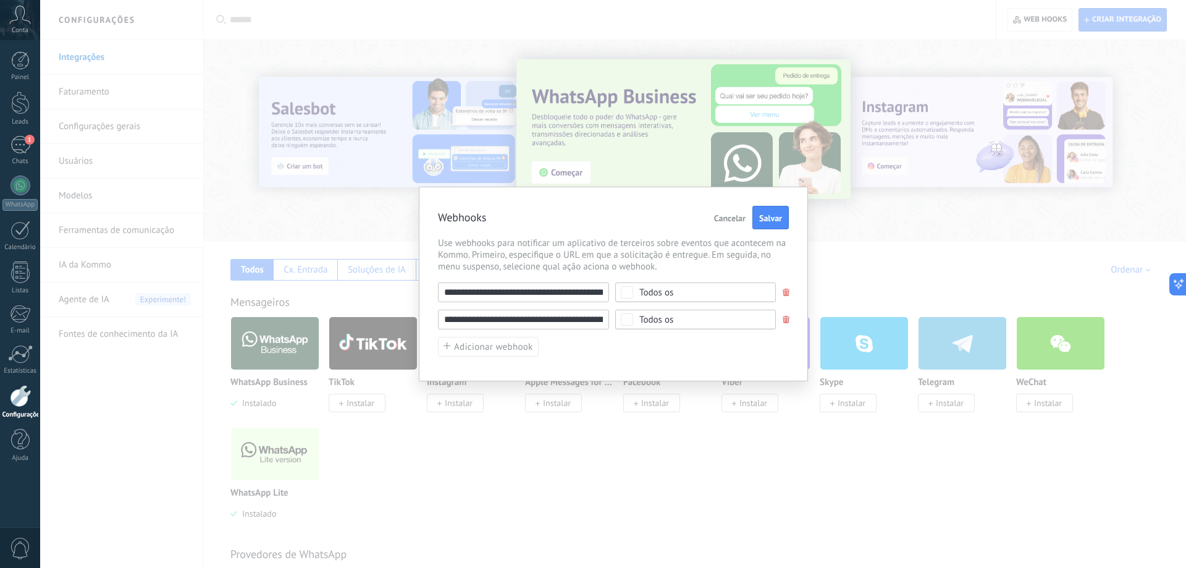
drag, startPoint x: 550, startPoint y: 314, endPoint x: 345, endPoint y: 315, distance: 205.0
click at [438, 315] on input "**********" at bounding box center [523, 319] width 171 height 20
type input "**********"
click at [776, 218] on span "Salvar" at bounding box center [770, 218] width 23 height 9
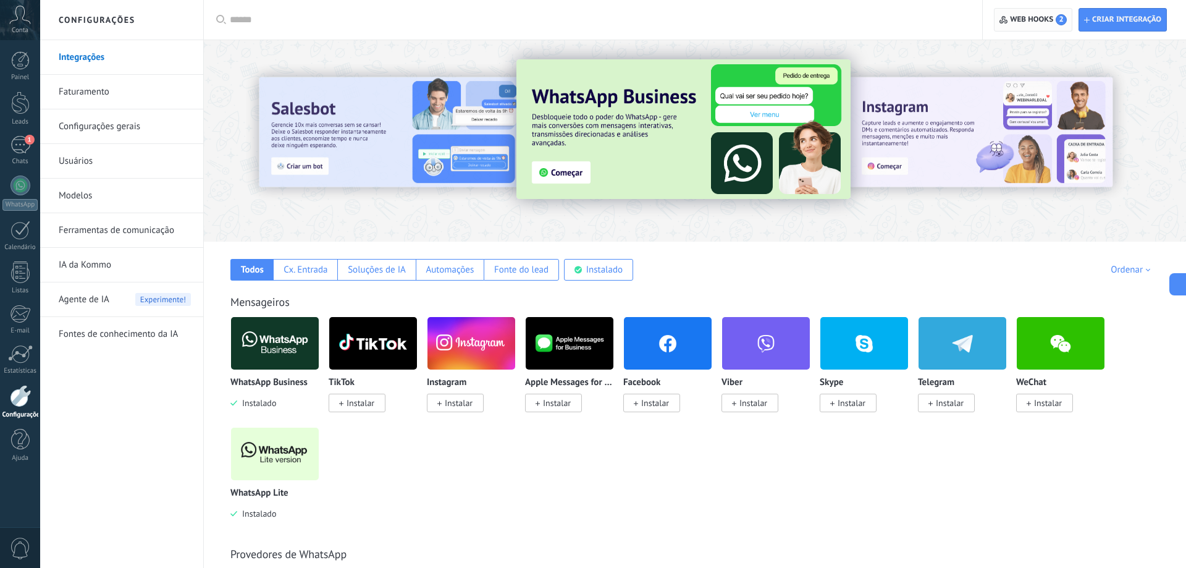
click at [1019, 22] on span "Web hooks 2" at bounding box center [1038, 19] width 57 height 11
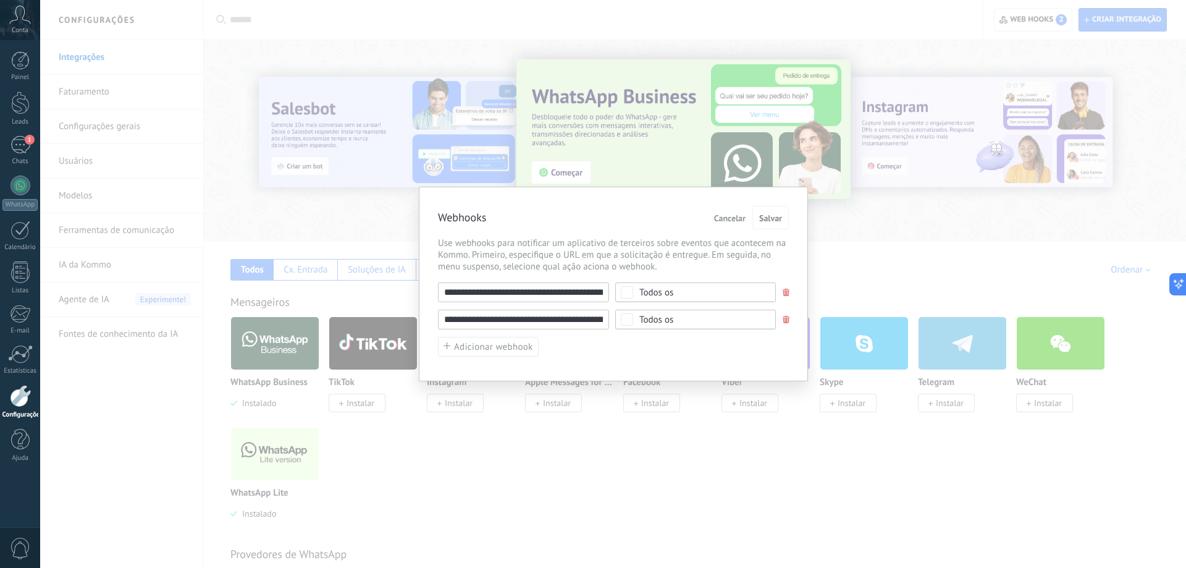
click at [647, 317] on div "Todos os" at bounding box center [656, 319] width 34 height 9
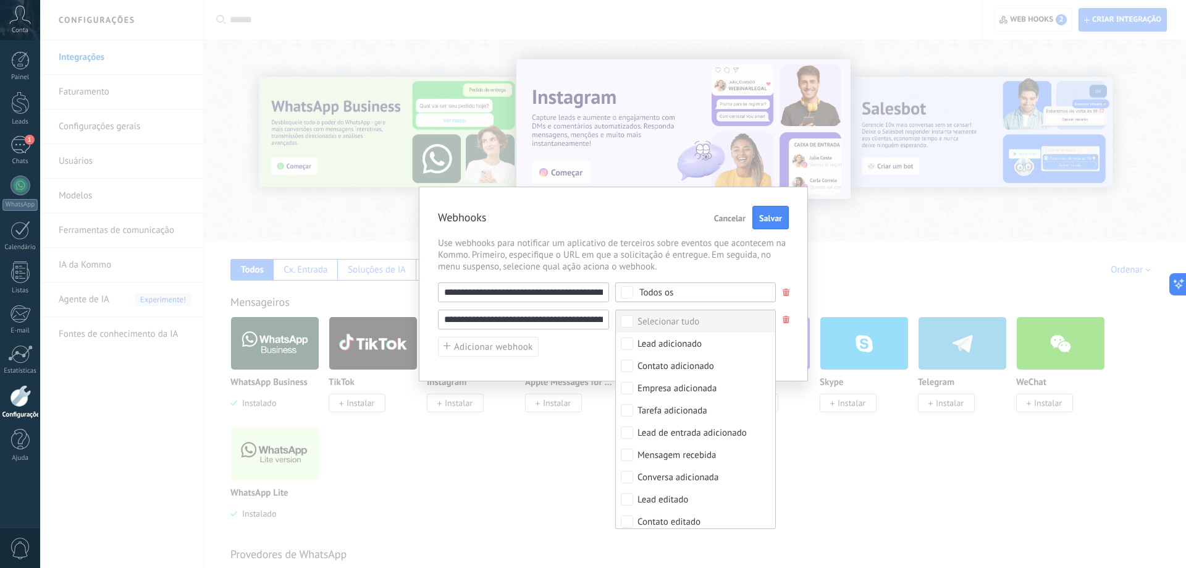
click at [741, 267] on span "Use webhooks para notificar um aplicativo de terceiros sobre eventos que aconte…" at bounding box center [613, 254] width 351 height 35
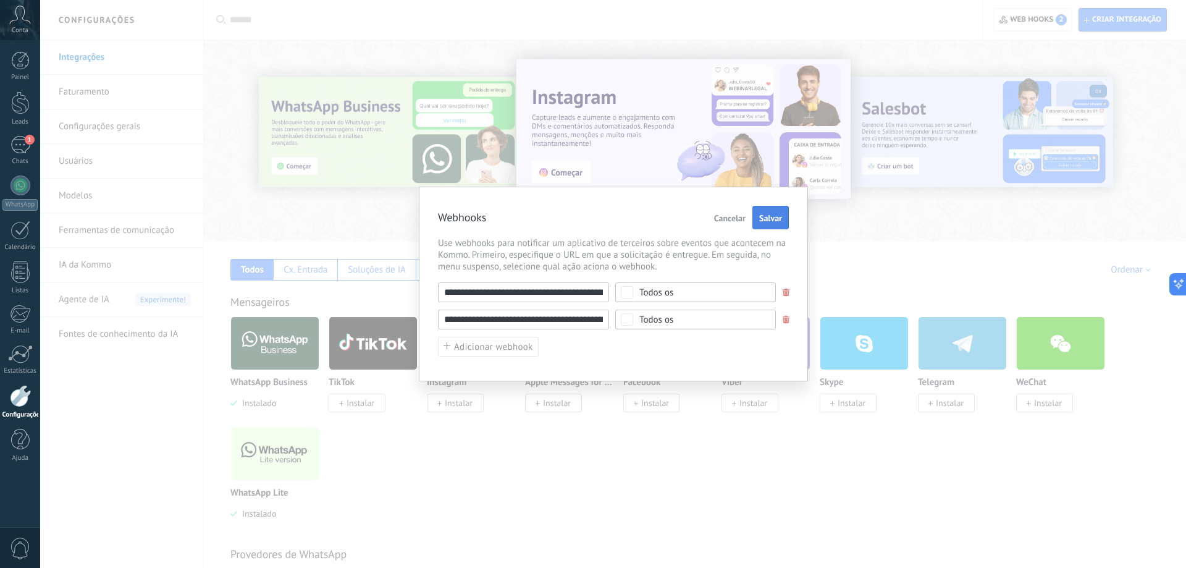
click at [768, 227] on button "Salvar" at bounding box center [770, 217] width 36 height 23
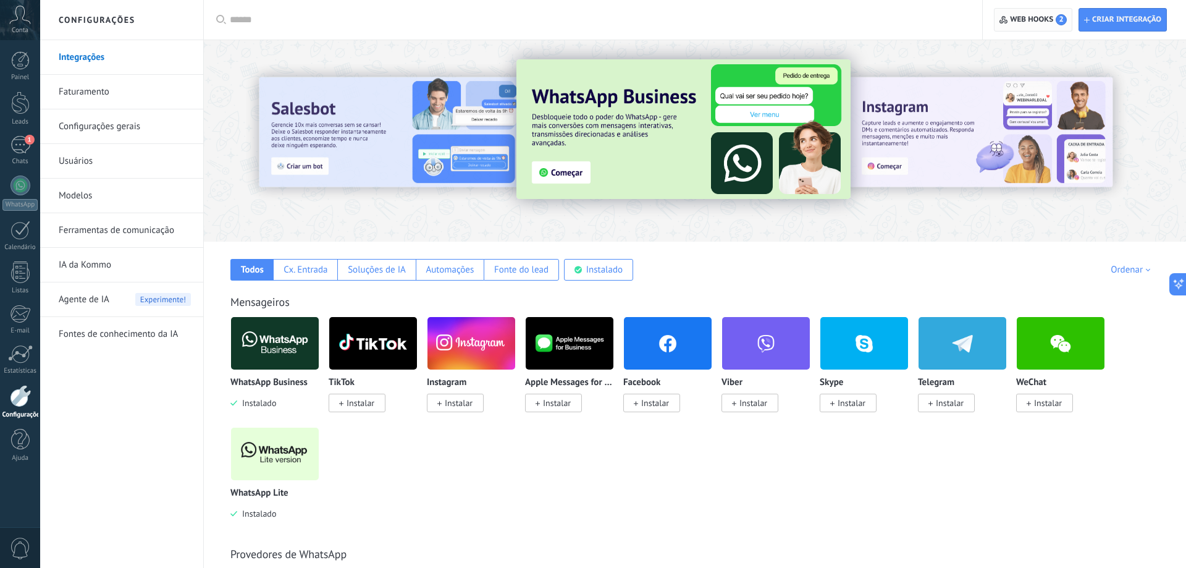
click at [1031, 19] on span "Web hooks 2" at bounding box center [1038, 19] width 57 height 11
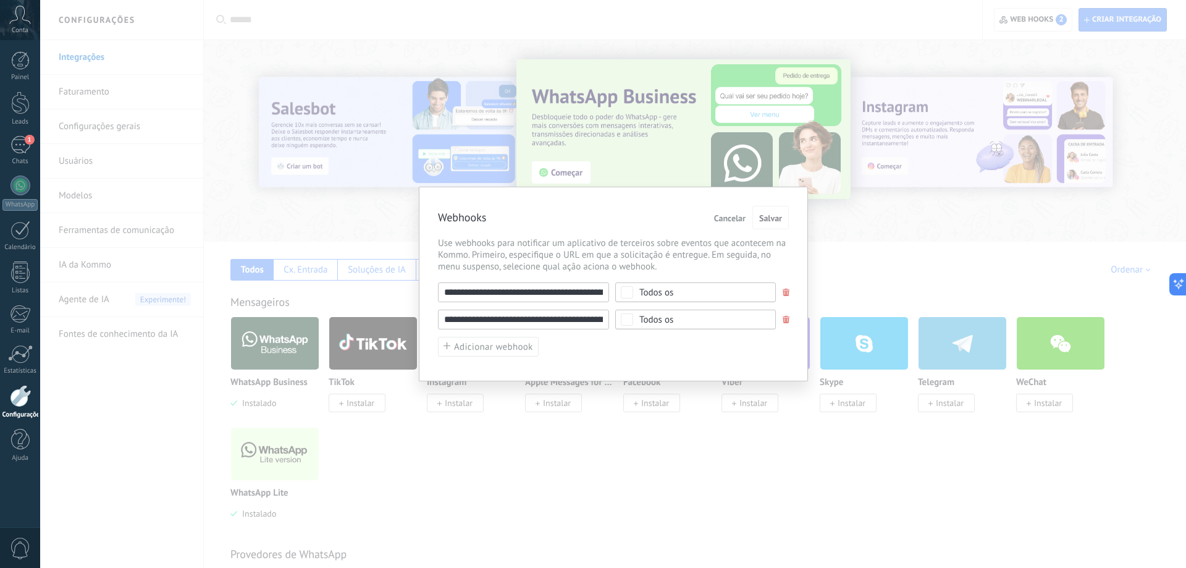
scroll to position [0, 209]
drag, startPoint x: 458, startPoint y: 322, endPoint x: 759, endPoint y: 334, distance: 301.0
click at [609, 329] on input "**********" at bounding box center [523, 319] width 171 height 20
click at [552, 321] on input "**********" at bounding box center [523, 319] width 171 height 20
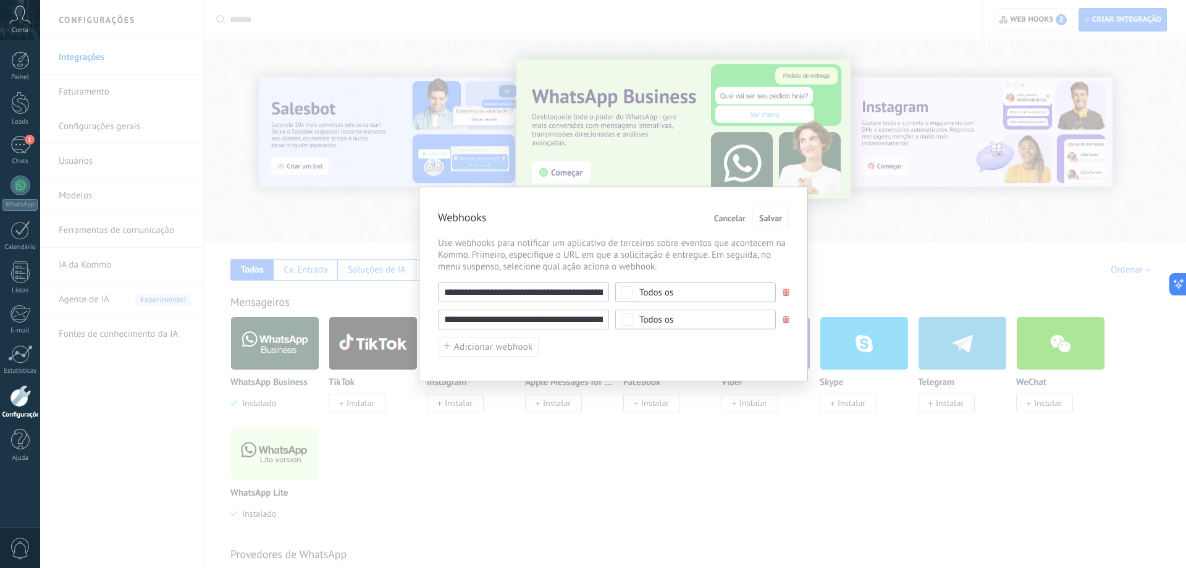
drag, startPoint x: 509, startPoint y: 322, endPoint x: 407, endPoint y: 321, distance: 101.9
click at [438, 321] on input "**********" at bounding box center [523, 319] width 171 height 20
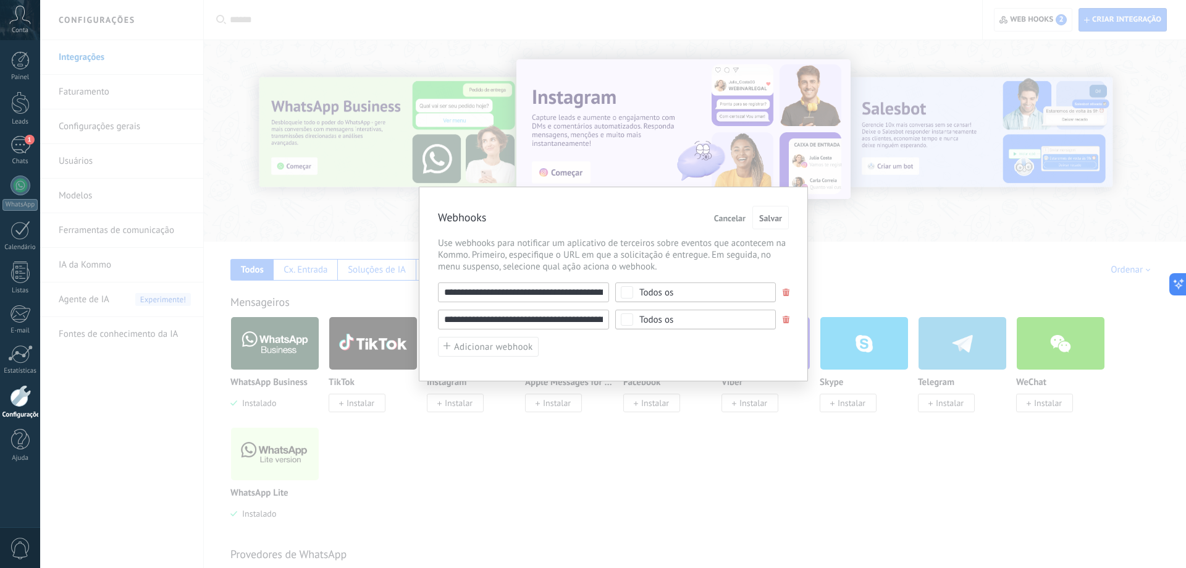
click at [490, 319] on input "**********" at bounding box center [523, 319] width 171 height 20
drag, startPoint x: 169, startPoint y: 183, endPoint x: 116, endPoint y: 220, distance: 64.4
click at [168, 184] on div "**********" at bounding box center [613, 284] width 1146 height 568
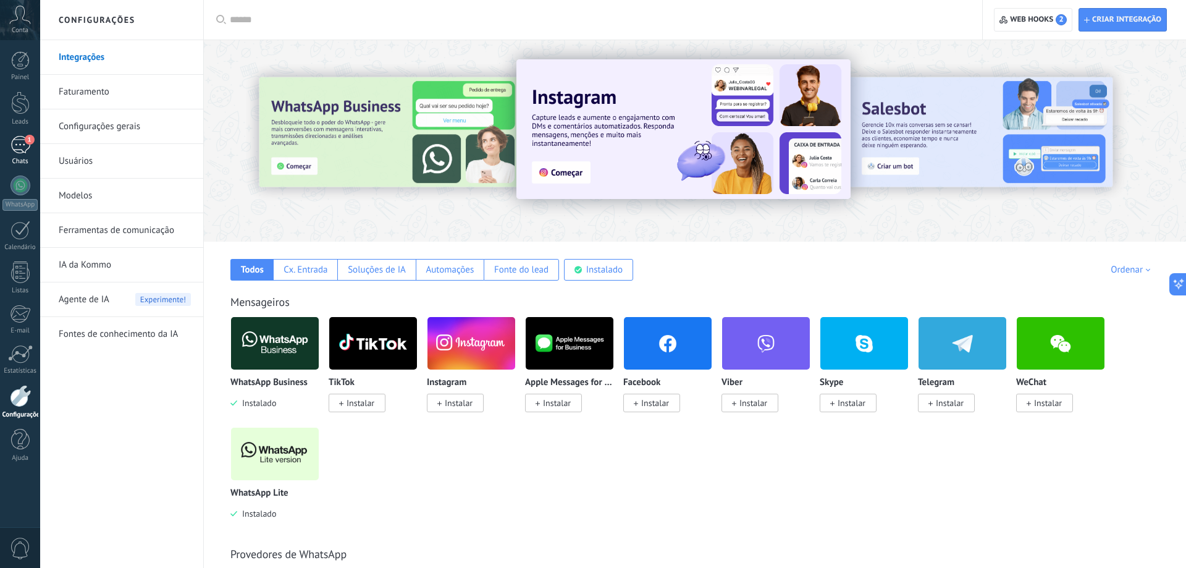
click at [19, 147] on div "1" at bounding box center [20, 145] width 20 height 18
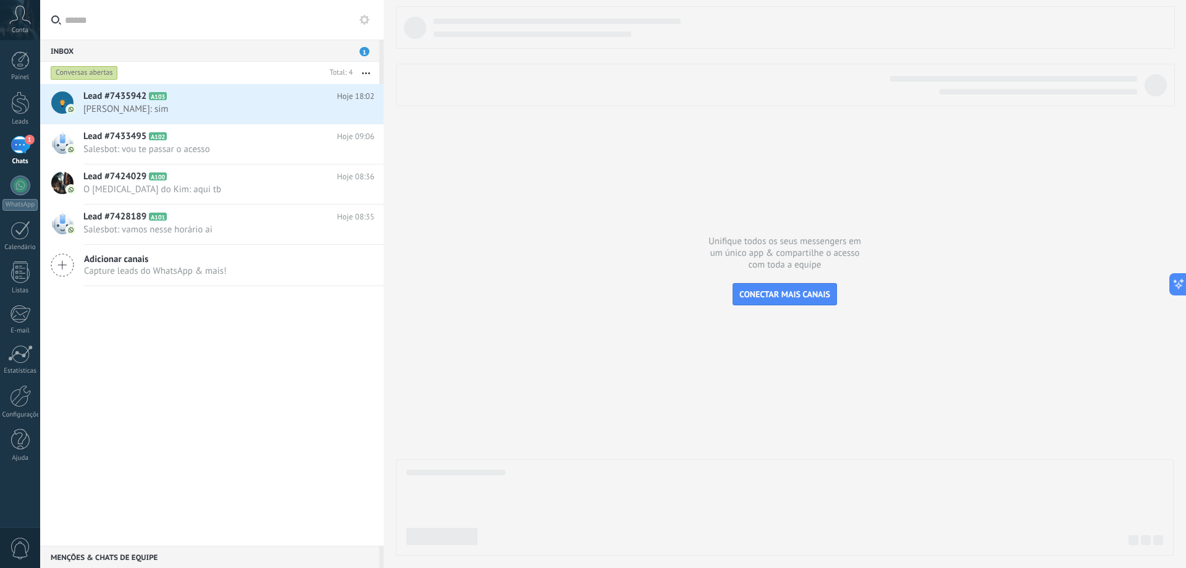
click at [24, 20] on use at bounding box center [20, 15] width 21 height 18
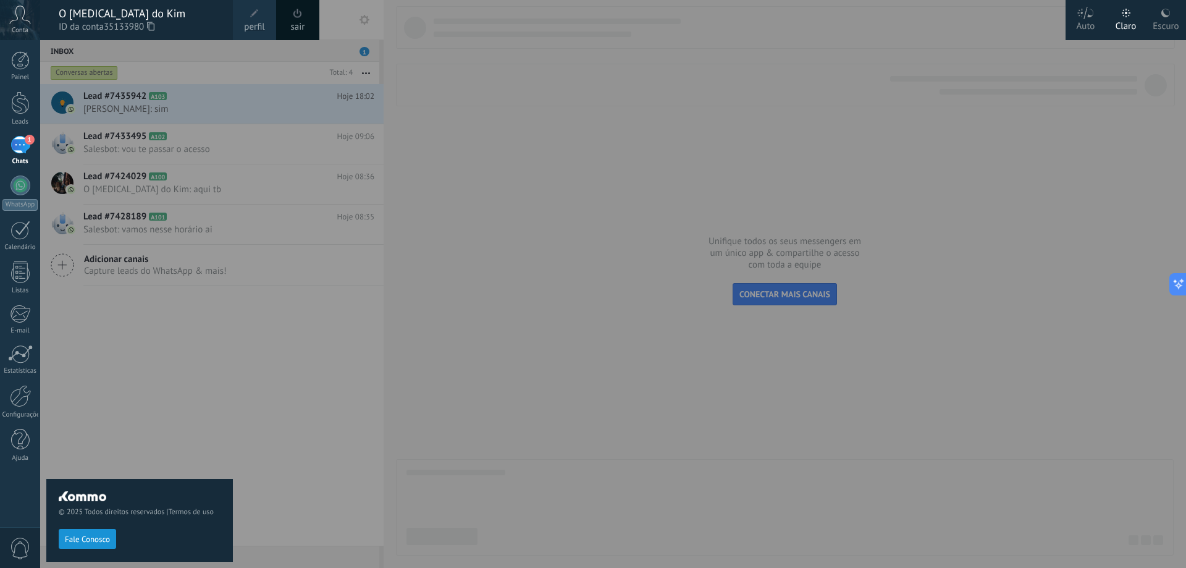
click at [424, 313] on div at bounding box center [633, 284] width 1186 height 568
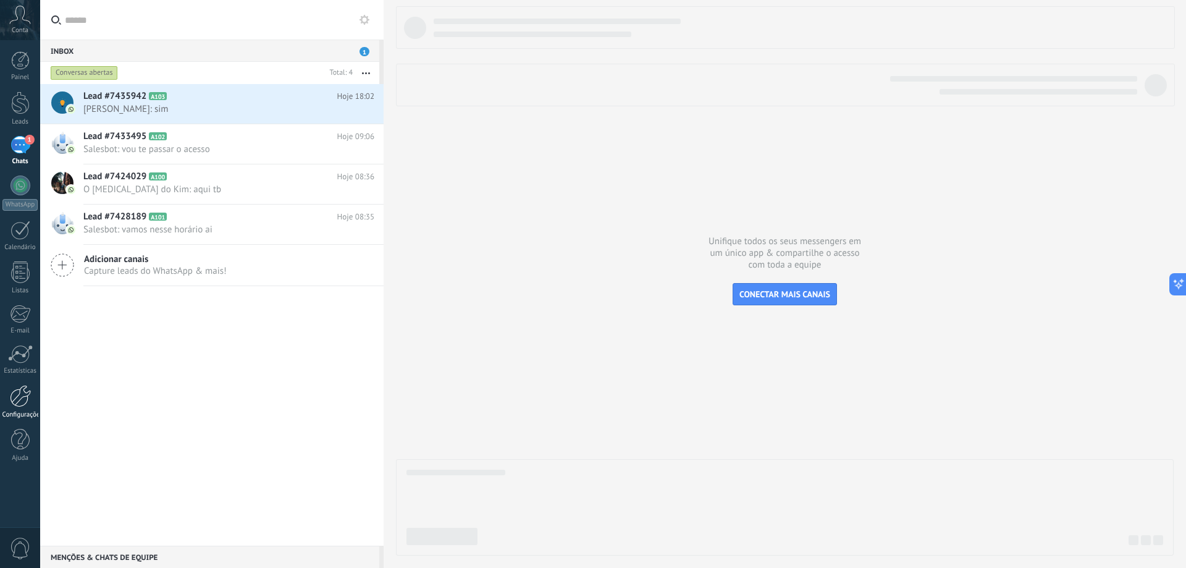
click at [19, 399] on div at bounding box center [20, 396] width 21 height 22
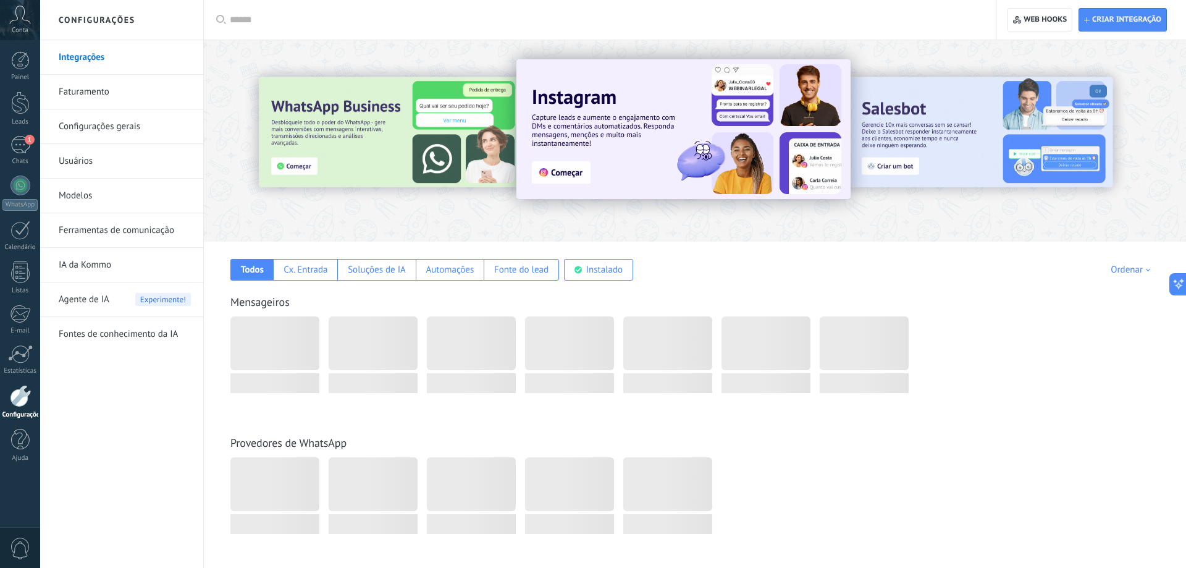
click at [18, 23] on icon at bounding box center [20, 15] width 22 height 19
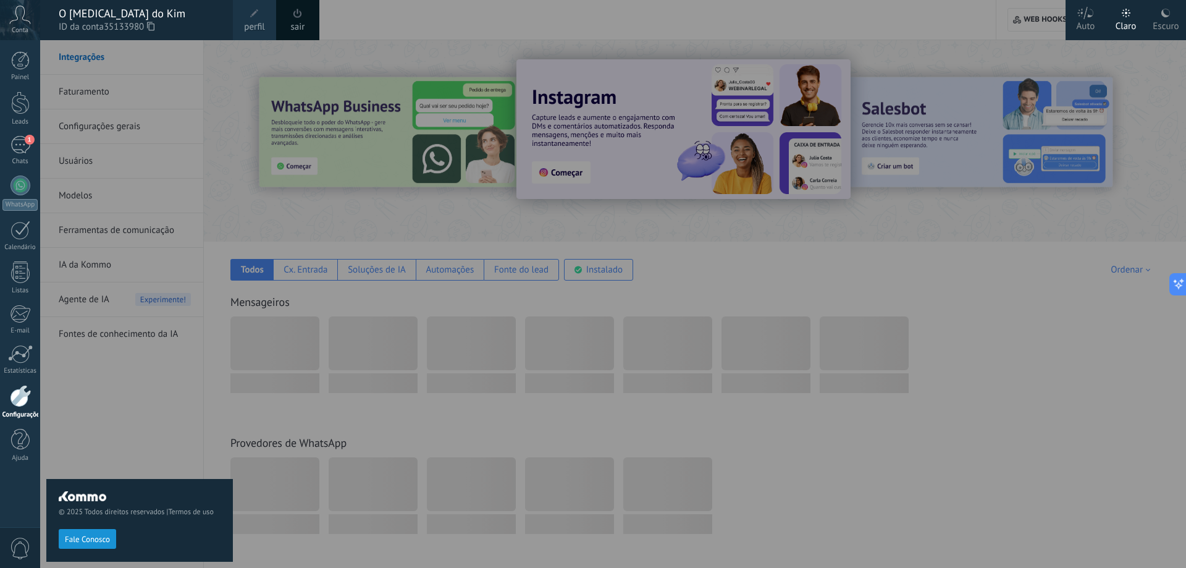
drag, startPoint x: 1165, startPoint y: 15, endPoint x: 1166, endPoint y: 25, distance: 9.3
click at [1165, 16] on use at bounding box center [1165, 13] width 9 height 9
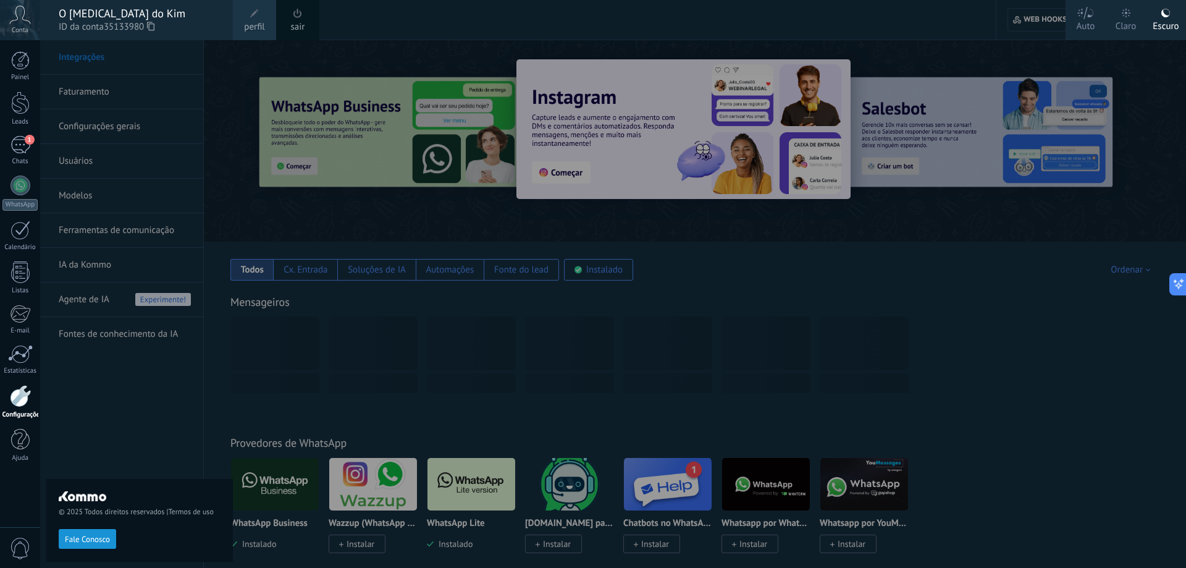
click at [607, 368] on div at bounding box center [633, 284] width 1186 height 568
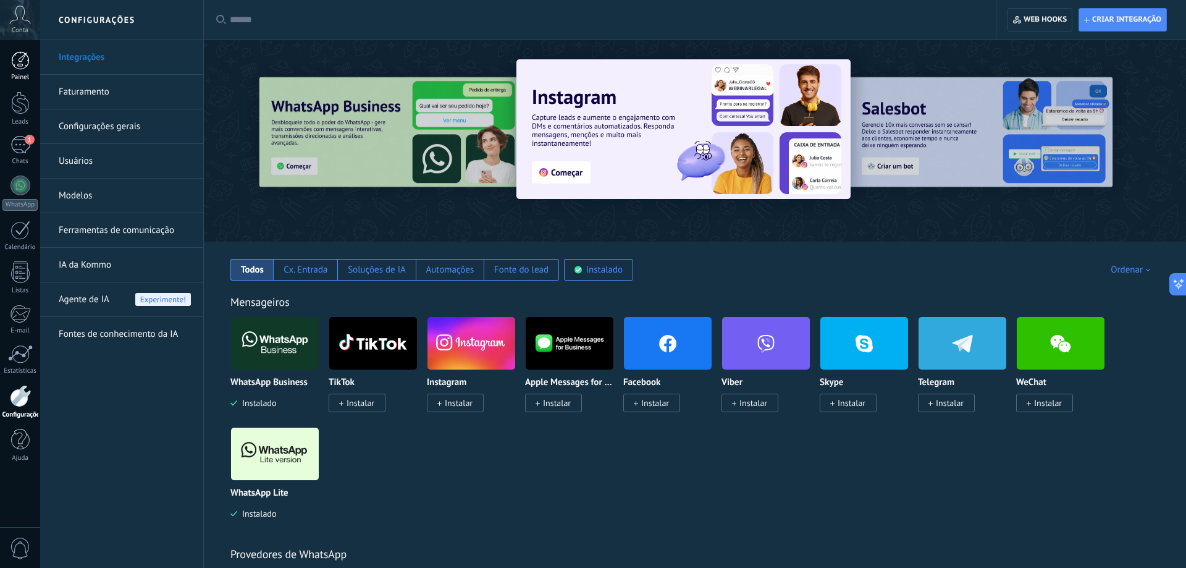
click at [10, 54] on link "Painel" at bounding box center [20, 66] width 40 height 30
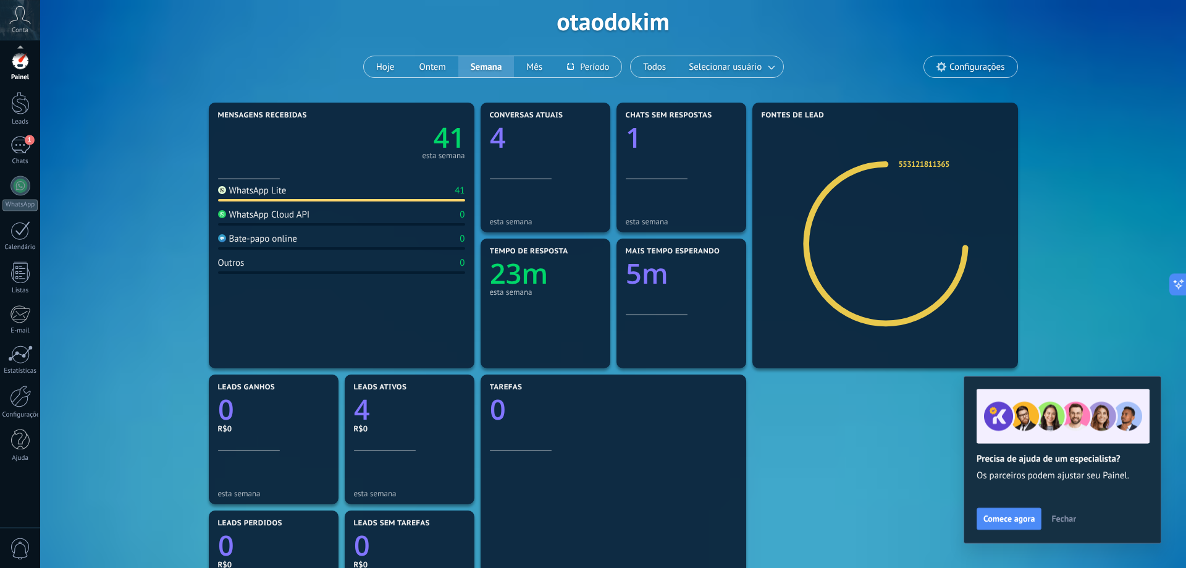
scroll to position [63, 0]
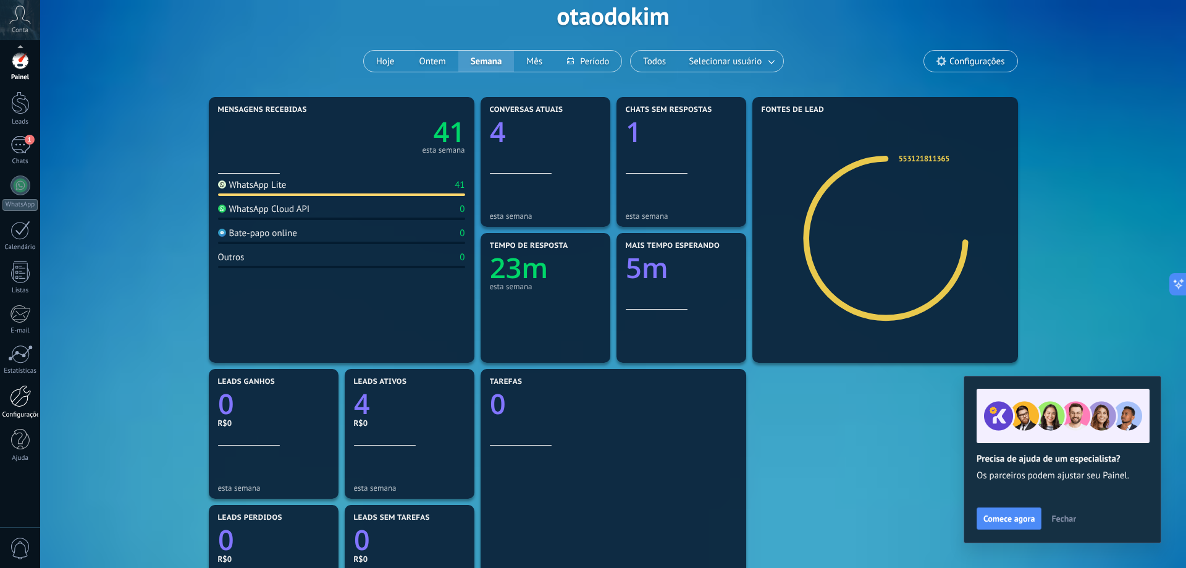
click at [22, 393] on div at bounding box center [20, 396] width 21 height 22
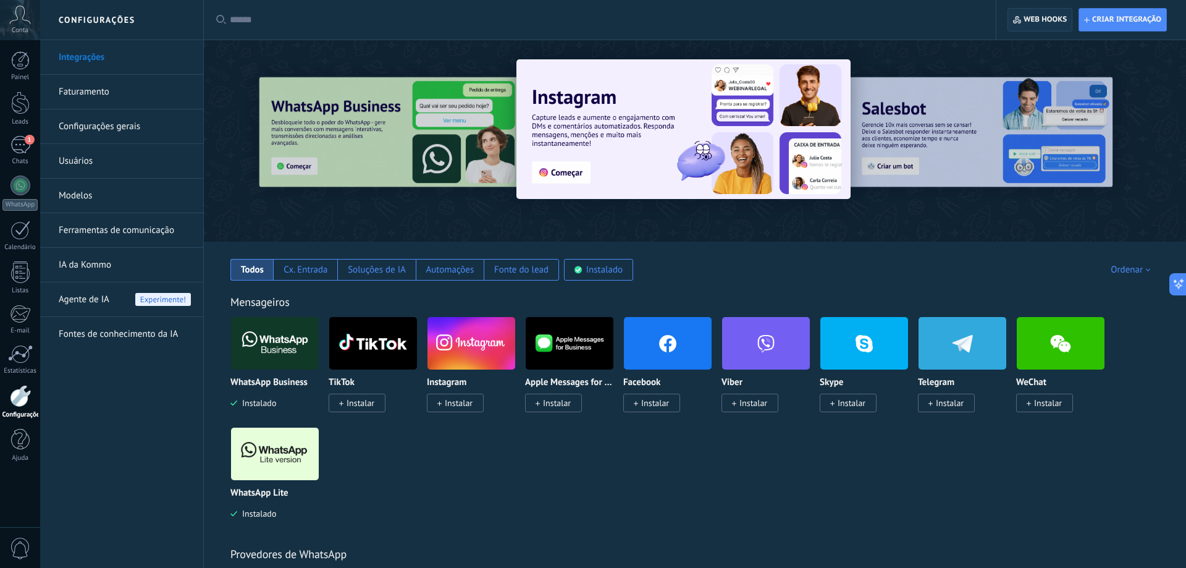
click at [1031, 15] on span "Web hooks 0" at bounding box center [1044, 20] width 43 height 10
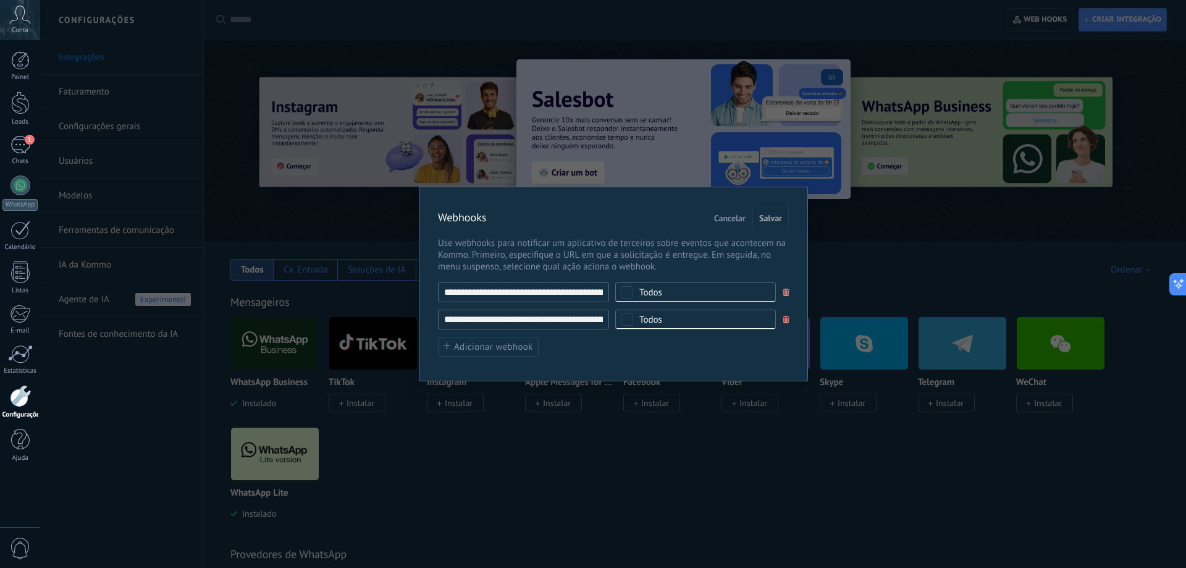
drag, startPoint x: 476, startPoint y: 316, endPoint x: 556, endPoint y: 320, distance: 80.4
click at [547, 317] on input "**********" at bounding box center [523, 319] width 171 height 20
click at [637, 351] on div "**********" at bounding box center [613, 319] width 351 height 75
click at [537, 494] on div "**********" at bounding box center [613, 284] width 1146 height 568
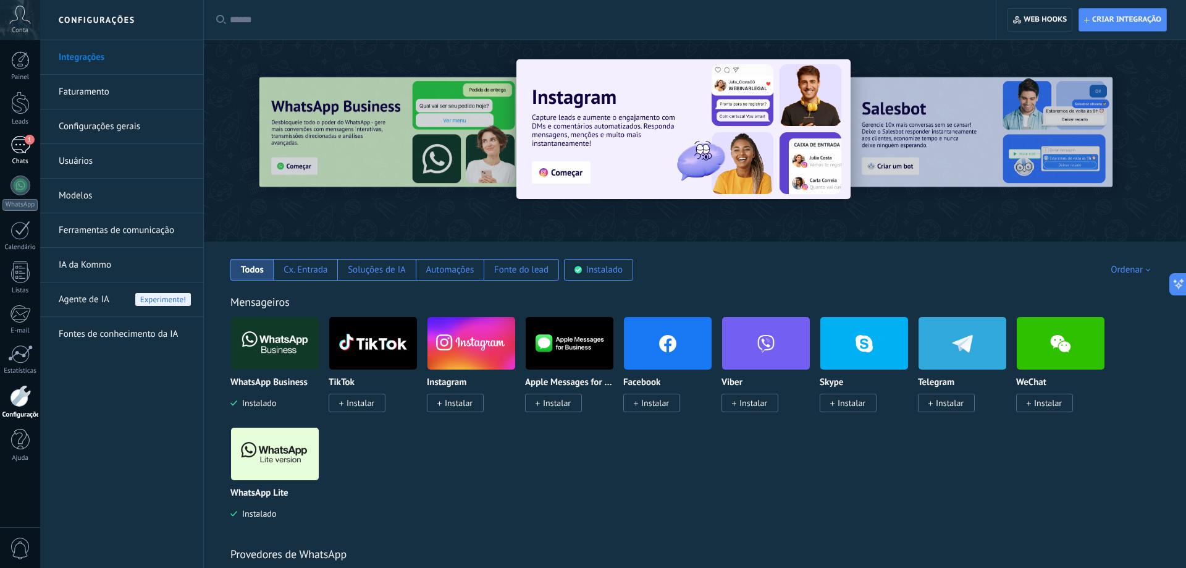
click at [17, 151] on div "1" at bounding box center [20, 145] width 20 height 18
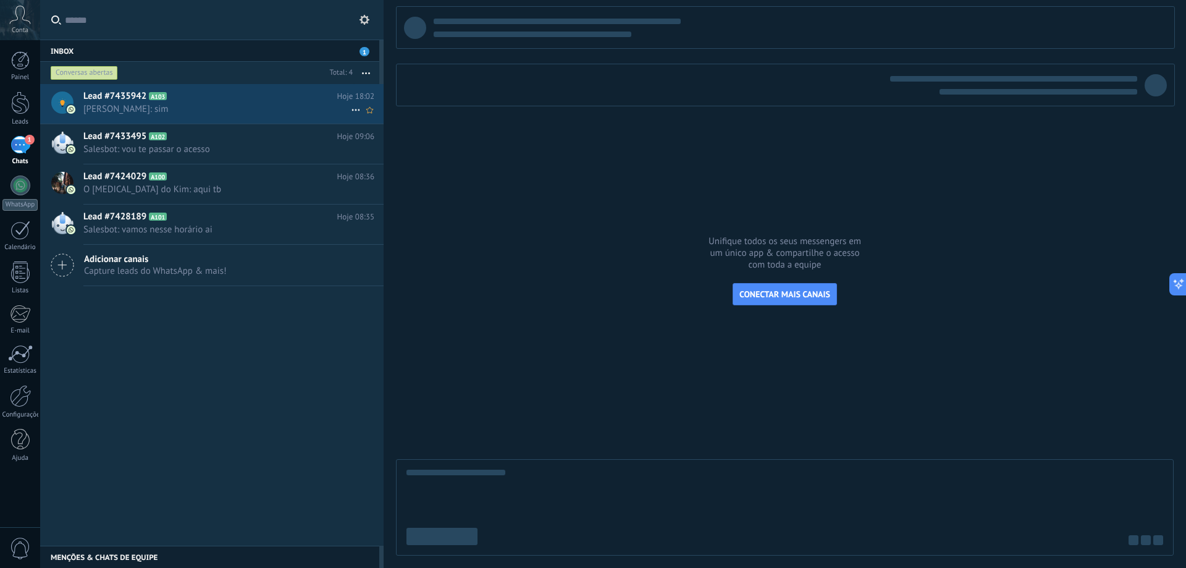
drag, startPoint x: 186, startPoint y: 106, endPoint x: 229, endPoint y: 104, distance: 42.7
click at [186, 104] on span "[PERSON_NAME]: sim" at bounding box center [216, 109] width 267 height 12
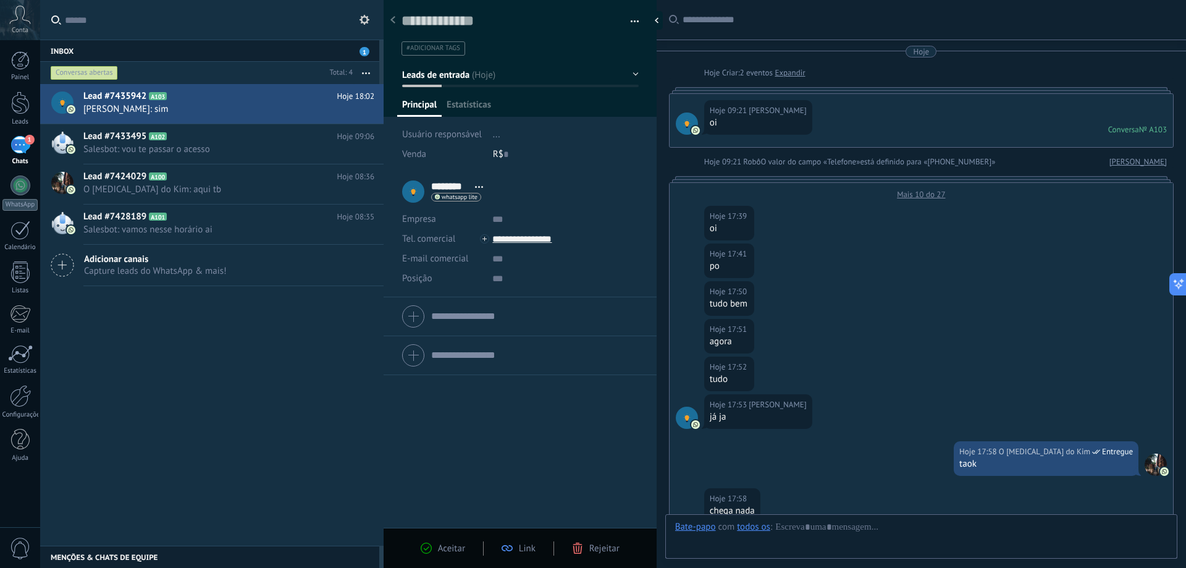
scroll to position [259, 0]
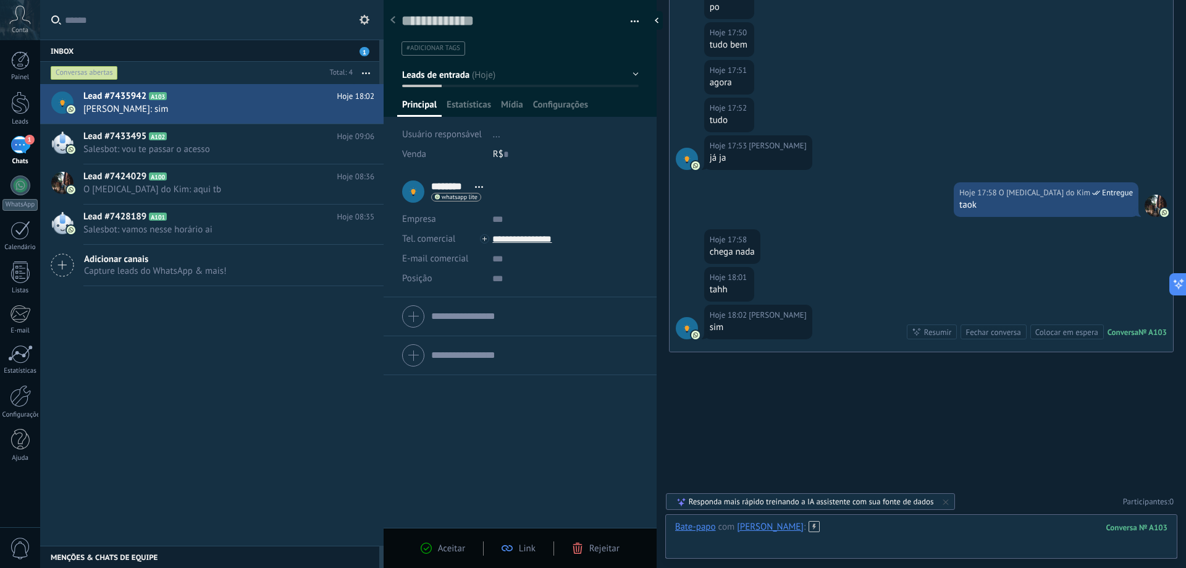
click at [818, 524] on div at bounding box center [921, 539] width 492 height 37
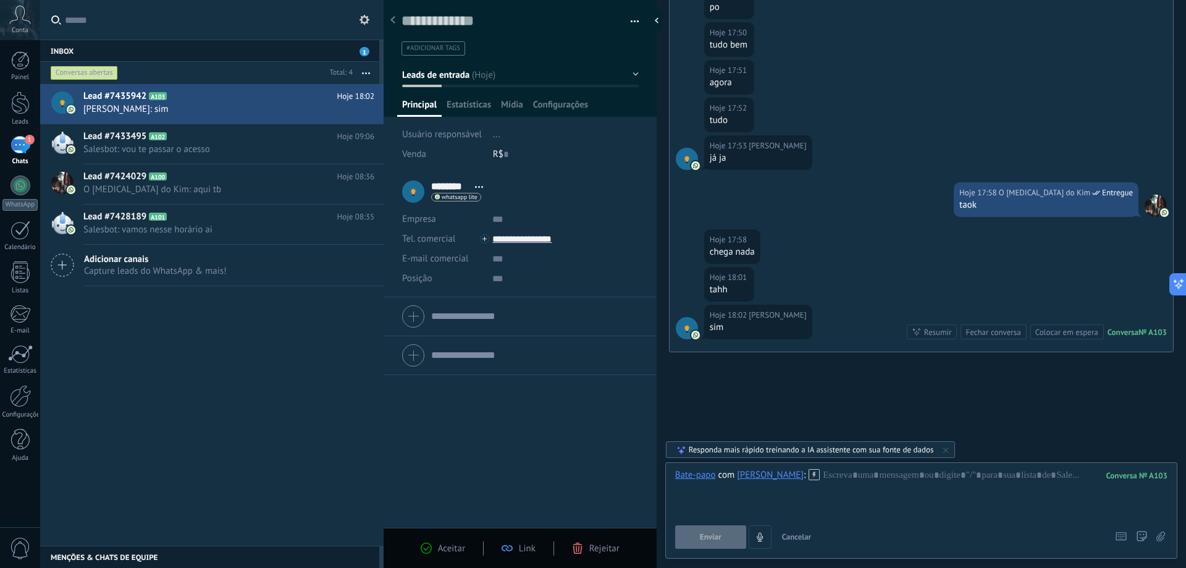
drag, startPoint x: 852, startPoint y: 461, endPoint x: 853, endPoint y: 470, distance: 8.7
click at [852, 461] on div "Buscar Carregar mais Hoje Hoje Criar: 2 eventos Expandir Hoje 09:21 Joakim R oi…" at bounding box center [920, 154] width 529 height 826
click at [853, 474] on div at bounding box center [921, 492] width 492 height 47
click at [840, 474] on div at bounding box center [921, 492] width 492 height 47
click at [911, 380] on div "Buscar Carregar mais Hoje Hoje Criar: 2 eventos Expandir Hoje 09:21 Joakim R oi…" at bounding box center [920, 154] width 529 height 826
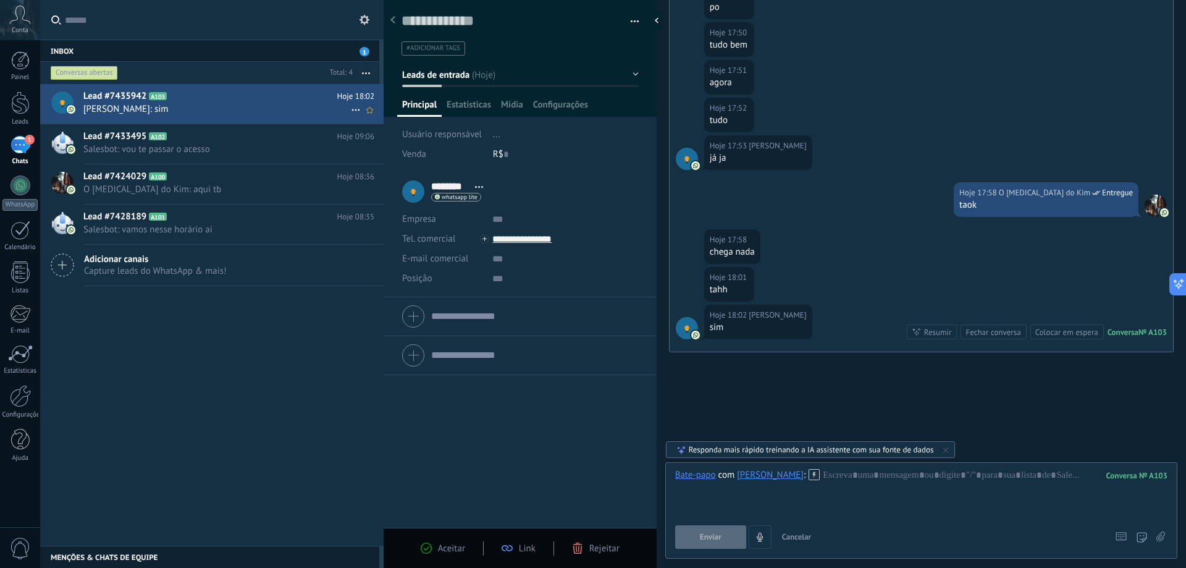
click at [149, 103] on span "[PERSON_NAME]: sim" at bounding box center [216, 109] width 267 height 12
click at [17, 140] on div "1" at bounding box center [20, 145] width 20 height 18
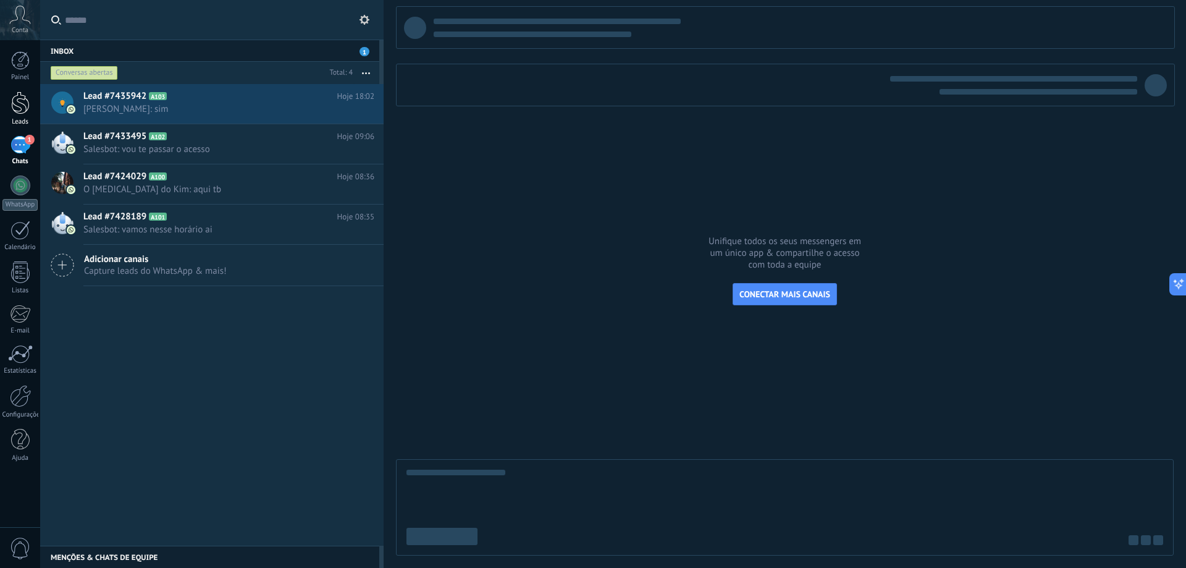
click at [20, 110] on div at bounding box center [20, 102] width 19 height 23
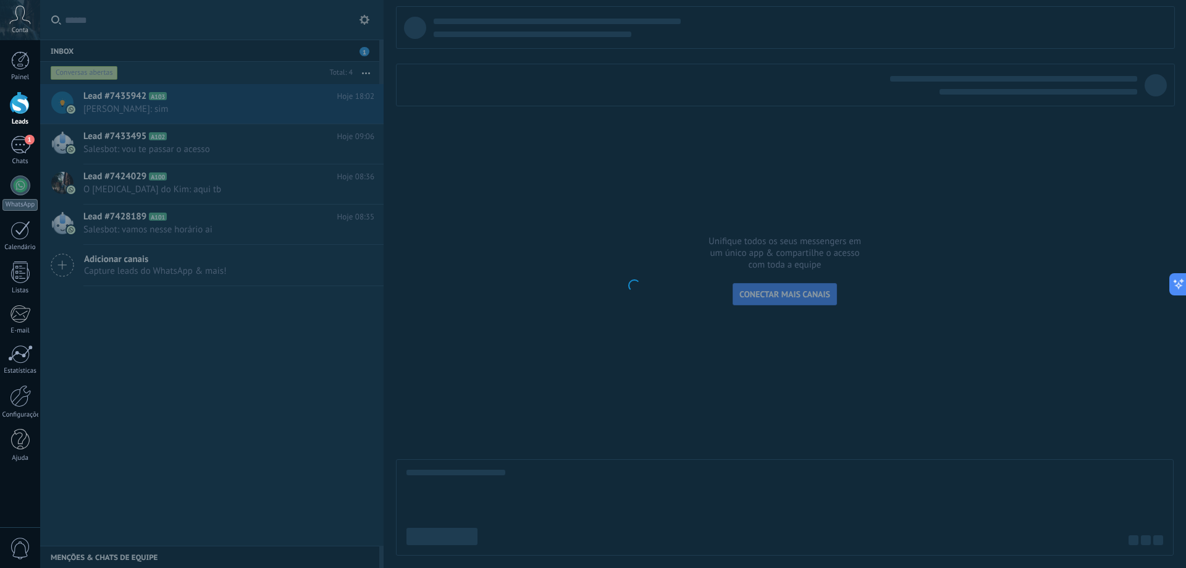
scroll to position [19, 0]
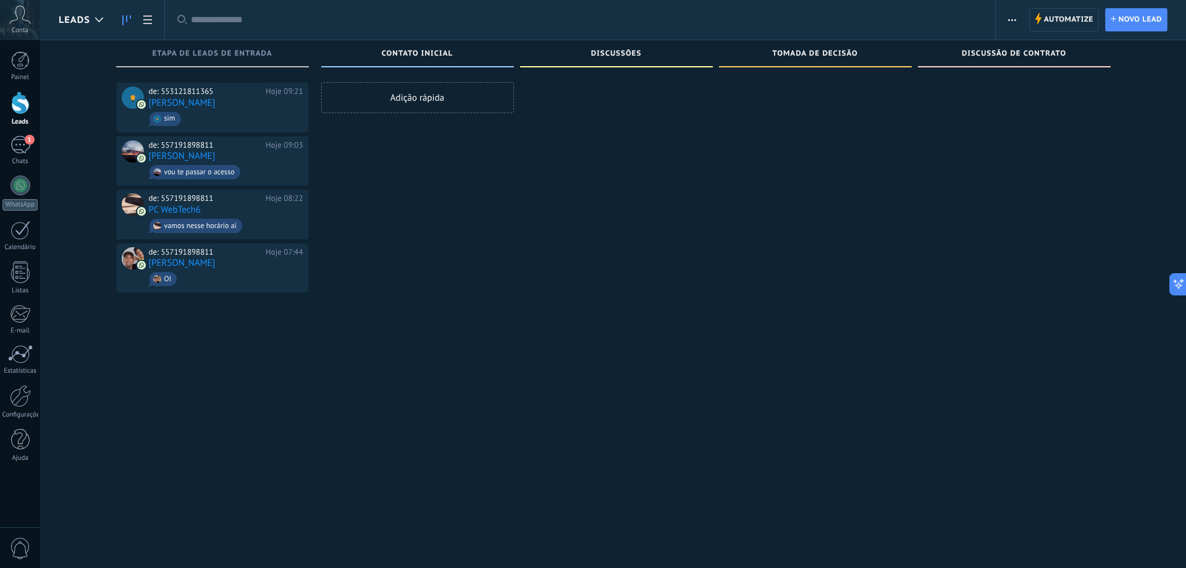
scroll to position [19, 0]
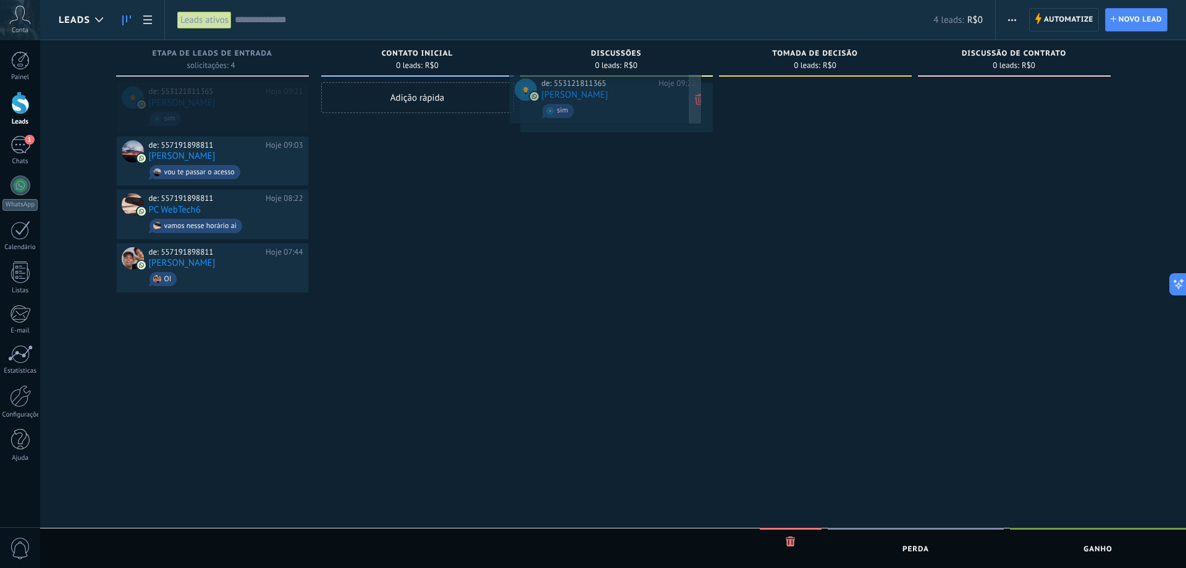
drag, startPoint x: 201, startPoint y: 105, endPoint x: 611, endPoint y: 102, distance: 410.7
click at [611, 102] on div "Leads Leads ativos Aplicar 4 leads: R$0 Leads ativos Meus leads Leads ganhos Le…" at bounding box center [613, 294] width 1146 height 589
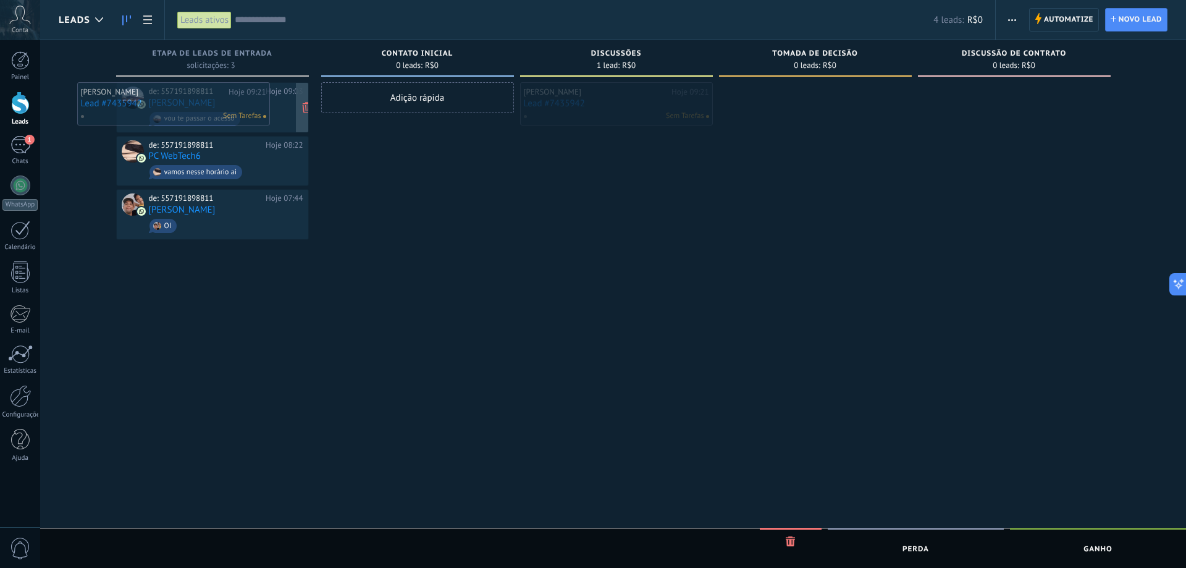
drag, startPoint x: 643, startPoint y: 99, endPoint x: 225, endPoint y: 91, distance: 417.6
click at [220, 91] on div "Leads Leads ativos Aplicar 4 leads: R$0 Leads ativos Meus leads Leads ganhos Le…" at bounding box center [613, 294] width 1146 height 589
drag, startPoint x: 644, startPoint y: 112, endPoint x: 209, endPoint y: 85, distance: 436.2
click at [209, 85] on div "Leads Leads ativos Aplicar 4 leads: R$0 Leads ativos Meus leads Leads ganhos Le…" at bounding box center [613, 294] width 1146 height 589
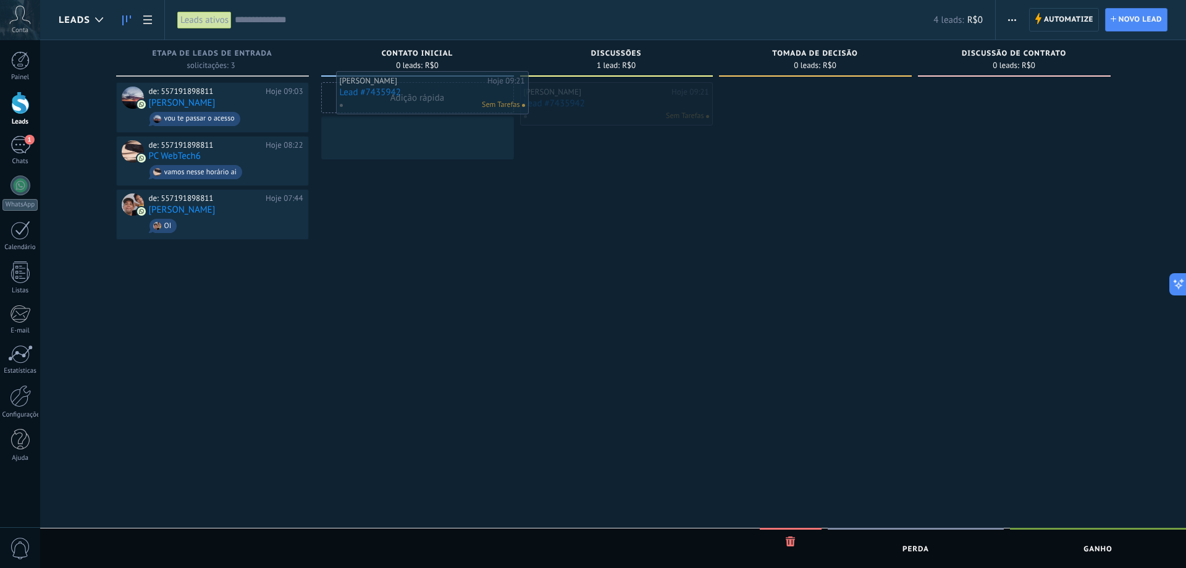
drag, startPoint x: 585, startPoint y: 106, endPoint x: 396, endPoint y: 95, distance: 189.9
click at [397, 95] on div "Leads Leads ativos Aplicar 4 leads: R$0 Leads ativos Meus leads Leads ganhos Le…" at bounding box center [613, 294] width 1146 height 589
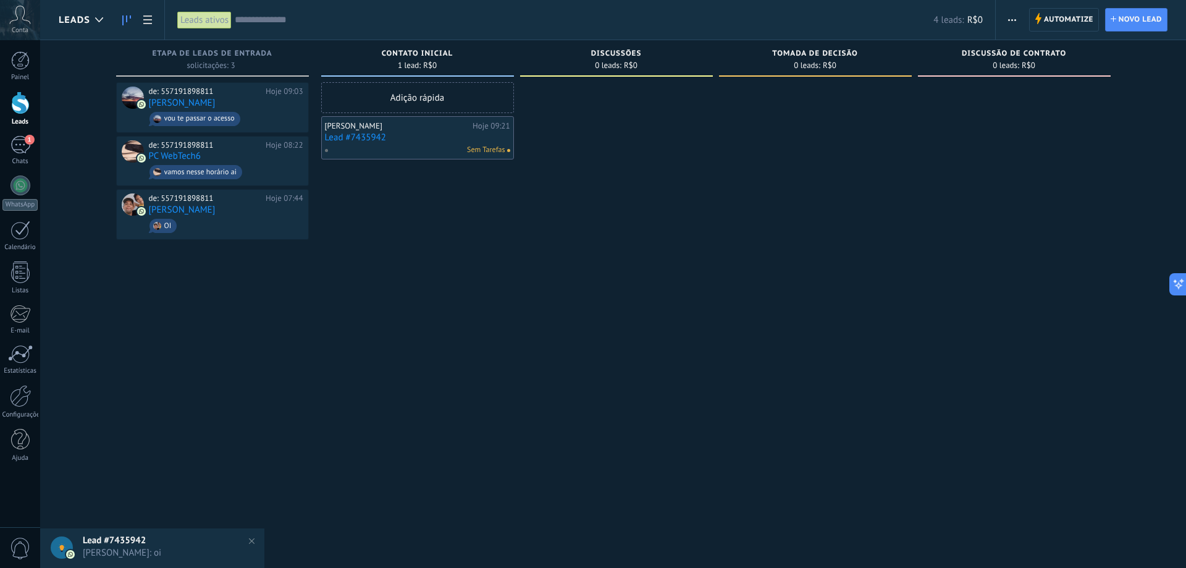
click at [384, 134] on link "Lead #7435942" at bounding box center [417, 137] width 185 height 10
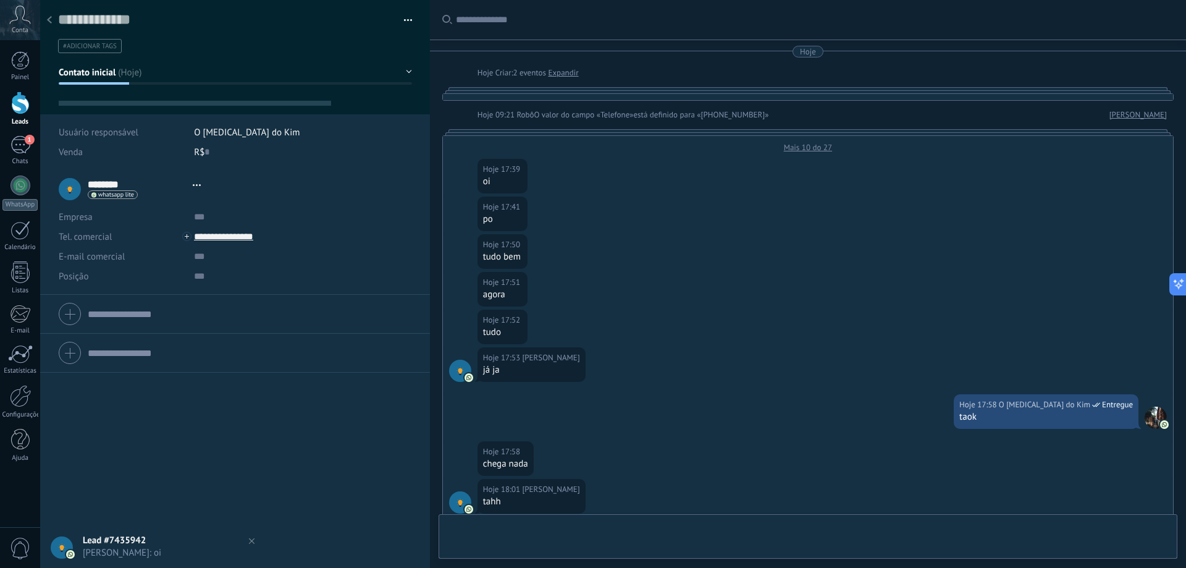
type textarea "**********"
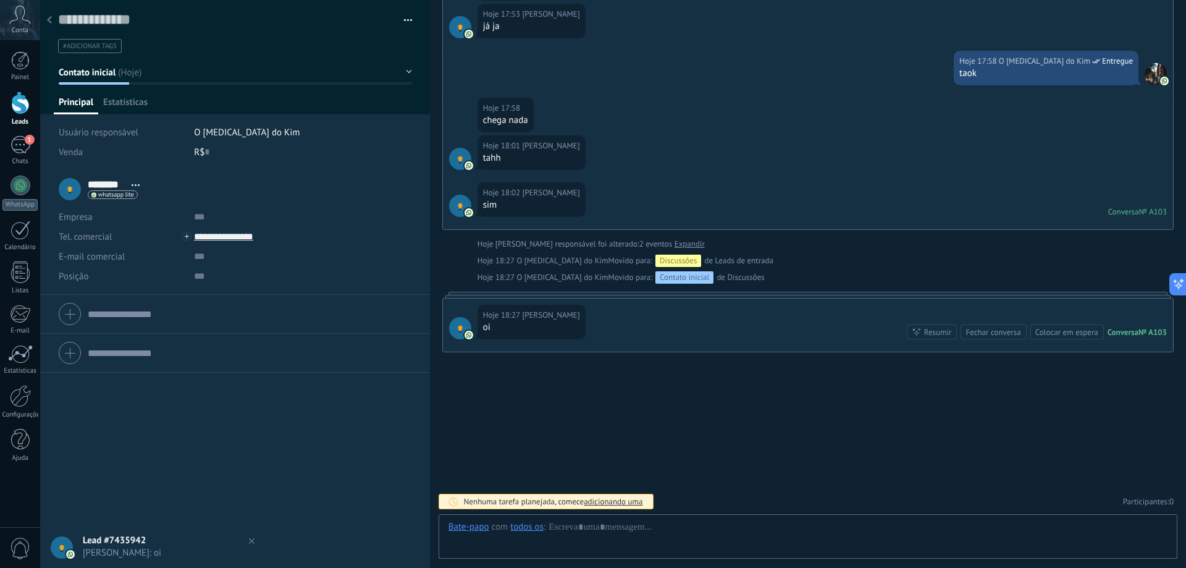
scroll to position [19, 0]
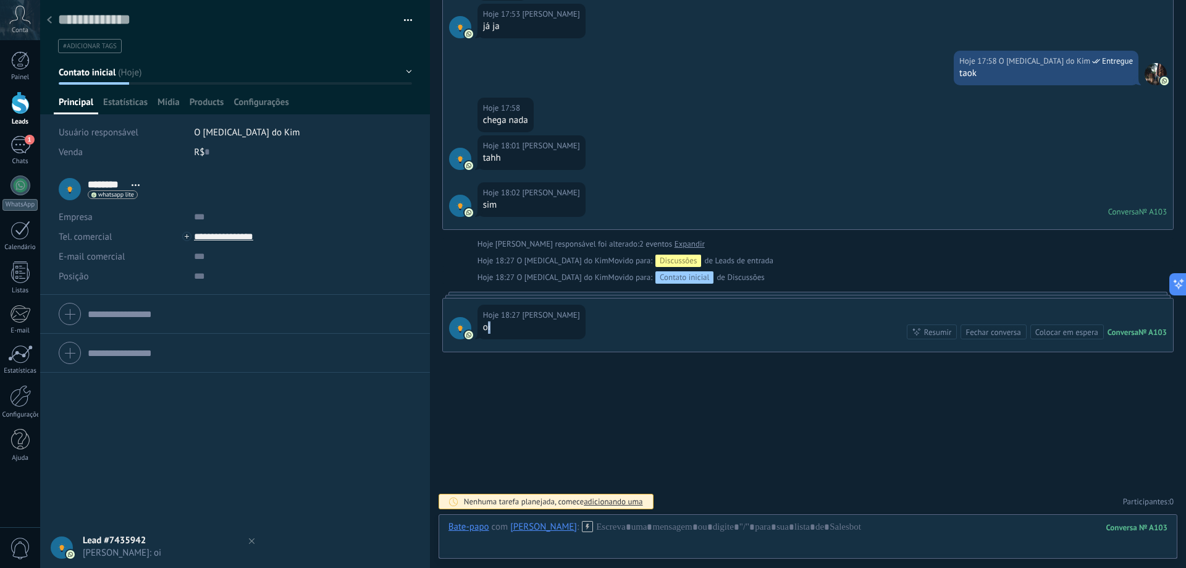
click at [485, 325] on div "oi" at bounding box center [531, 327] width 97 height 12
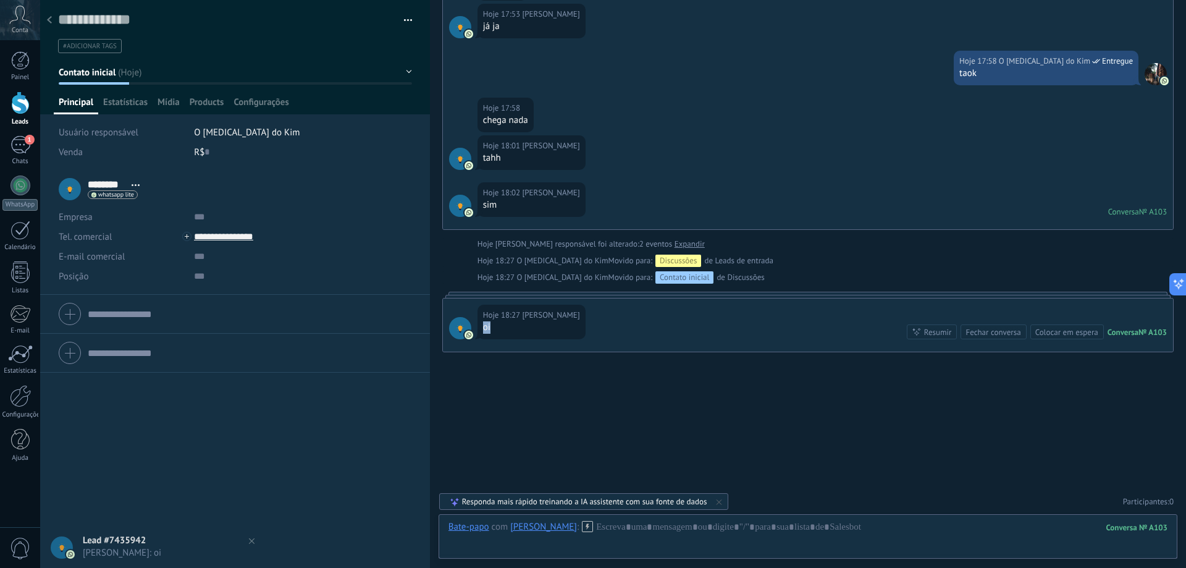
drag, startPoint x: 480, startPoint y: 326, endPoint x: 489, endPoint y: 328, distance: 9.4
click at [489, 328] on div "Hoje 18:27 [PERSON_NAME]" at bounding box center [531, 321] width 108 height 35
click at [497, 331] on div "oi" at bounding box center [531, 327] width 97 height 12
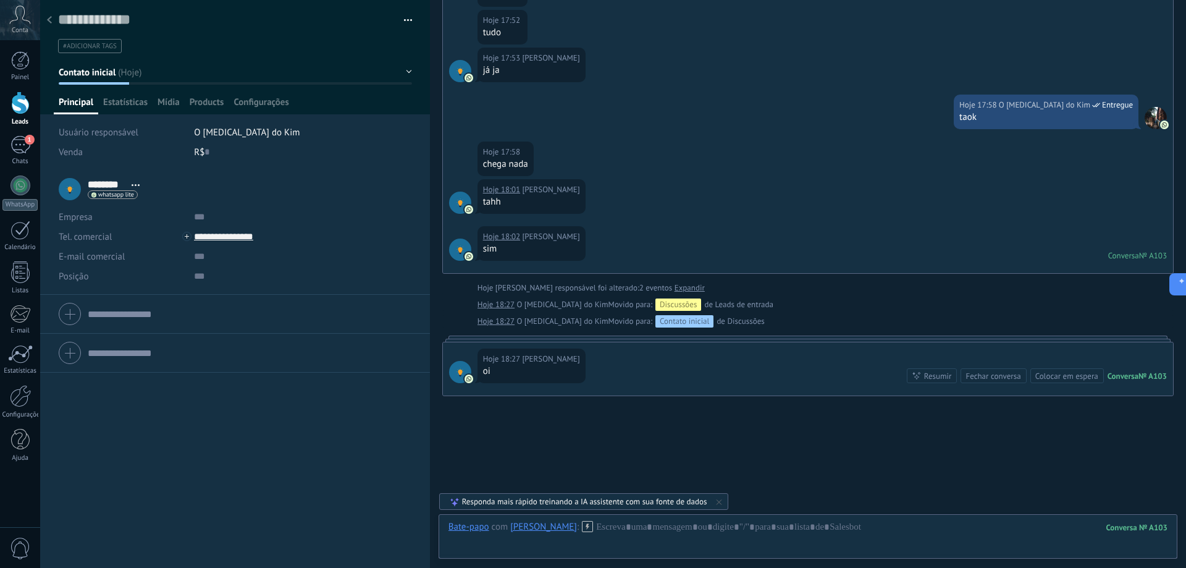
scroll to position [390, 0]
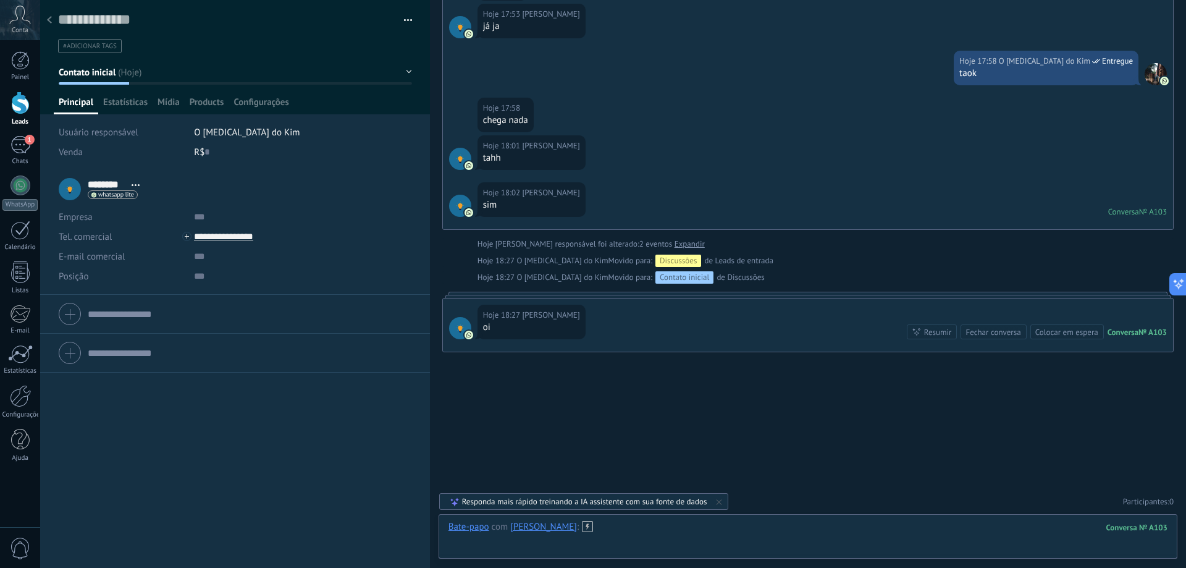
click at [577, 524] on div at bounding box center [807, 539] width 719 height 37
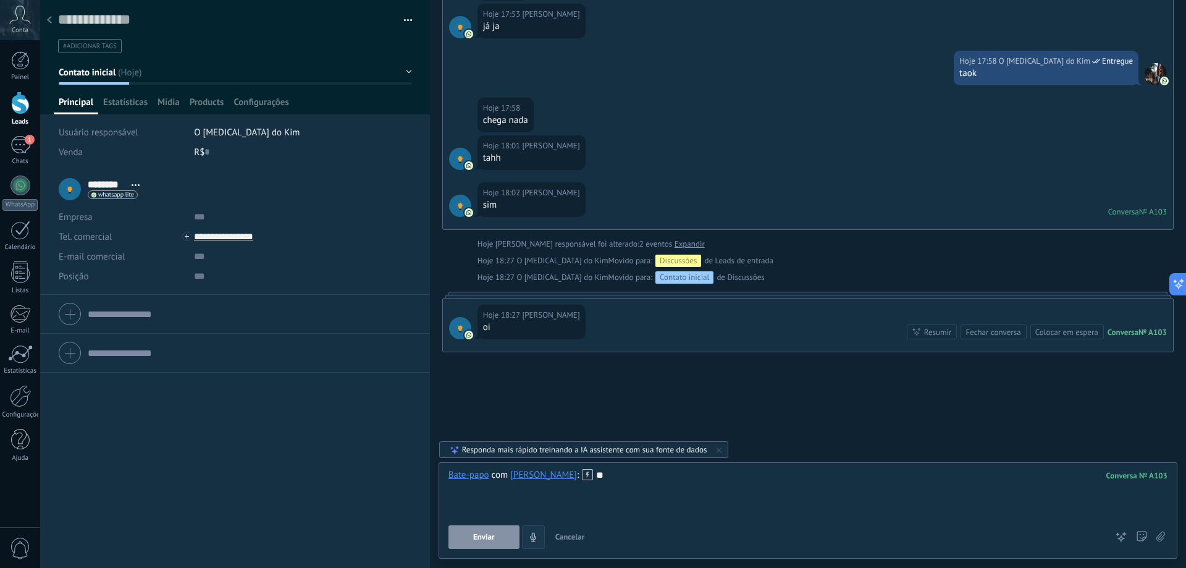
drag, startPoint x: 495, startPoint y: 541, endPoint x: 495, endPoint y: 529, distance: 12.4
click at [495, 538] on button "Enviar" at bounding box center [483, 536] width 71 height 23
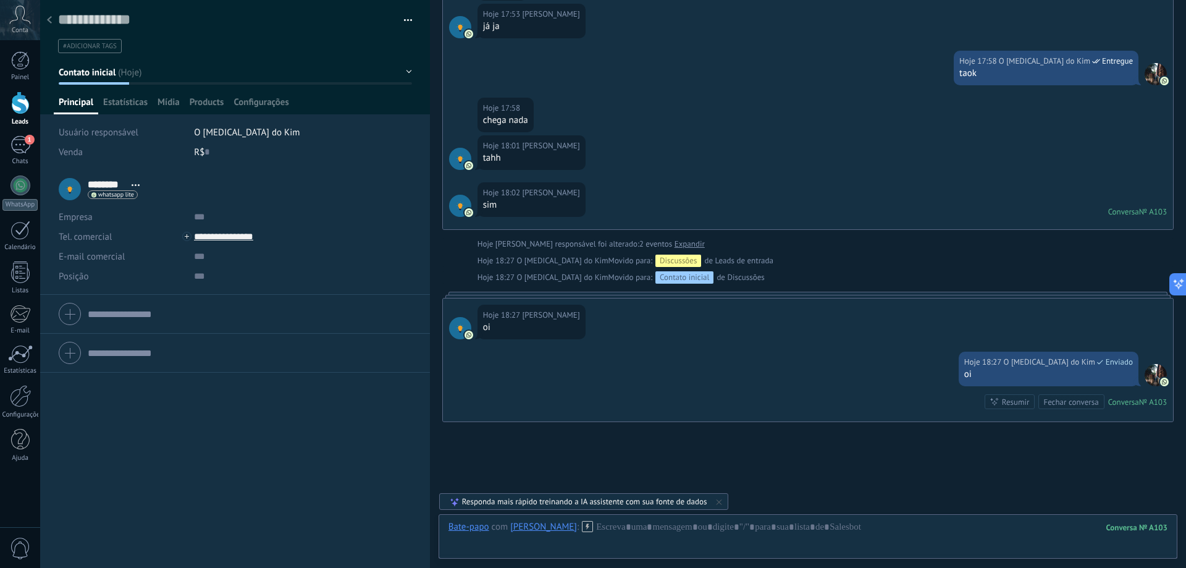
scroll to position [460, 0]
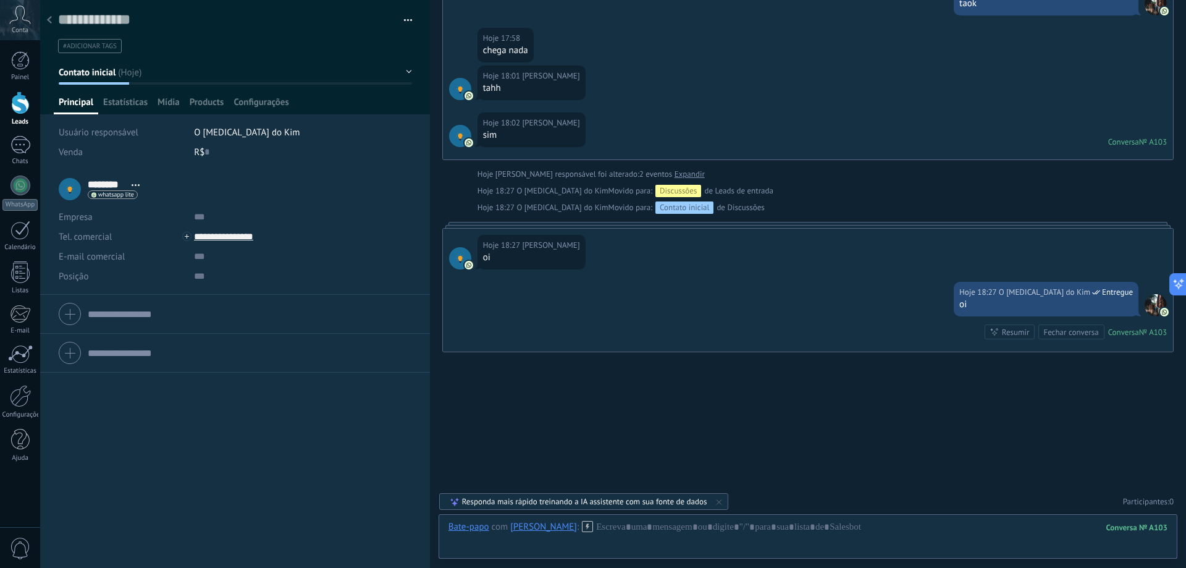
click at [243, 40] on ul "#adicionar tags" at bounding box center [233, 46] width 352 height 17
click at [18, 396] on div at bounding box center [20, 396] width 21 height 22
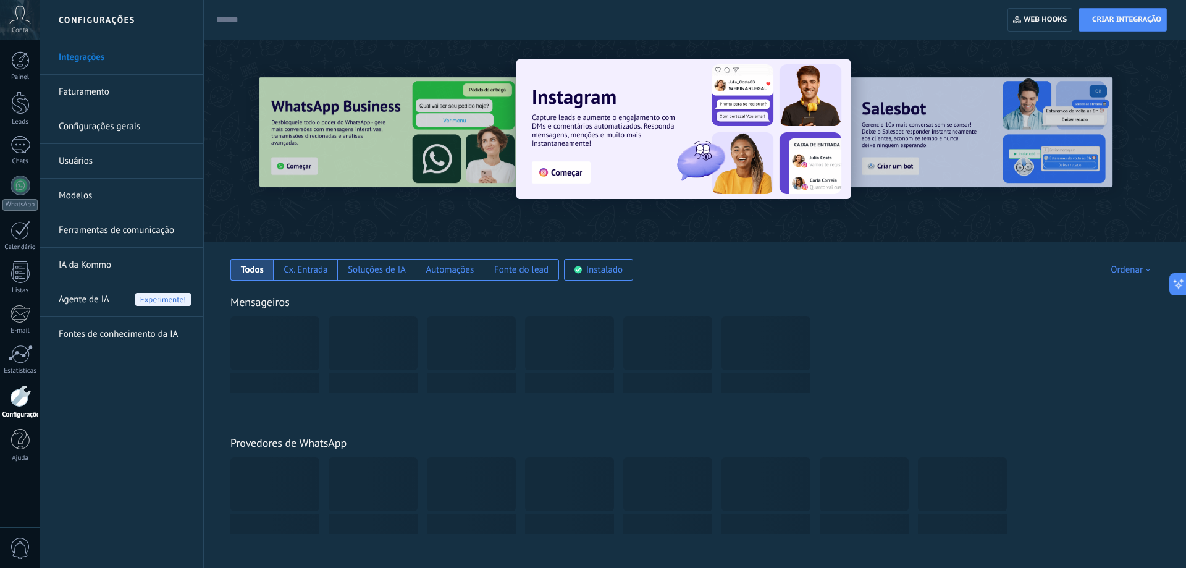
scroll to position [19, 0]
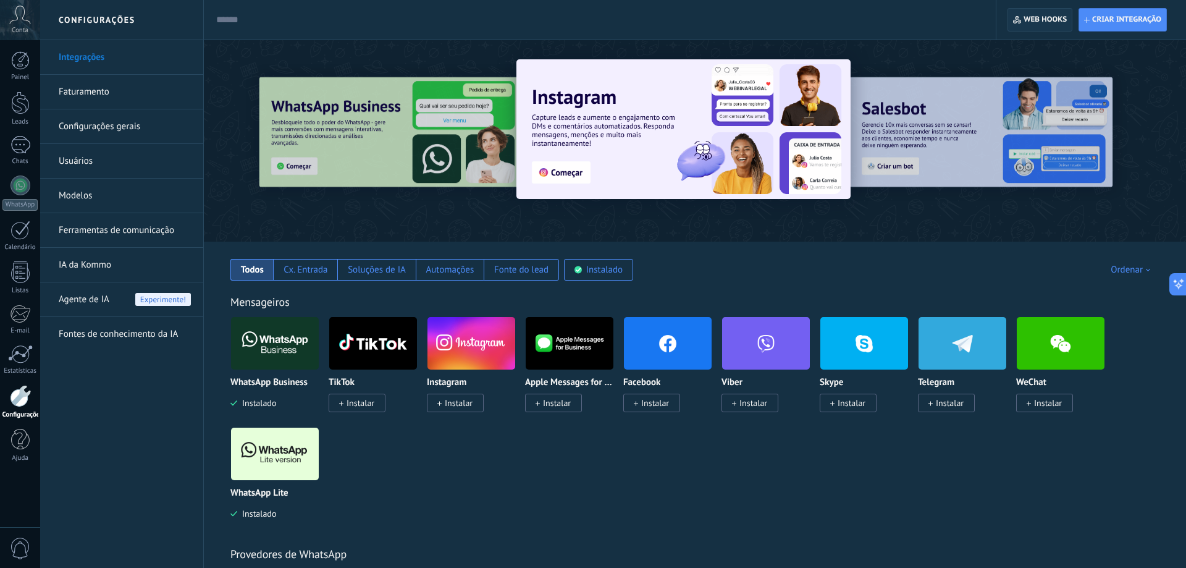
click at [1024, 21] on span "Web hooks 0" at bounding box center [1044, 20] width 43 height 10
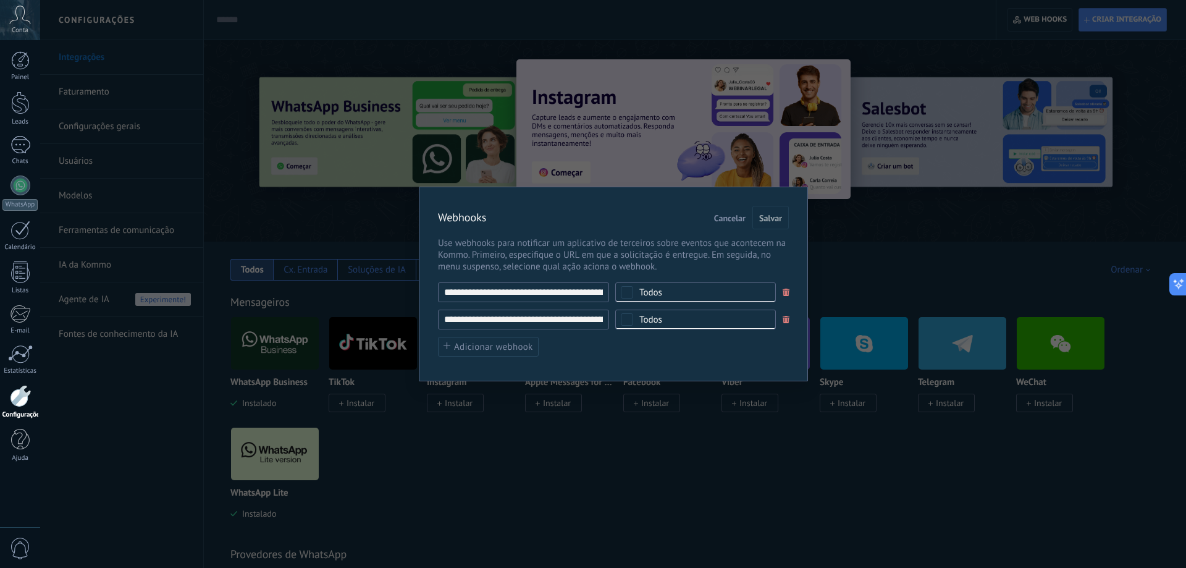
scroll to position [0, 209]
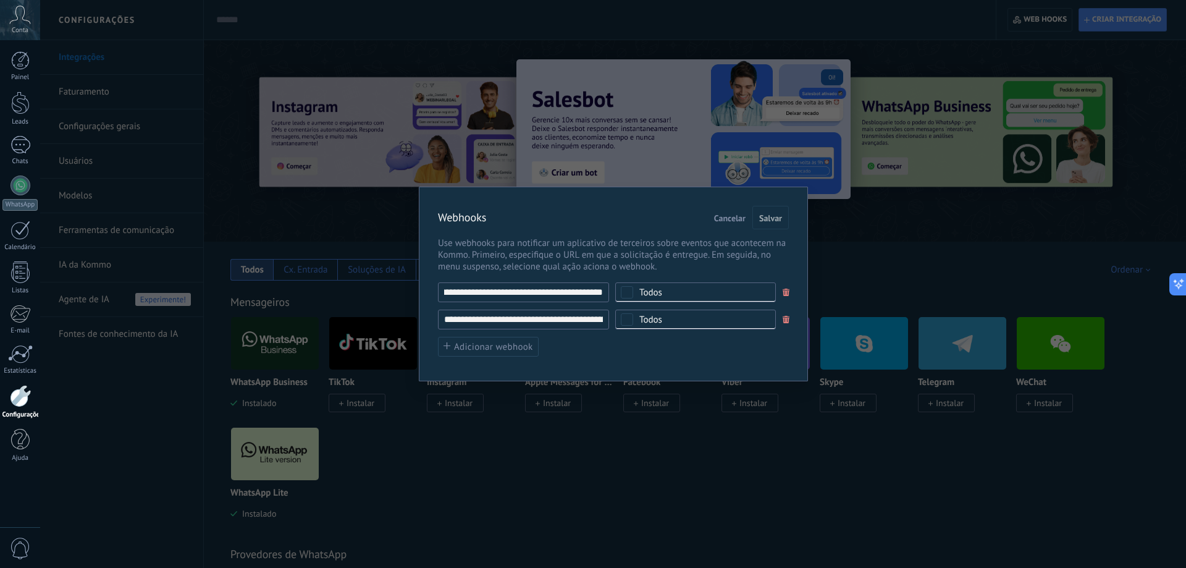
drag, startPoint x: 448, startPoint y: 289, endPoint x: 677, endPoint y: 291, distance: 228.5
click at [609, 288] on input "**********" at bounding box center [523, 292] width 171 height 20
click at [579, 292] on input "**********" at bounding box center [523, 292] width 171 height 20
drag, startPoint x: 493, startPoint y: 291, endPoint x: 303, endPoint y: 290, distance: 190.2
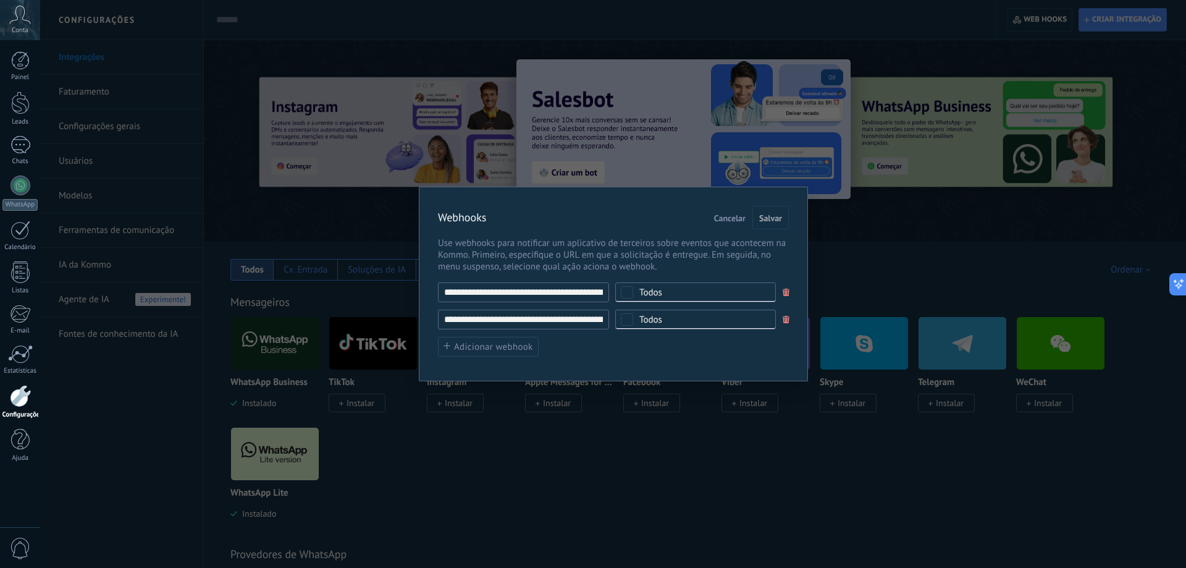
click at [438, 291] on input "**********" at bounding box center [523, 292] width 171 height 20
click at [558, 224] on div "Webhooks Cancelar Salvar" at bounding box center [613, 218] width 351 height 24
click at [724, 216] on span "Cancelar" at bounding box center [729, 218] width 31 height 9
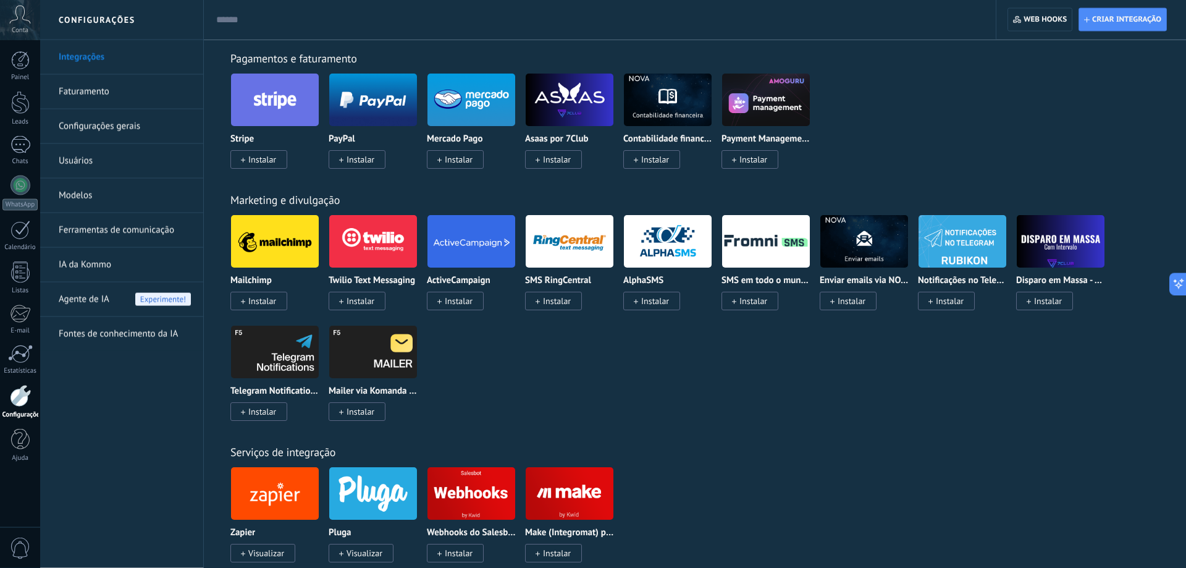
scroll to position [1701, 0]
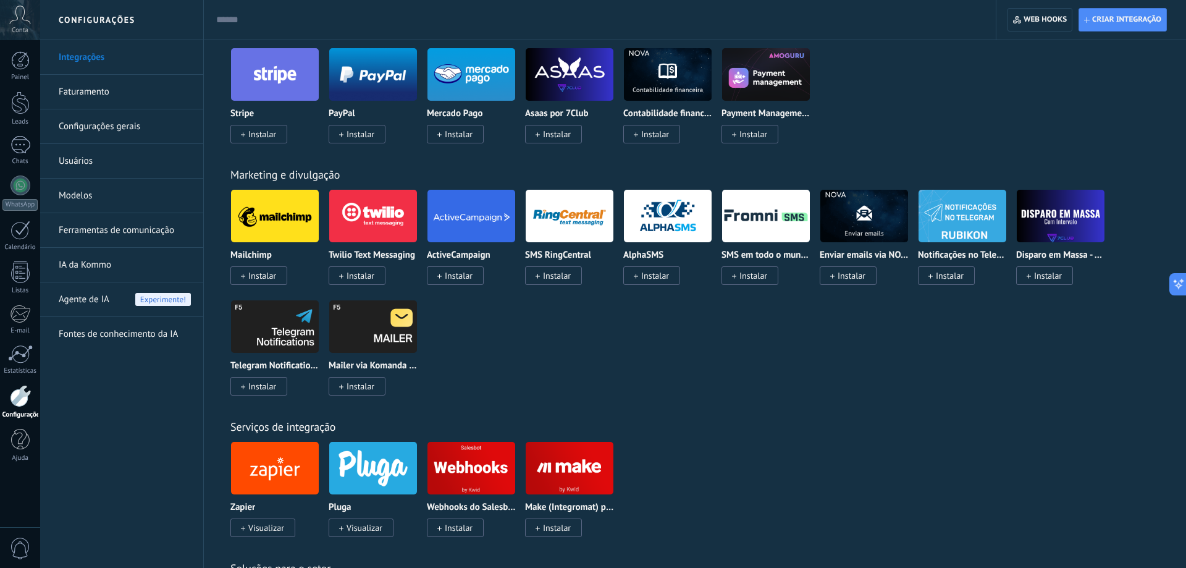
click at [466, 463] on img at bounding box center [471, 468] width 88 height 60
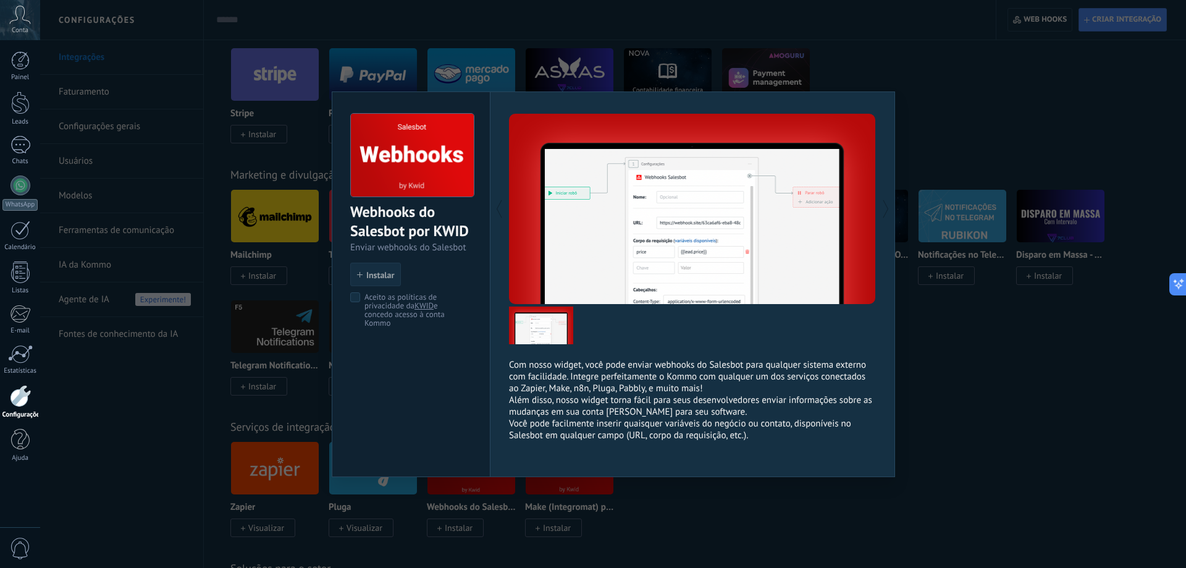
drag, startPoint x: 375, startPoint y: 272, endPoint x: 390, endPoint y: 274, distance: 15.0
click at [376, 272] on span "Instalar" at bounding box center [380, 275] width 28 height 9
click at [374, 279] on span "Instalar" at bounding box center [380, 275] width 28 height 9
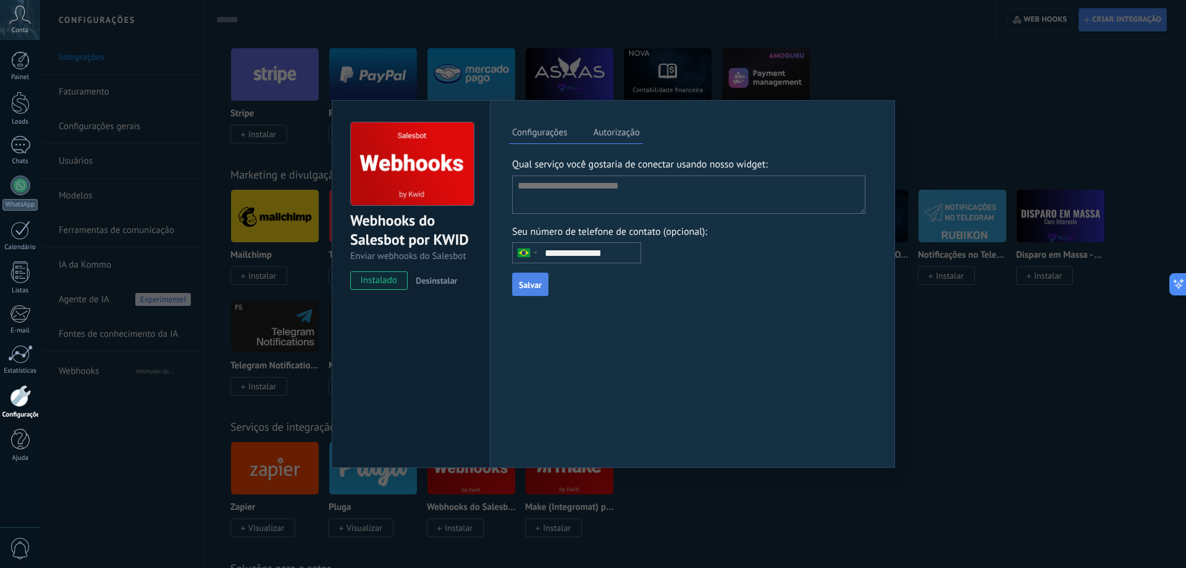
click at [613, 132] on label "Autorização" at bounding box center [616, 134] width 52 height 18
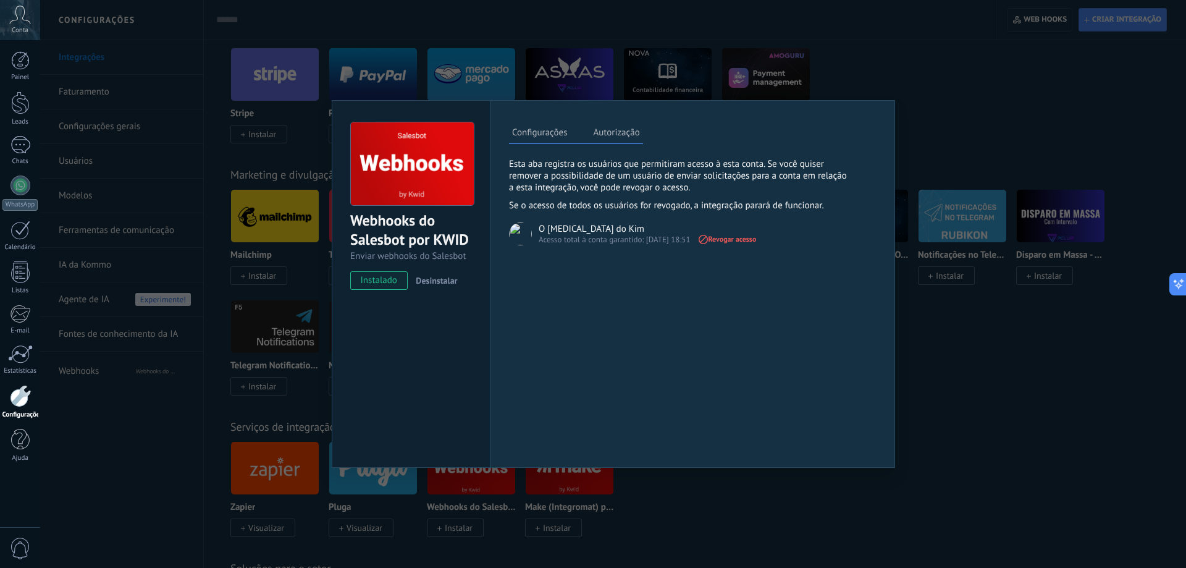
click at [512, 130] on label "Configurações" at bounding box center [539, 134] width 61 height 18
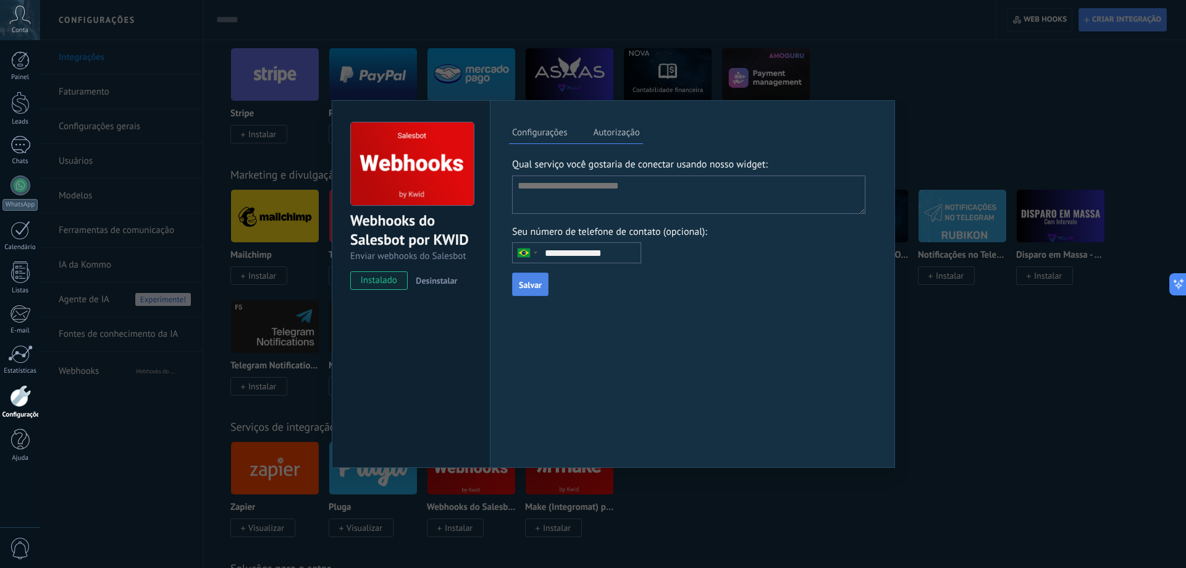
click at [572, 197] on textarea at bounding box center [688, 194] width 353 height 38
drag, startPoint x: 1087, startPoint y: 300, endPoint x: 1089, endPoint y: 306, distance: 7.0
click at [1088, 300] on div "Webhooks do Salesbot por KWID Enviar webhooks do Salesbot instalado Desinstalar…" at bounding box center [613, 284] width 1146 height 568
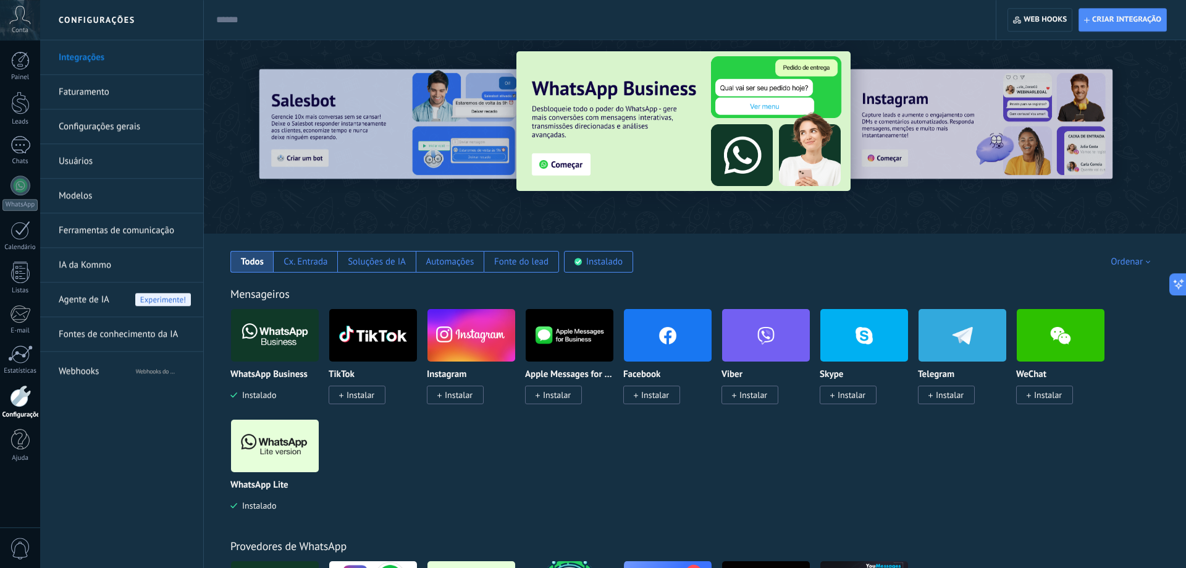
scroll to position [0, 0]
